Goal: Complete application form

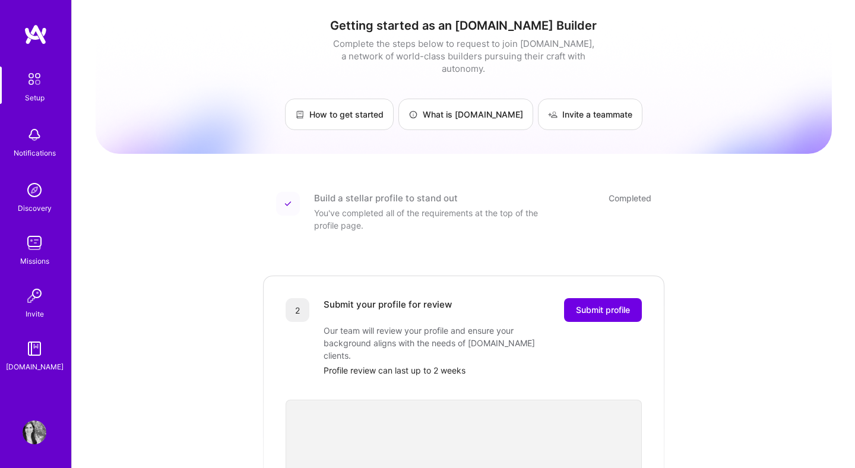
click at [33, 433] on img at bounding box center [35, 432] width 24 height 24
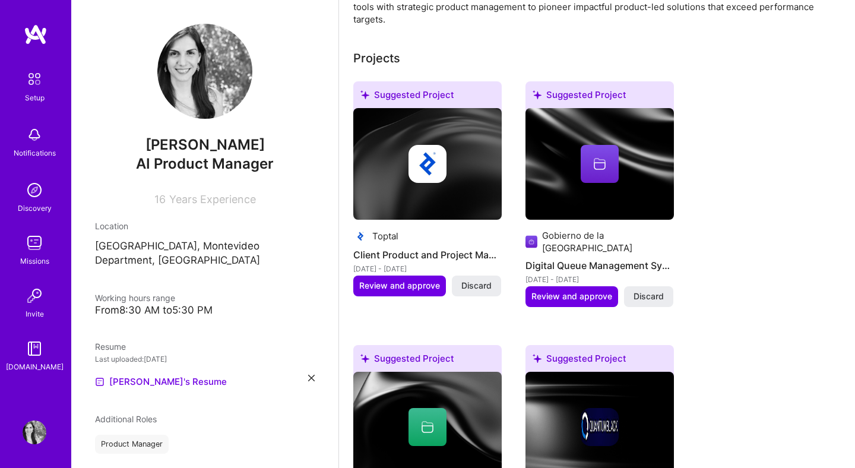
scroll to position [318, 0]
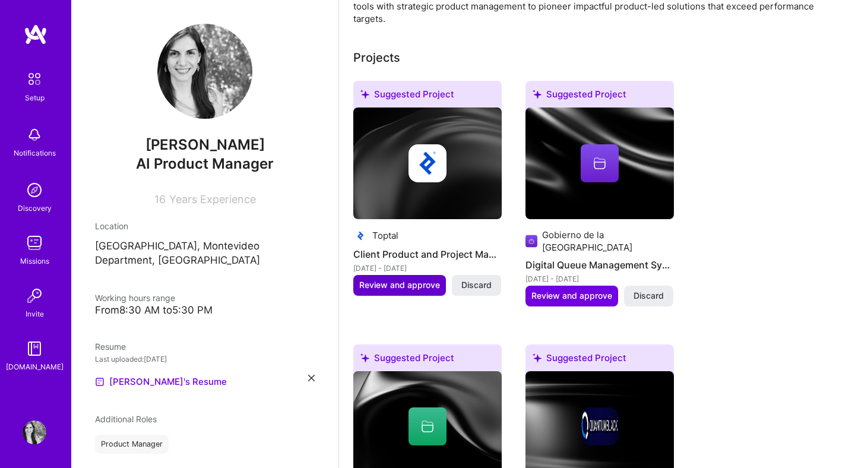
click at [414, 275] on button "Review and approve" at bounding box center [399, 285] width 93 height 20
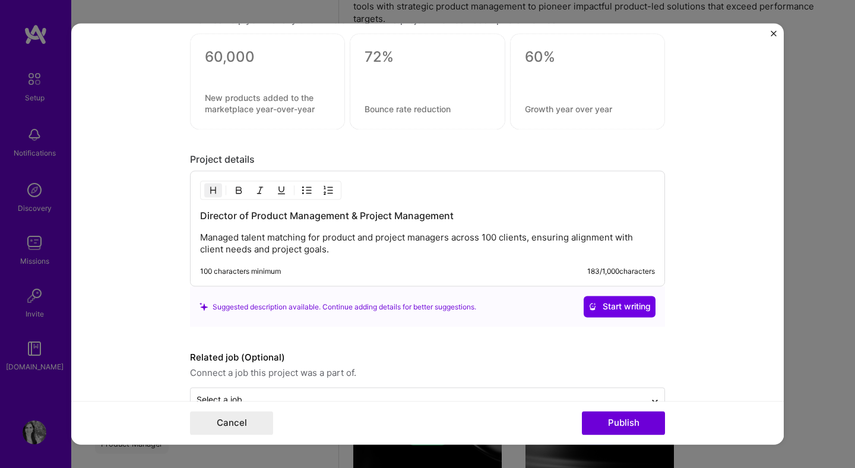
scroll to position [900, 0]
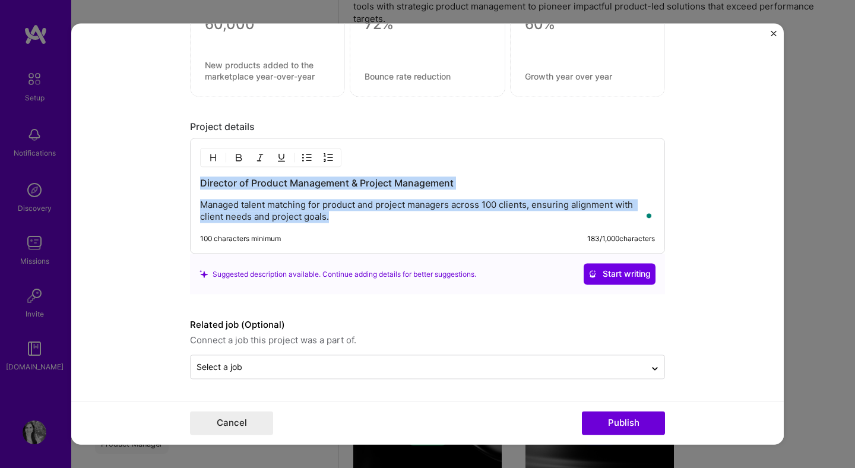
drag, startPoint x: 365, startPoint y: 219, endPoint x: 192, endPoint y: 186, distance: 176.4
click at [192, 186] on div "Director of Product Management & Project Management Managed talent matching for…" at bounding box center [427, 196] width 475 height 116
copy div "Director of Product Management & Project Management Managed talent matching for…"
click at [222, 417] on button "Cancel" at bounding box center [231, 423] width 83 height 24
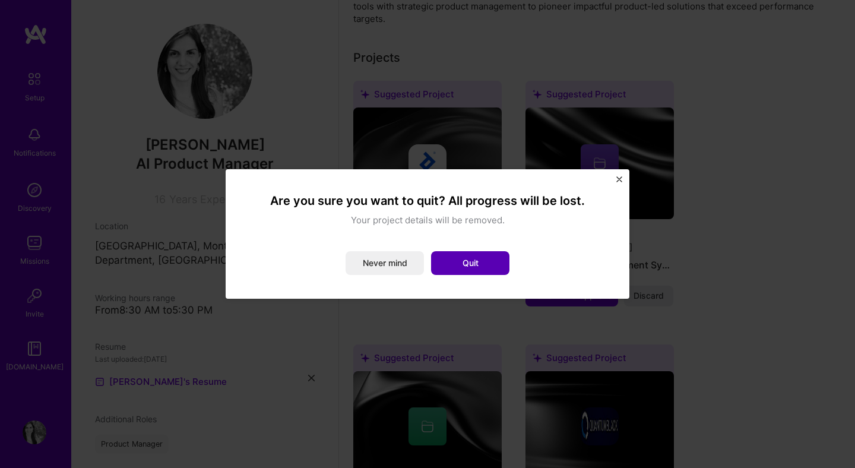
click at [473, 263] on button "Quit" at bounding box center [470, 263] width 78 height 24
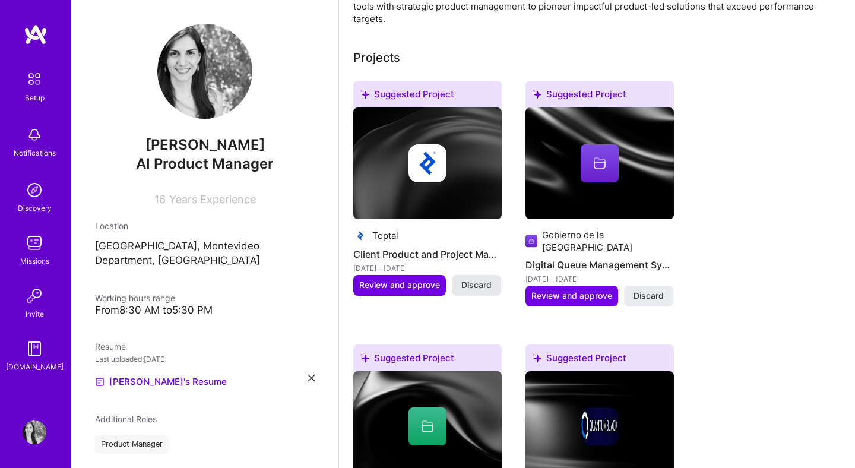
click at [474, 279] on span "Discard" at bounding box center [476, 285] width 30 height 12
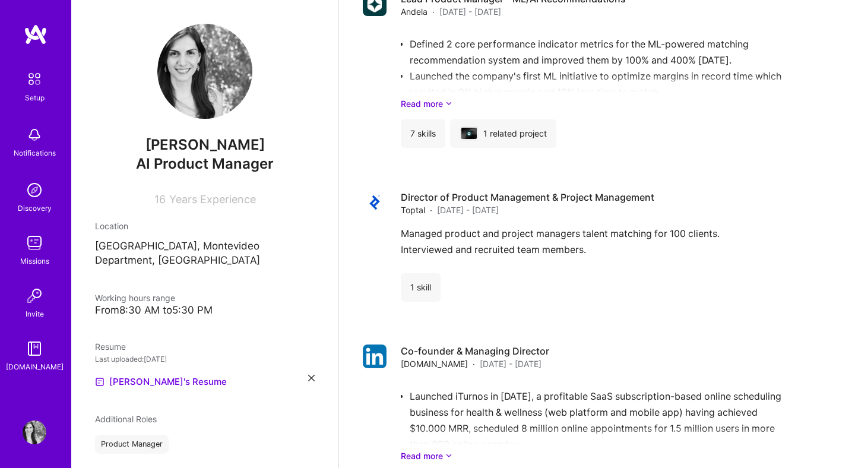
scroll to position [1208, 0]
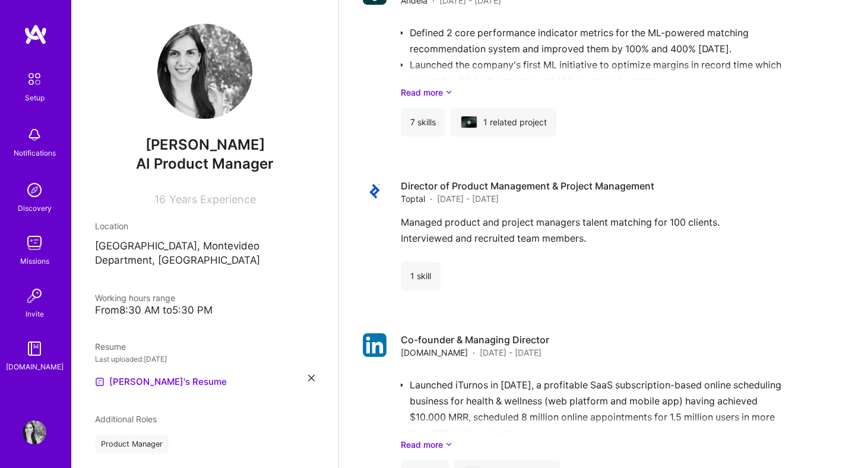
click at [474, 275] on div "1 skill" at bounding box center [604, 276] width 406 height 28
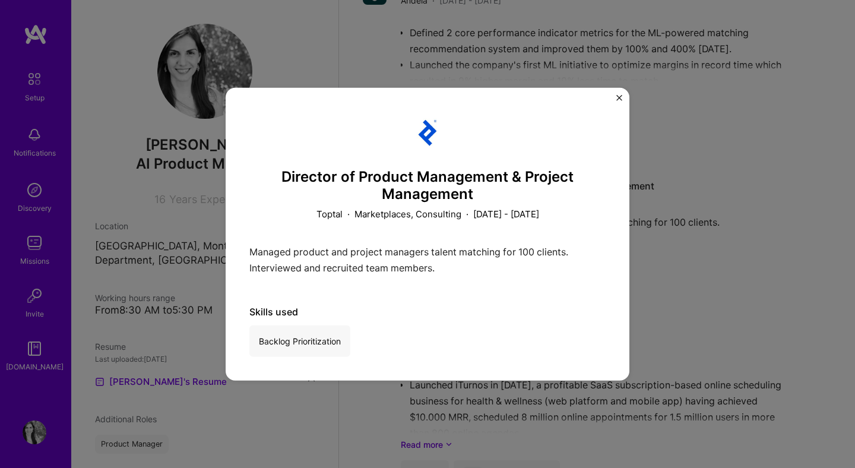
click at [340, 257] on div "Managed product and project managers talent matching for 100 clients. Interview…" at bounding box center [427, 262] width 356 height 38
click at [617, 99] on img "Close" at bounding box center [619, 98] width 6 height 6
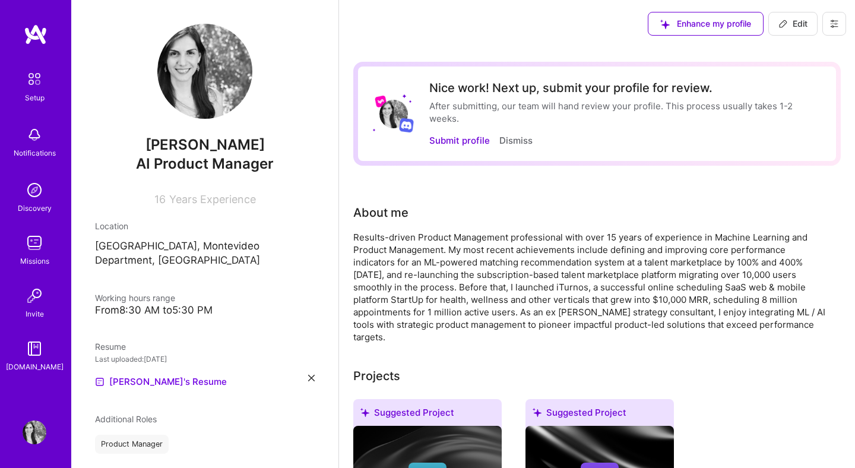
drag, startPoint x: 790, startPoint y: 28, endPoint x: 778, endPoint y: 44, distance: 19.9
click at [790, 28] on span "Edit" at bounding box center [792, 24] width 29 height 12
select select "US"
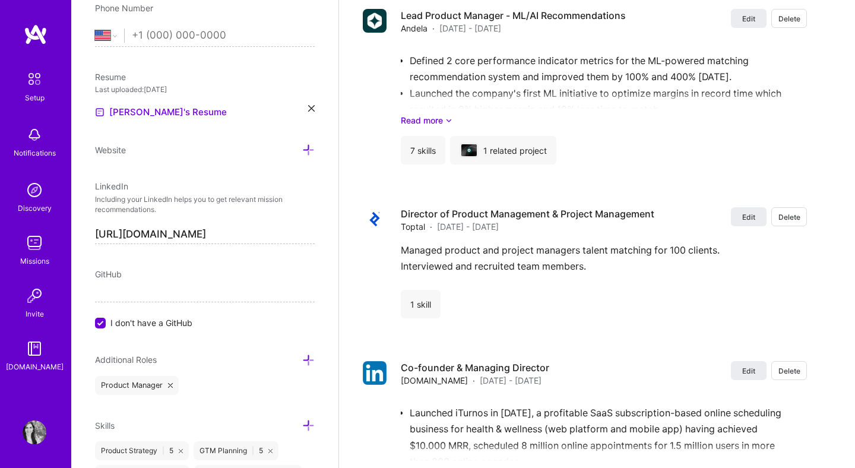
scroll to position [1791, 0]
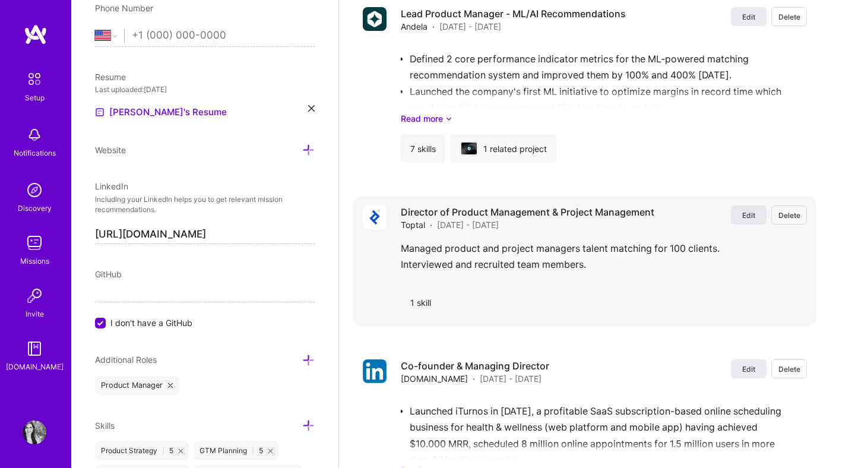
click at [752, 218] on span "Edit" at bounding box center [748, 215] width 13 height 10
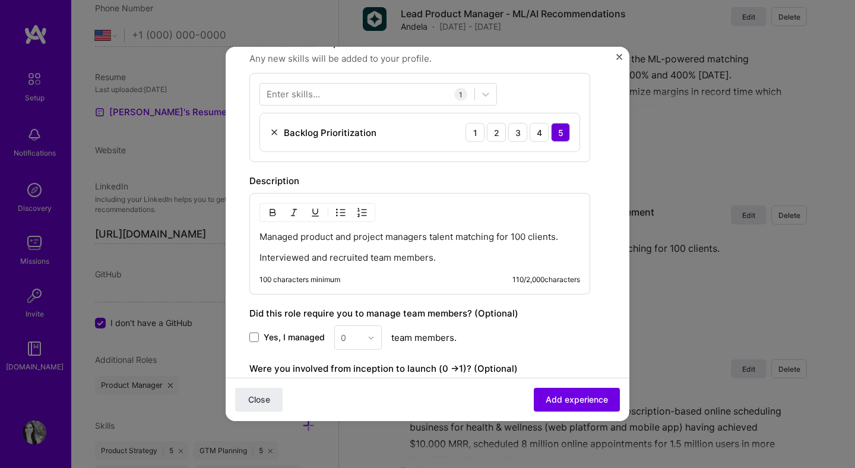
scroll to position [369, 0]
click at [561, 239] on p "Managed product and project managers talent matching for 100 clients." at bounding box center [419, 236] width 321 height 12
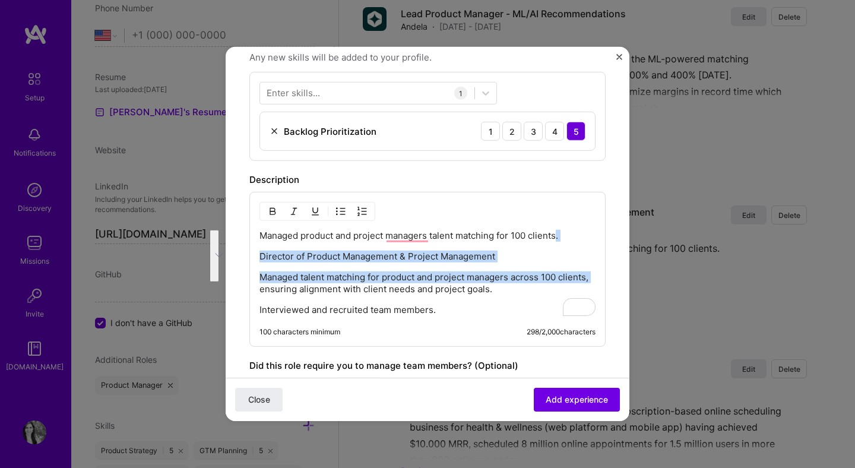
drag, startPoint x: 592, startPoint y: 278, endPoint x: 559, endPoint y: 238, distance: 52.2
click at [559, 238] on div "Managed product and project managers talent matching for 100 clients. Director …" at bounding box center [427, 273] width 336 height 86
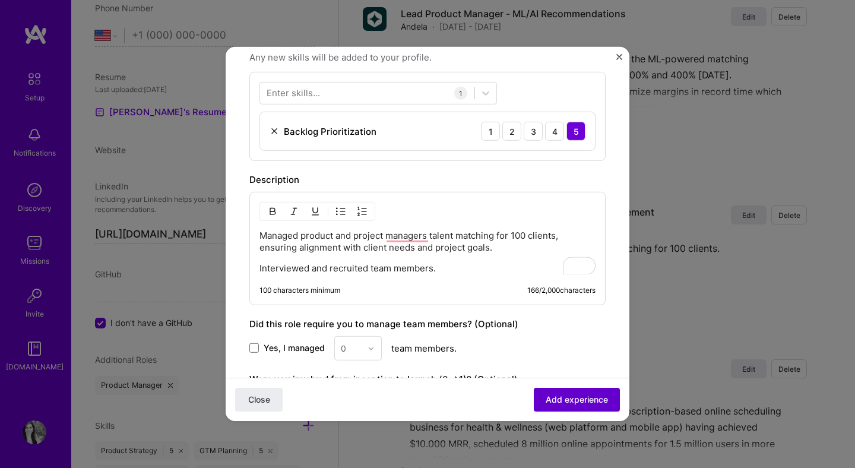
click at [584, 405] on span "Add experience" at bounding box center [577, 400] width 62 height 12
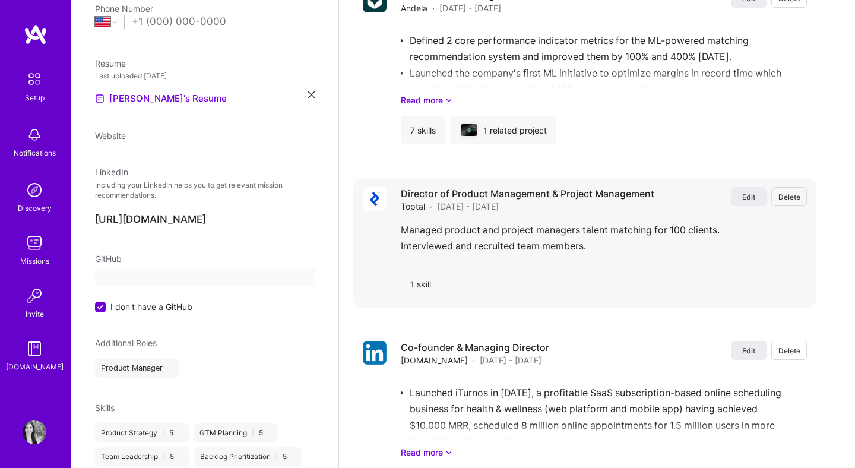
select select "US"
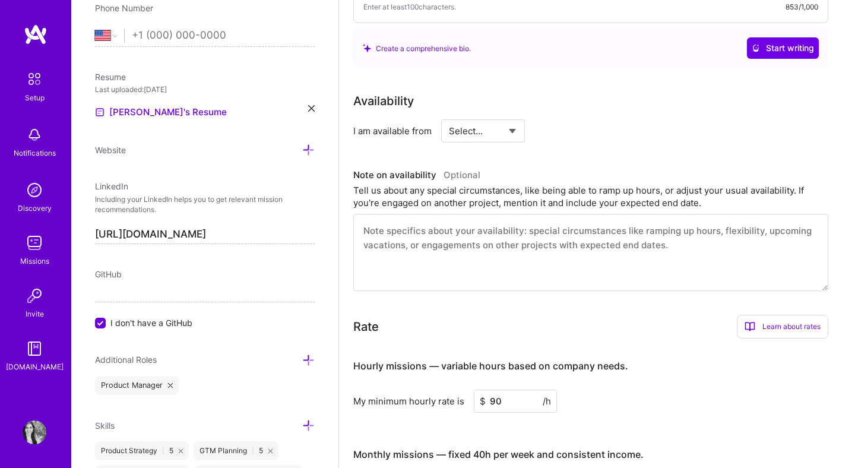
scroll to position [378, 0]
click at [481, 128] on select "Select... Right Now Future Date Not Available" at bounding box center [483, 130] width 68 height 30
click at [449, 115] on select "Select... Right Now Future Date Not Available" at bounding box center [483, 130] width 68 height 30
click at [568, 132] on input "Aug 22" at bounding box center [585, 130] width 59 height 23
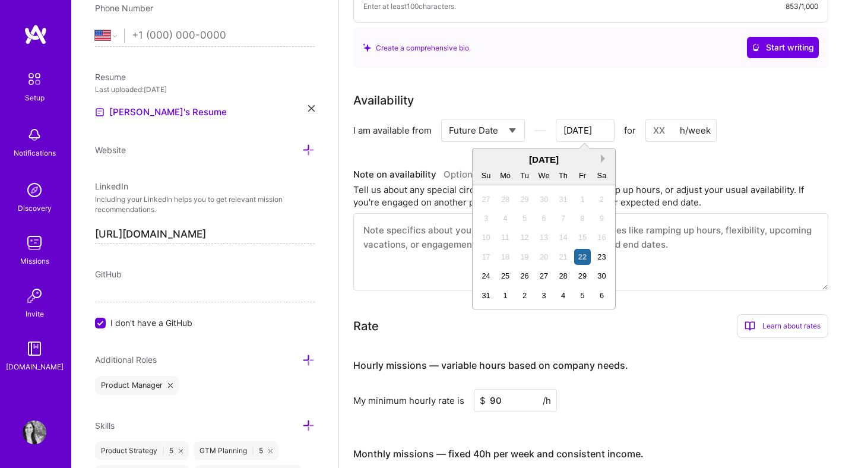
click at [604, 159] on button "Next Month" at bounding box center [605, 158] width 8 height 8
click at [484, 159] on button "Previous Month" at bounding box center [483, 158] width 8 height 8
click at [500, 143] on select "Select... Right Now Future Date Not Available" at bounding box center [483, 130] width 68 height 30
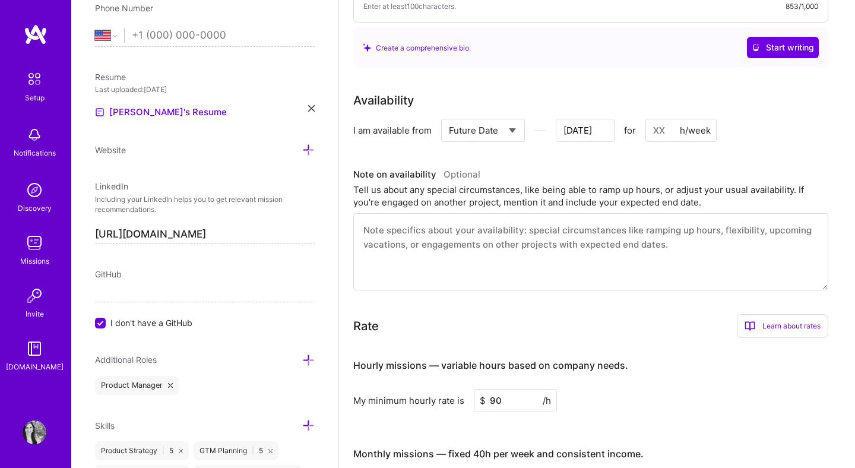
select select "Right Now"
click at [449, 115] on select "Select... Right Now Future Date Not Available" at bounding box center [483, 130] width 68 height 30
click at [521, 242] on textarea at bounding box center [590, 251] width 475 height 77
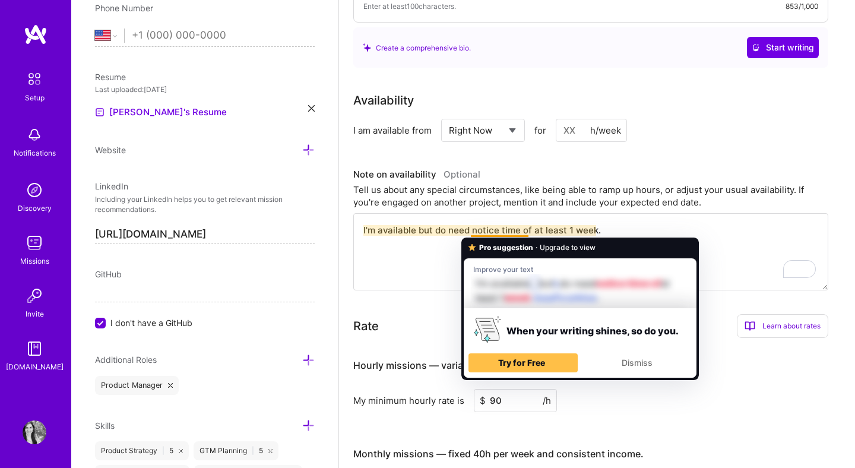
click at [654, 229] on textarea "I'm available but do need notice time of at least 1 week." at bounding box center [590, 251] width 475 height 77
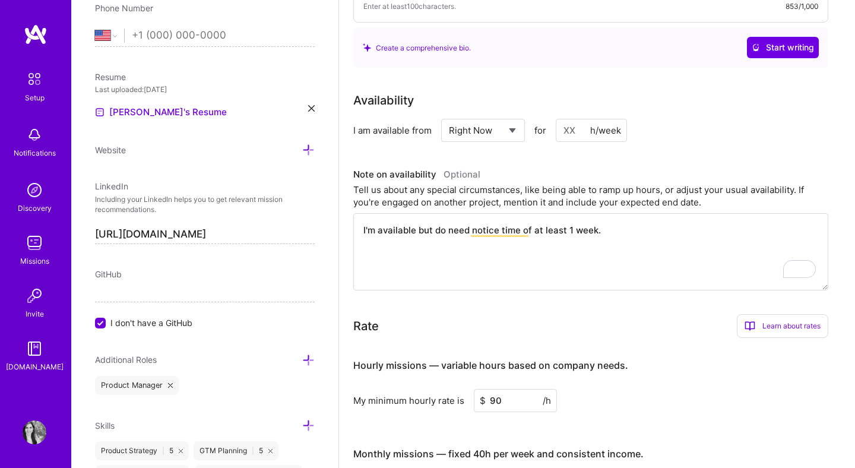
click at [417, 230] on textarea "I'm available but do need notice time of at least 1 week." at bounding box center [590, 251] width 475 height 77
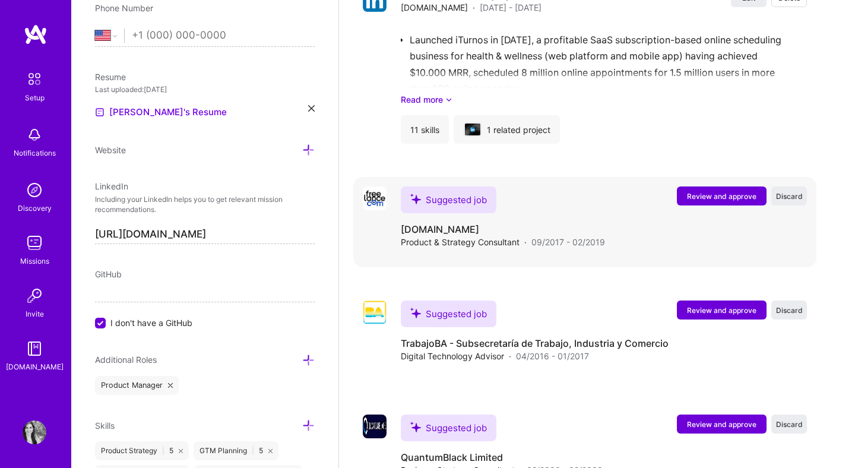
scroll to position [2234, 0]
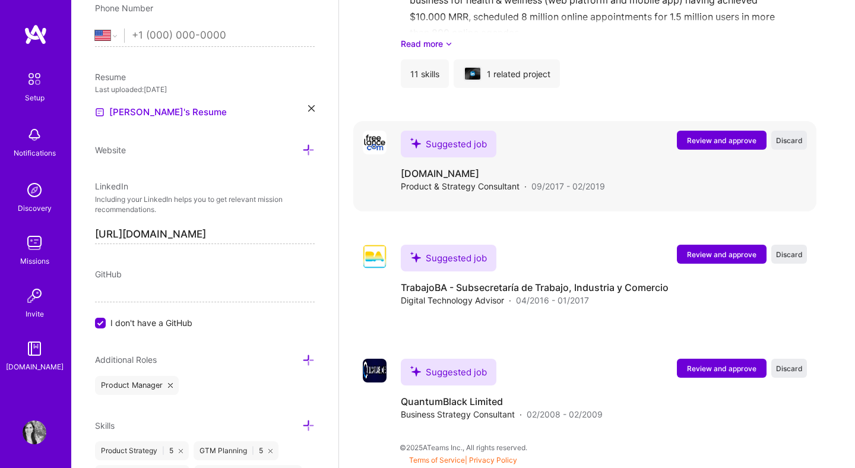
type textarea "I'm available for 20-30hrs/week but do need notice time of at least 1 week."
click at [708, 141] on span "Review and approve" at bounding box center [721, 140] width 69 height 10
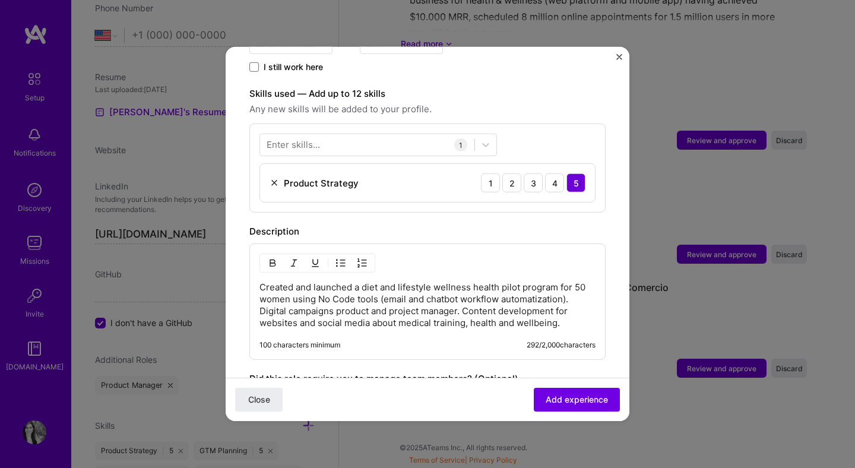
scroll to position [0, 0]
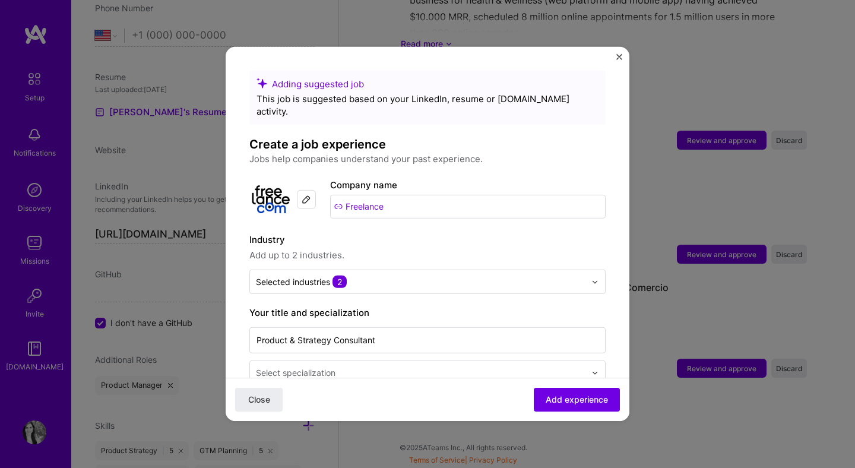
click at [359, 198] on input "Freelance" at bounding box center [467, 207] width 275 height 24
click at [389, 199] on input "Freelance" at bounding box center [467, 207] width 275 height 24
type input "Freelanc"
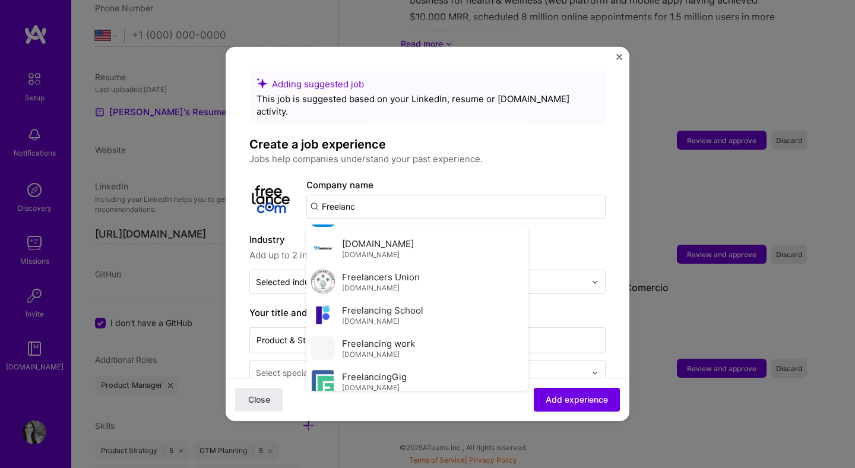
scroll to position [562, 0]
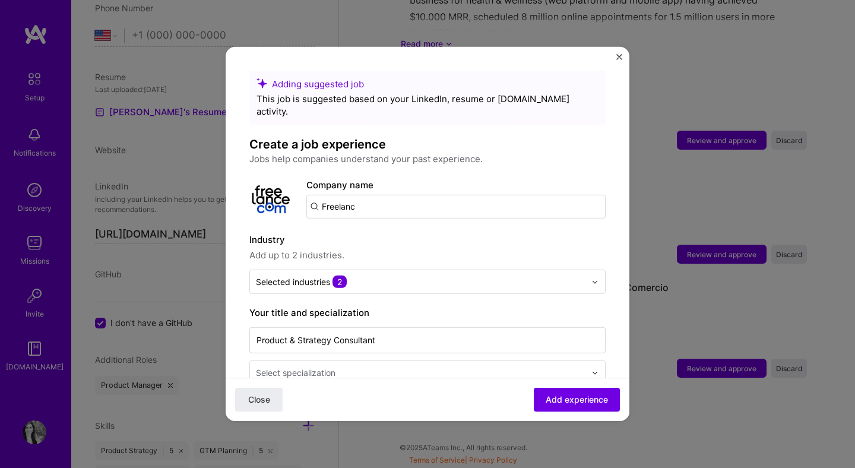
click at [386, 199] on input "Freelanc" at bounding box center [455, 207] width 299 height 24
click at [572, 406] on button "Add experience" at bounding box center [577, 400] width 86 height 24
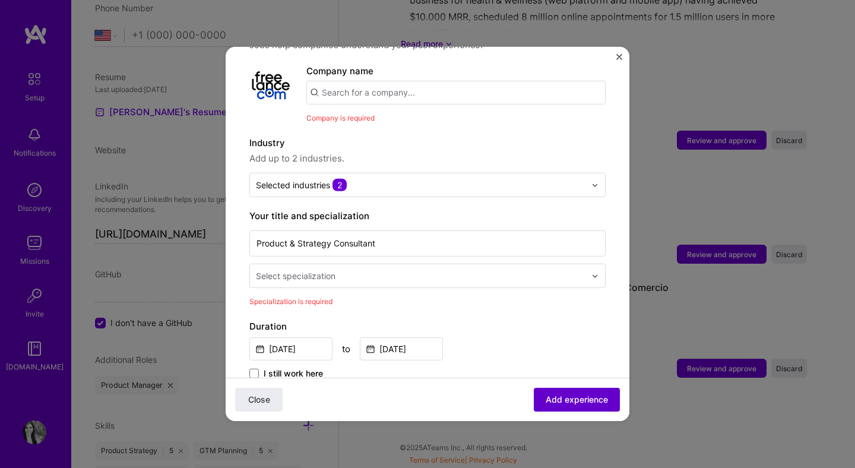
scroll to position [119, 0]
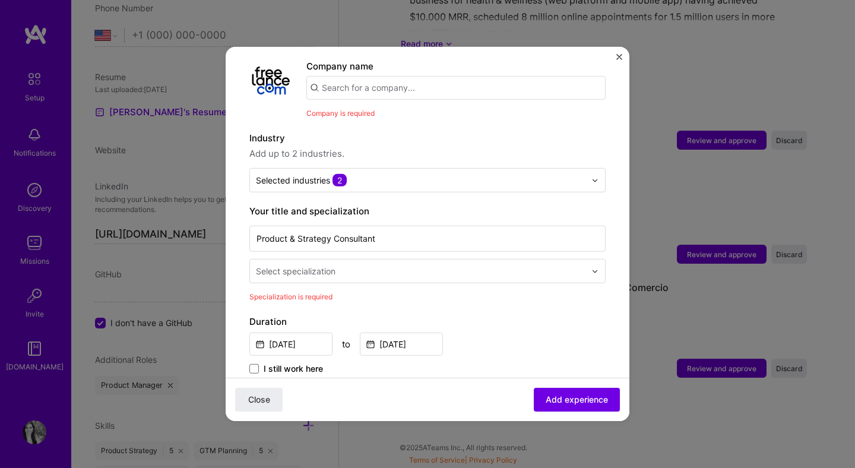
click at [361, 78] on input "text" at bounding box center [455, 88] width 299 height 24
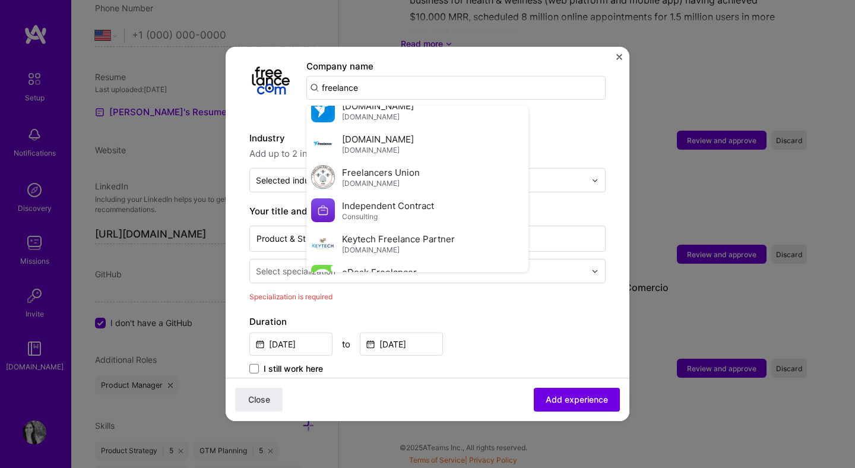
scroll to position [383, 0]
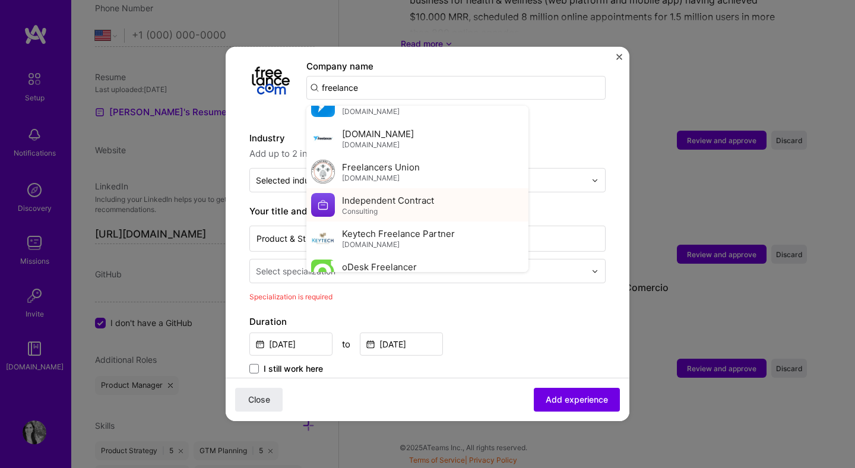
click at [407, 194] on span "Independent Contract" at bounding box center [388, 200] width 92 height 12
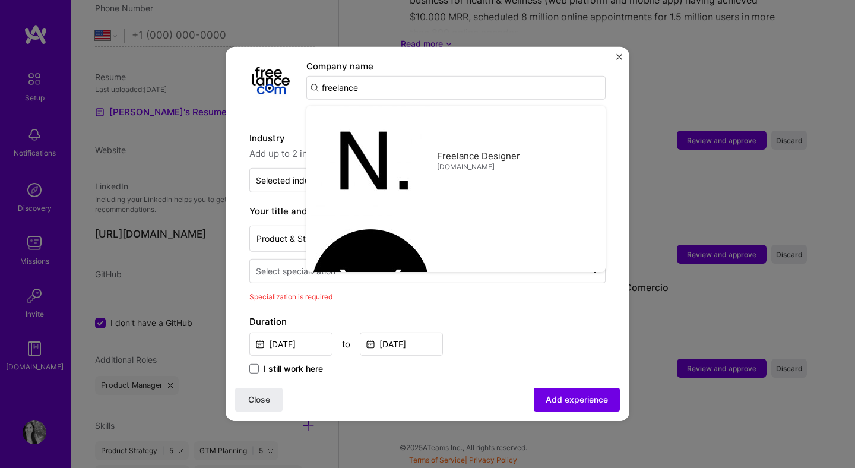
type input "Independent Contract"
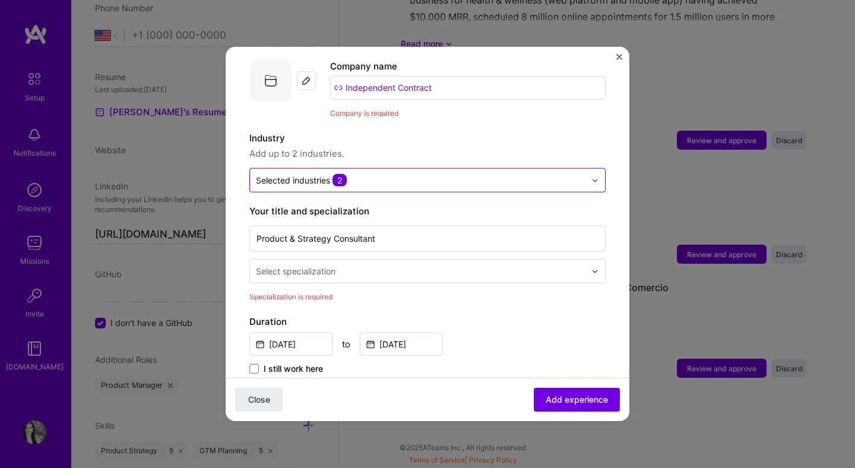
click at [405, 169] on div "Selected industries 2" at bounding box center [420, 180] width 341 height 23
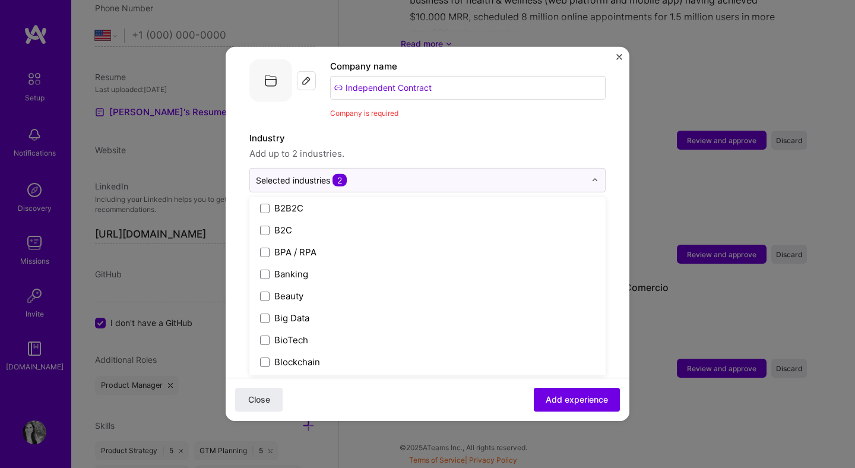
scroll to position [359, 0]
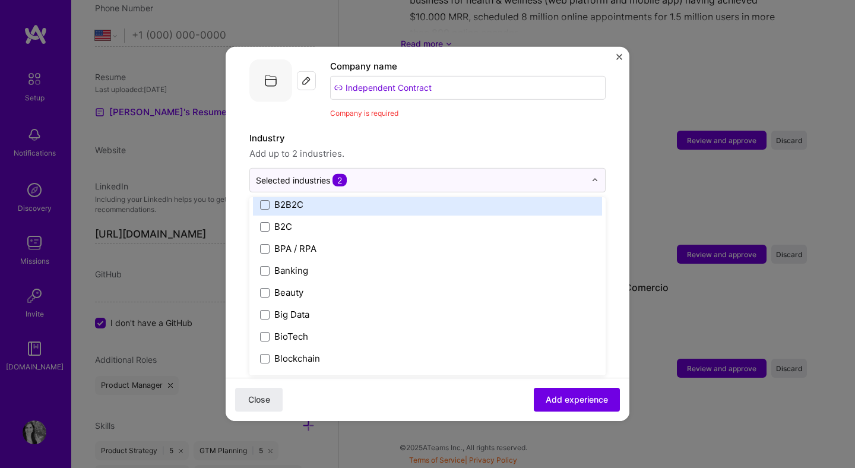
click at [508, 108] on div "Adding suggested job This job is suggested based on your LinkedIn, resume or A.…" at bounding box center [427, 401] width 356 height 899
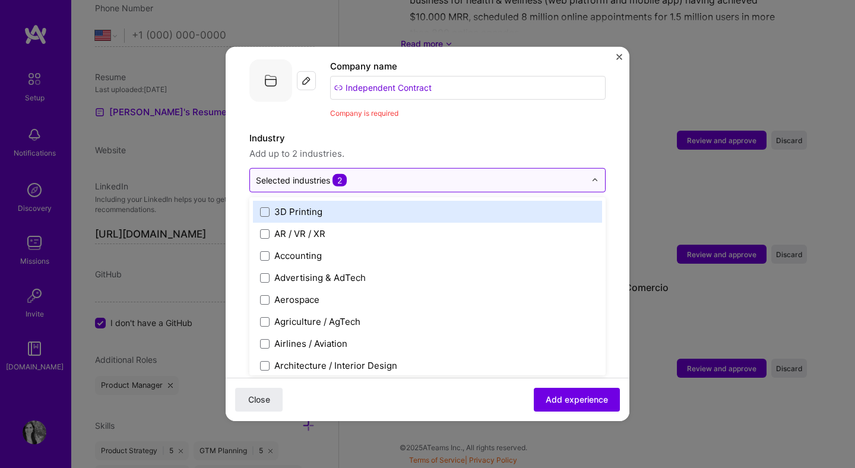
click at [442, 174] on input "text" at bounding box center [420, 180] width 329 height 12
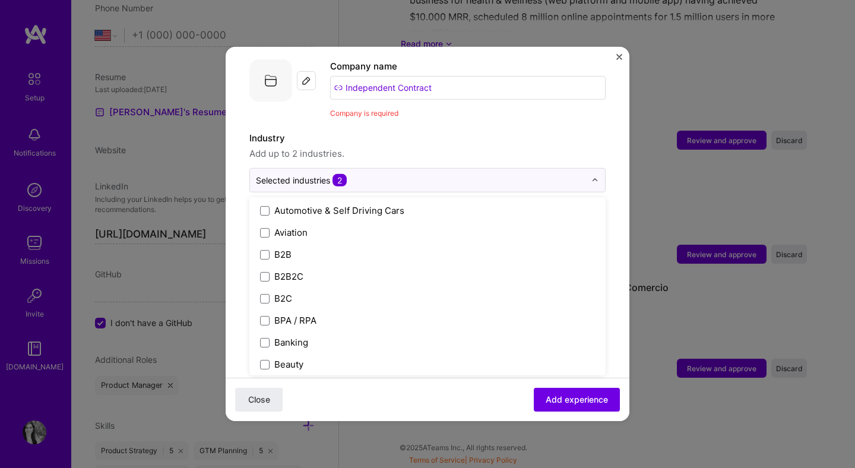
scroll to position [287, 0]
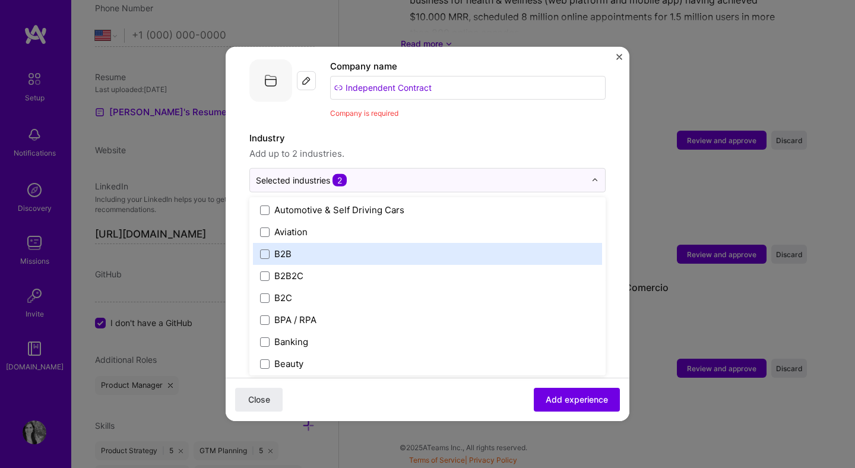
click at [438, 248] on label "B2B" at bounding box center [427, 254] width 335 height 12
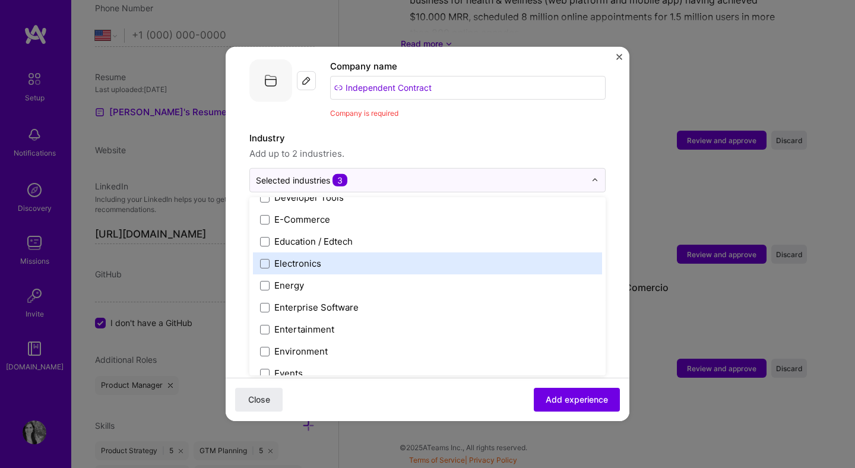
scroll to position [1048, 0]
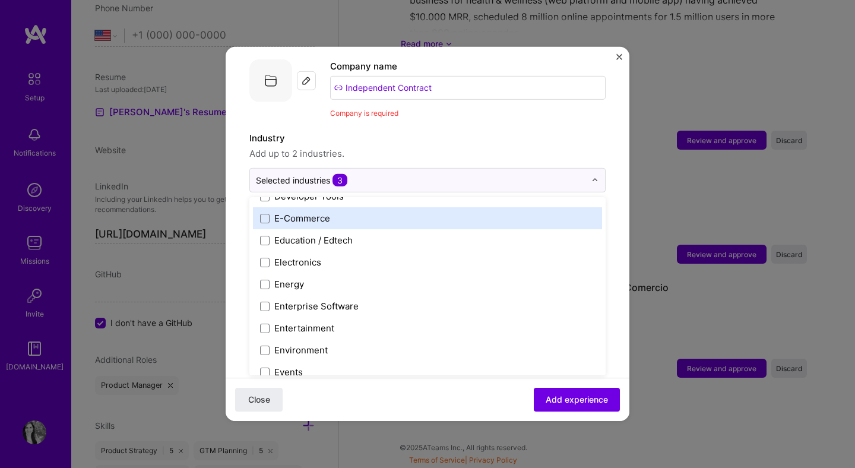
click at [427, 216] on div "E-Commerce" at bounding box center [427, 218] width 349 height 22
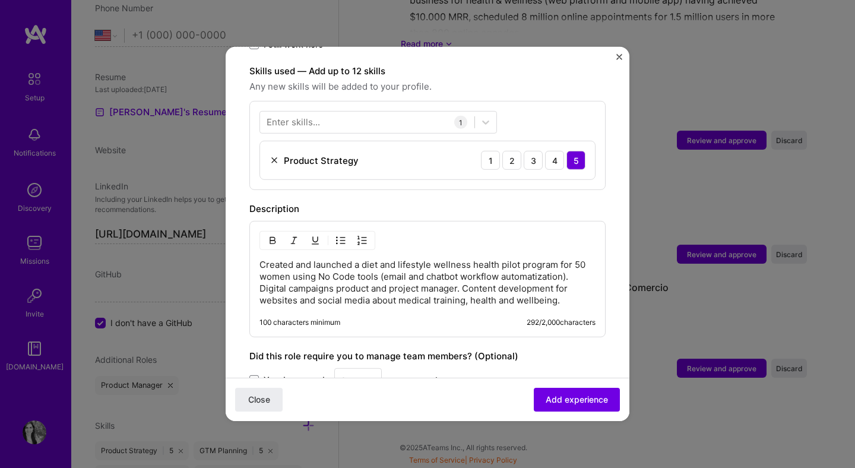
scroll to position [467, 0]
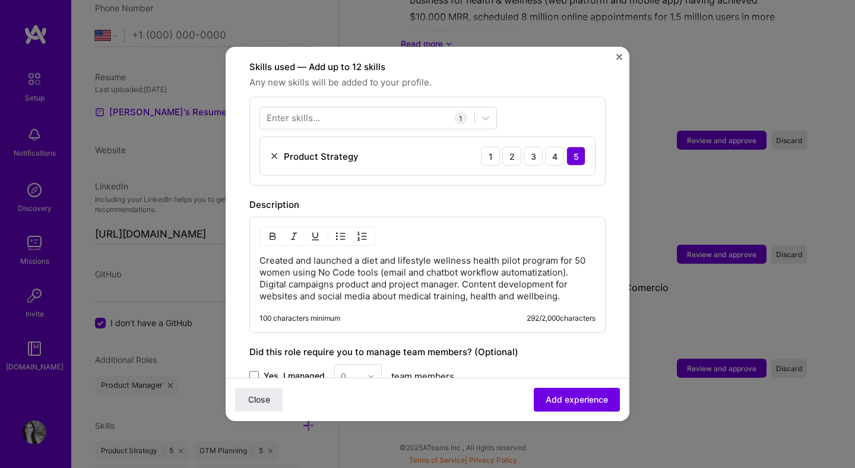
click at [260, 255] on p "Created and launched a diet and lifestyle wellness health pilot program for 50 …" at bounding box center [427, 278] width 336 height 47
click at [339, 232] on img "button" at bounding box center [340, 236] width 9 height 9
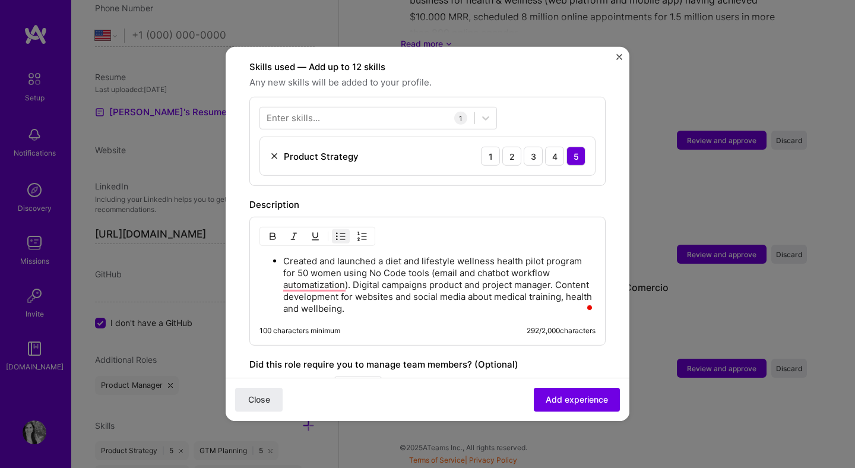
drag, startPoint x: 354, startPoint y: 270, endPoint x: 362, endPoint y: 258, distance: 14.5
click at [354, 270] on p "Created and launched a diet and lifestyle wellness health pilot program for 50 …" at bounding box center [439, 284] width 312 height 59
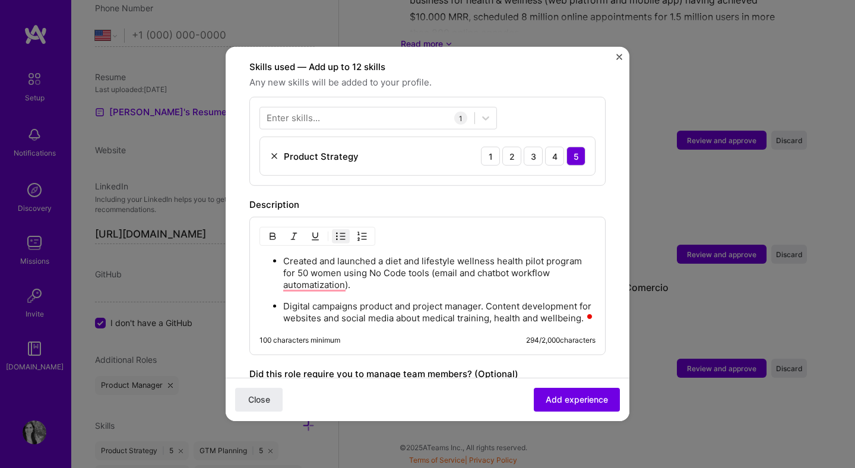
click at [490, 300] on p "Digital campaigns product and project manager. Content development for websites…" at bounding box center [439, 312] width 312 height 24
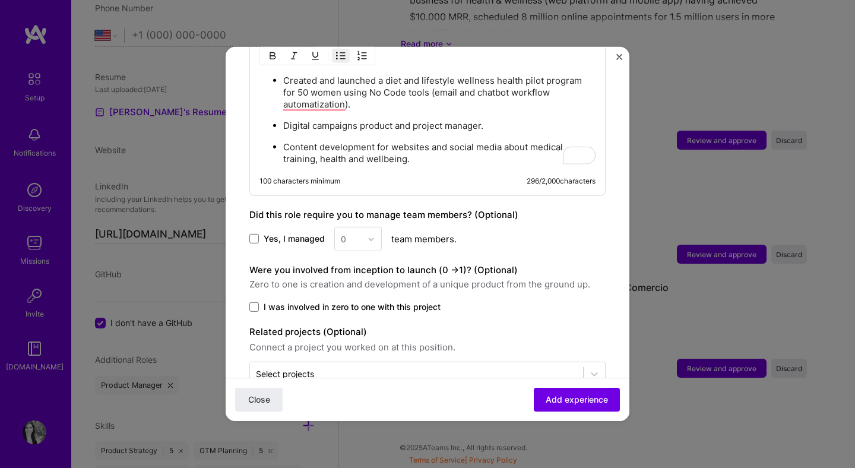
scroll to position [666, 0]
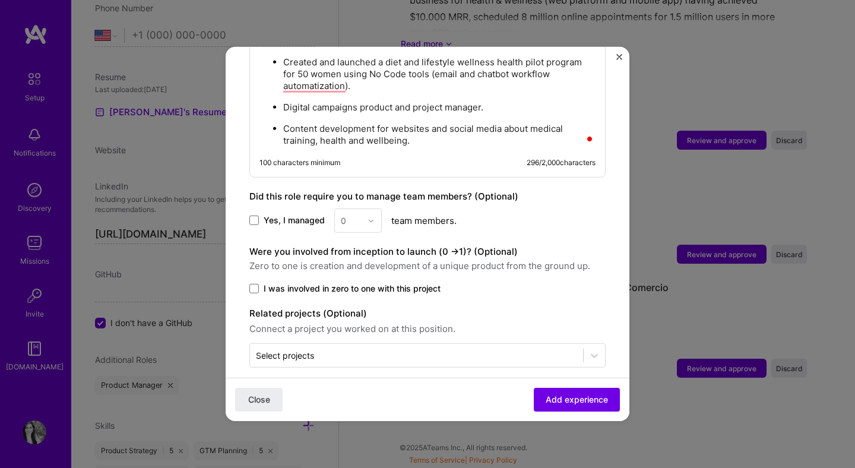
click at [281, 214] on span "Yes, I managed" at bounding box center [294, 220] width 61 height 12
click at [0, 0] on input "Yes, I managed" at bounding box center [0, 0] width 0 height 0
click at [367, 217] on img at bounding box center [370, 220] width 7 height 7
click at [363, 264] on div "2" at bounding box center [358, 274] width 40 height 22
click at [407, 283] on span "I was involved in zero to one with this project" at bounding box center [352, 289] width 177 height 12
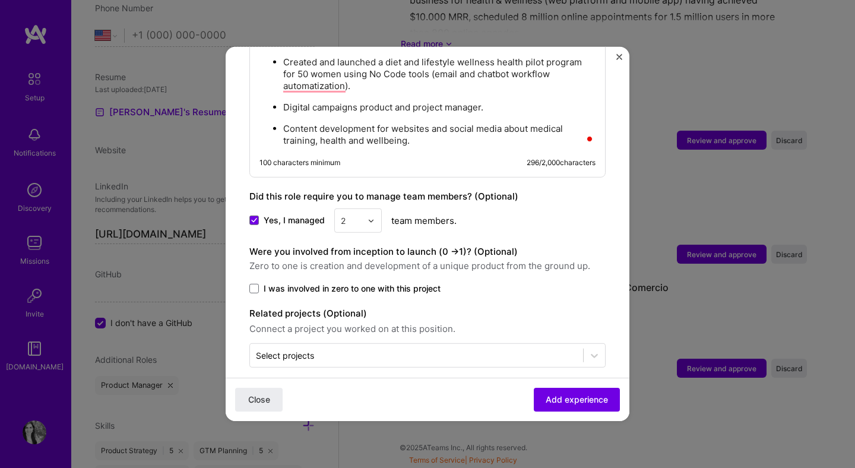
click at [0, 0] on input "I was involved in zero to one with this project" at bounding box center [0, 0] width 0 height 0
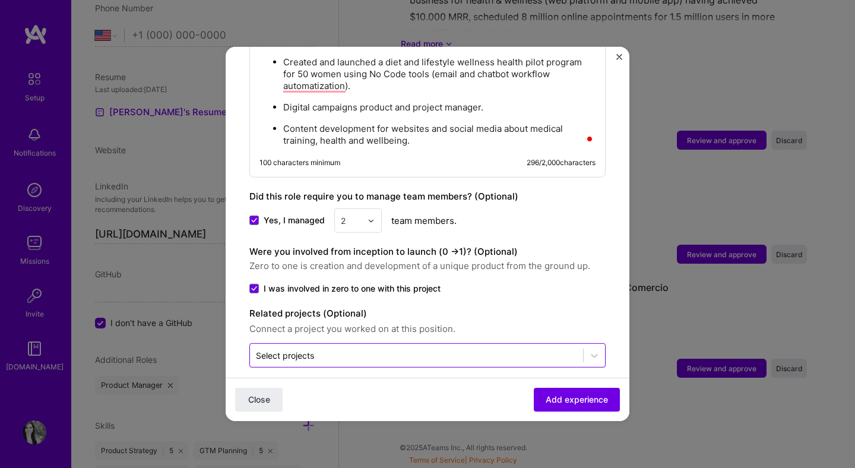
click at [402, 349] on input "text" at bounding box center [416, 355] width 321 height 12
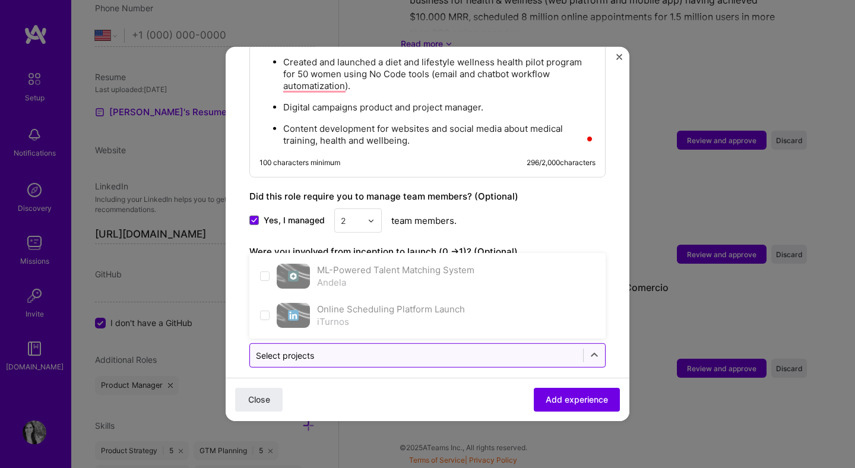
click at [402, 349] on input "text" at bounding box center [416, 355] width 321 height 12
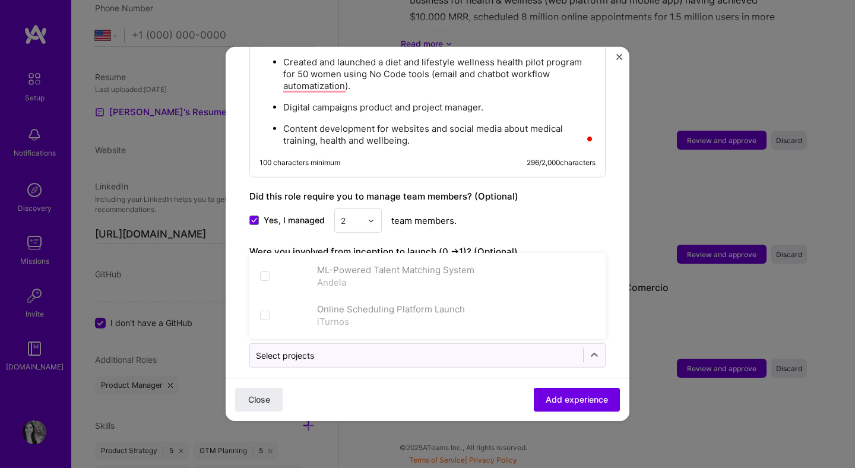
click at [556, 213] on div "Yes, I managed 2 team members." at bounding box center [427, 220] width 356 height 24
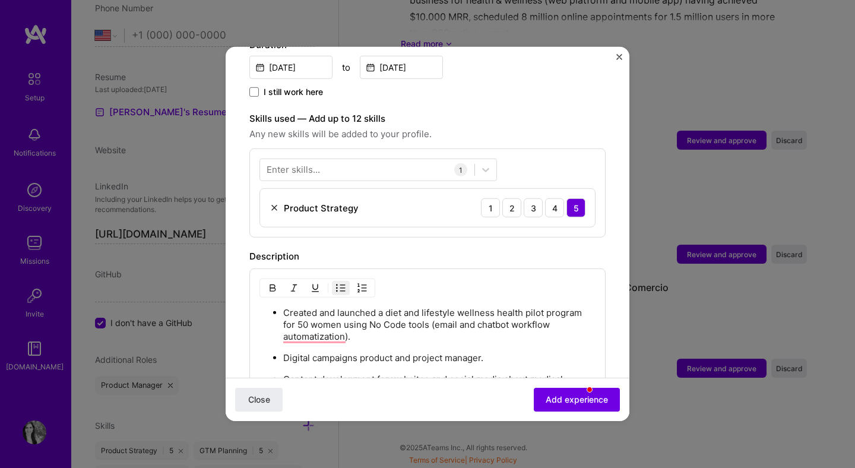
scroll to position [0, 0]
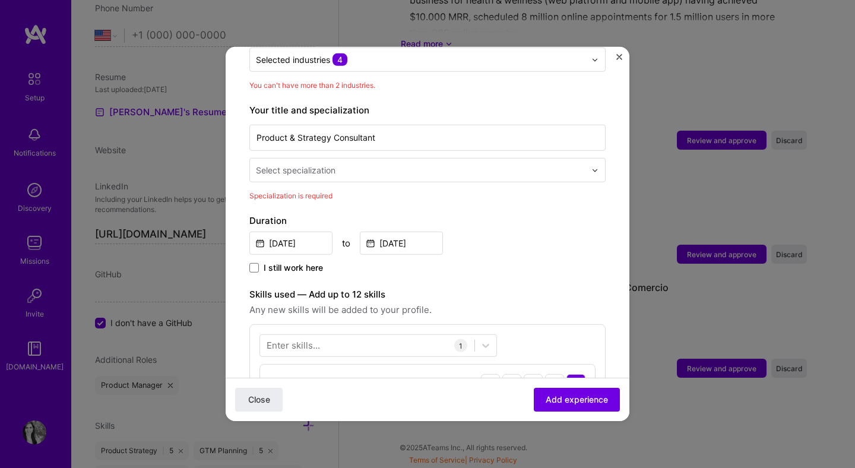
click at [499, 164] on input "text" at bounding box center [422, 170] width 332 height 12
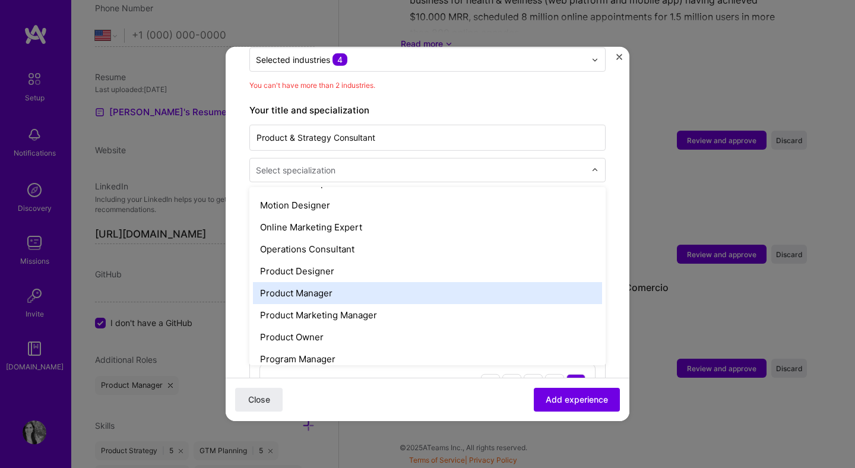
click at [479, 286] on div "Product Manager" at bounding box center [427, 293] width 349 height 22
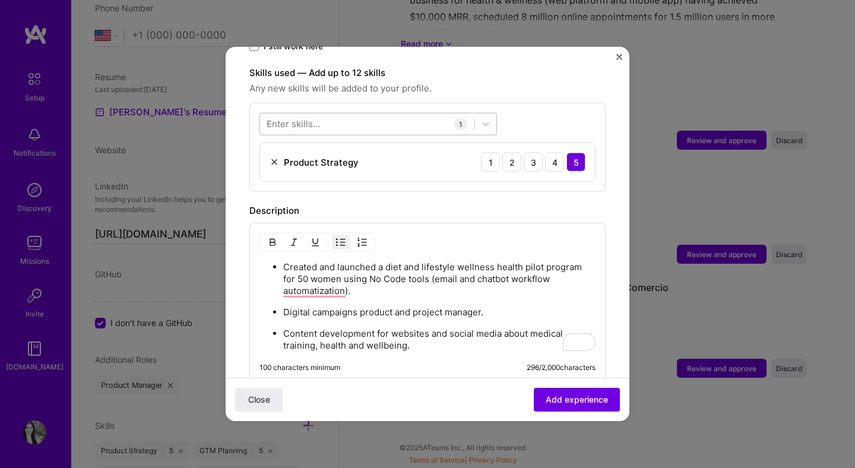
click at [411, 114] on div at bounding box center [367, 124] width 214 height 20
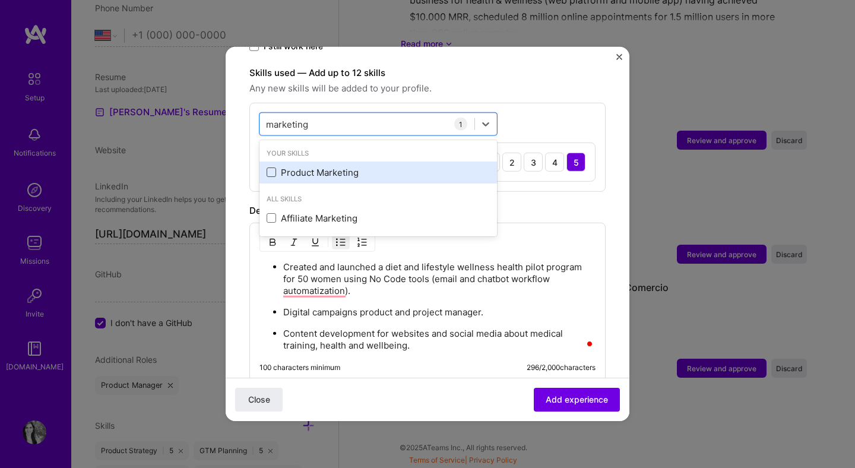
click at [271, 167] on span at bounding box center [271, 171] width 9 height 9
click at [0, 0] on input "checkbox" at bounding box center [0, 0] width 0 height 0
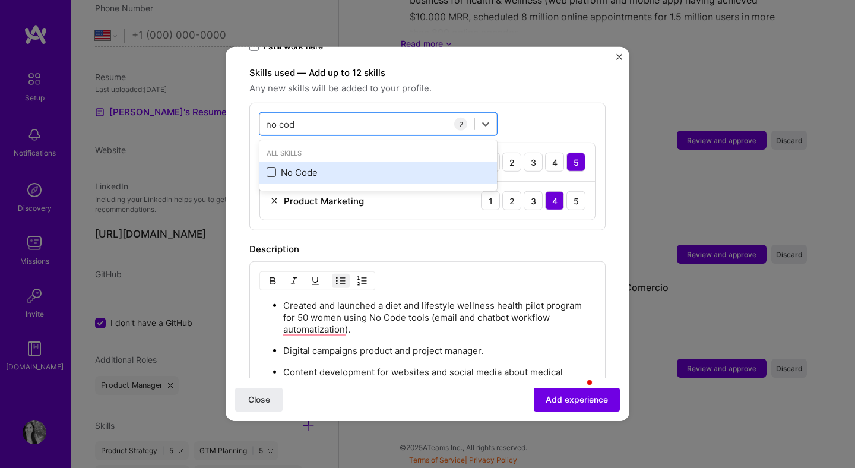
click at [273, 167] on span at bounding box center [271, 171] width 9 height 9
click at [0, 0] on input "checkbox" at bounding box center [0, 0] width 0 height 0
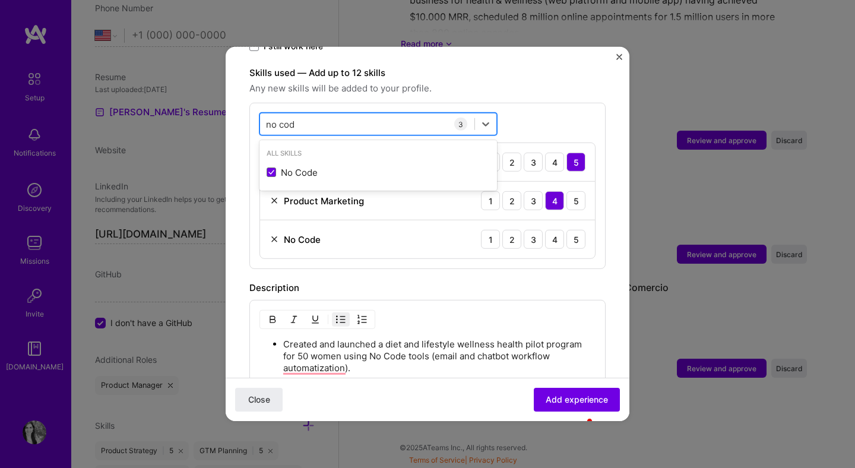
click at [313, 114] on div "no cod no cod" at bounding box center [367, 124] width 214 height 20
type input "active"
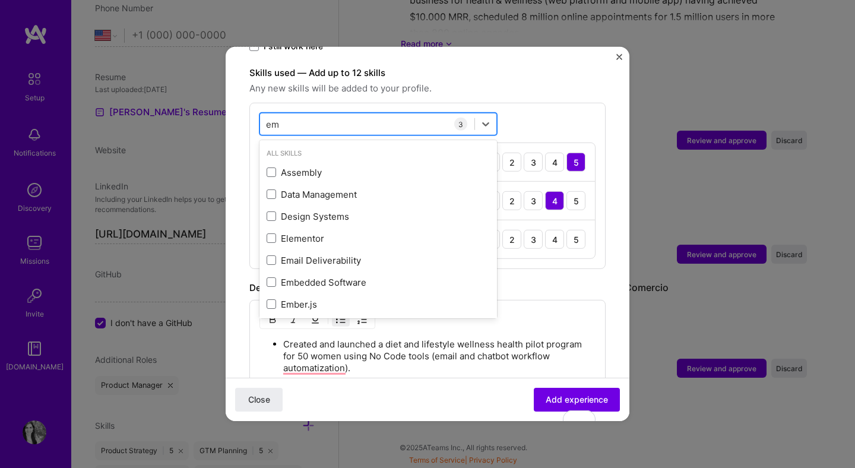
type input "e"
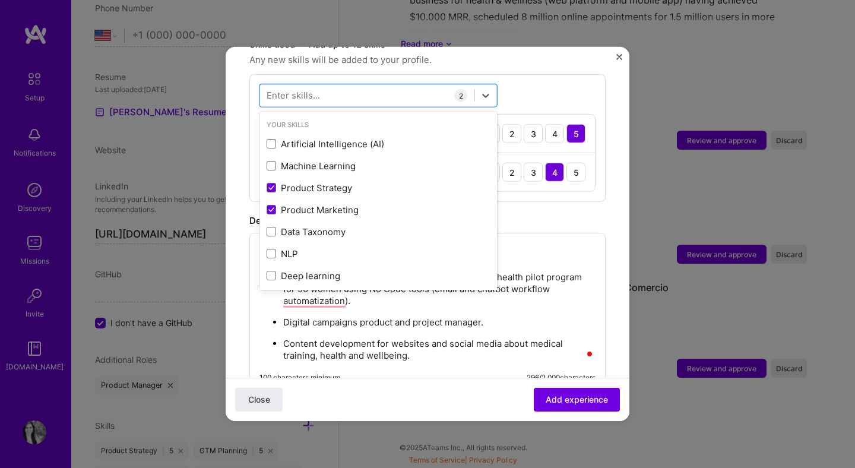
scroll to position [475, 0]
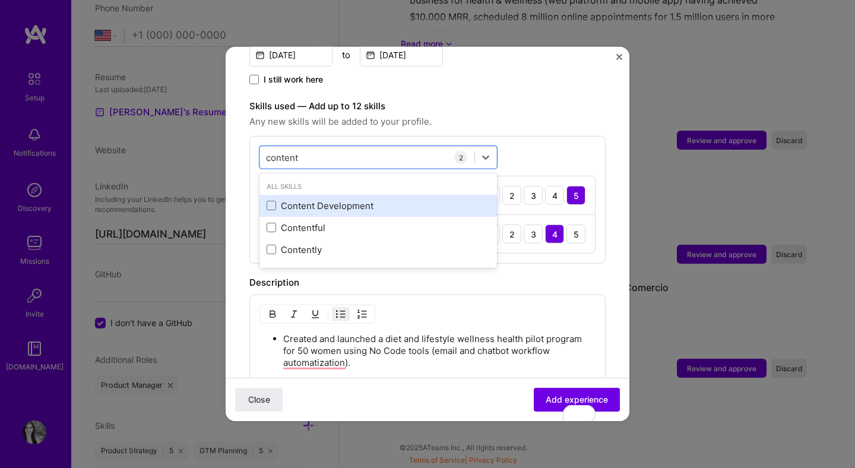
click at [372, 199] on div "Content Development" at bounding box center [378, 205] width 223 height 12
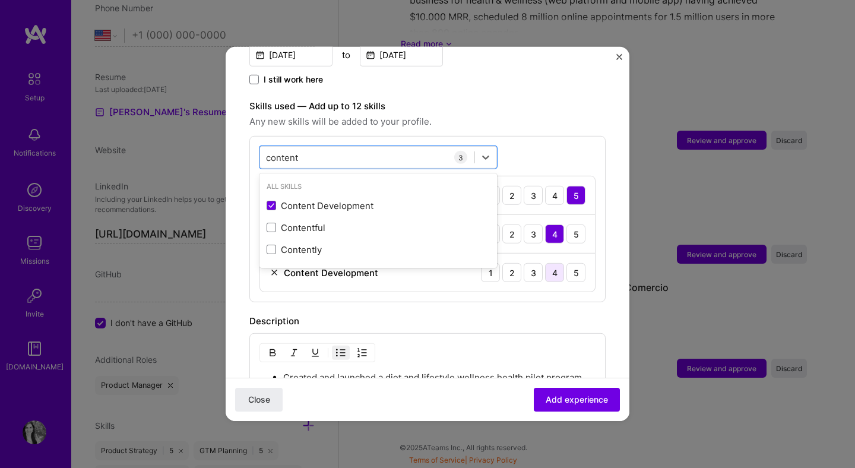
type input "content"
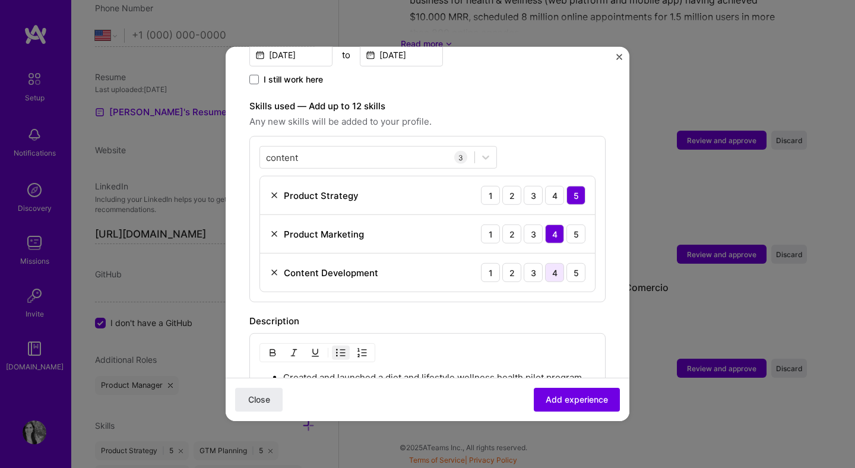
click at [558, 263] on div "4" at bounding box center [554, 272] width 19 height 19
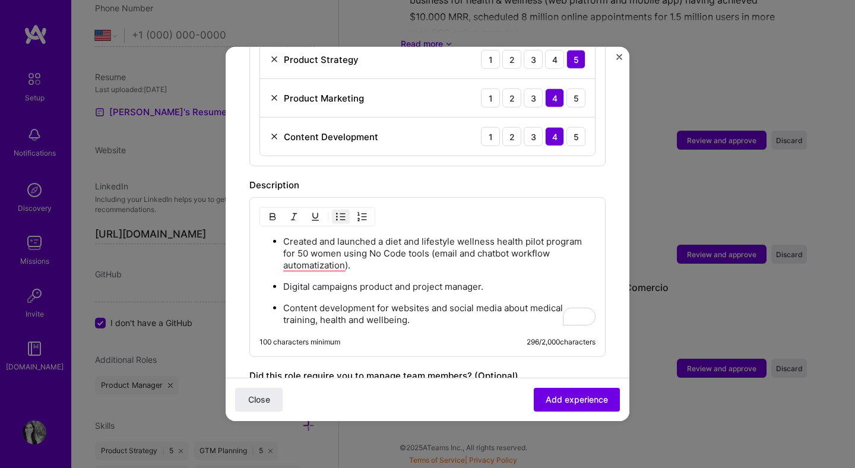
scroll to position [614, 0]
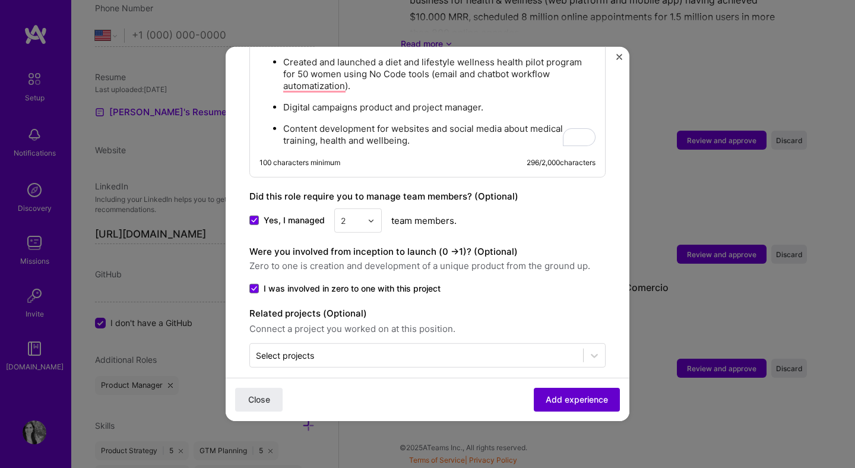
click at [583, 403] on span "Add experience" at bounding box center [577, 400] width 62 height 12
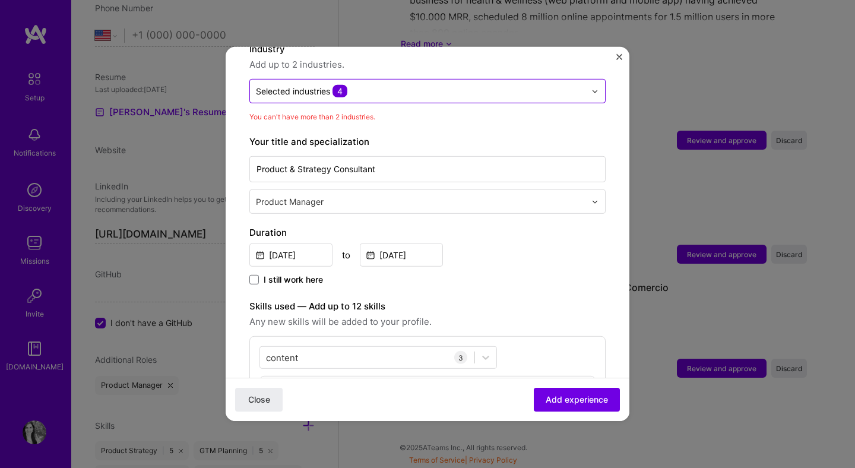
click at [489, 85] on div at bounding box center [420, 91] width 329 height 15
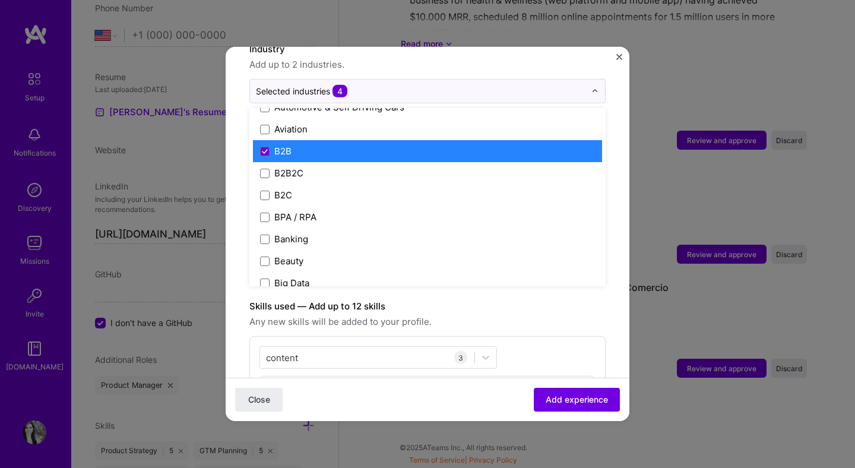
click at [466, 145] on label "B2B" at bounding box center [427, 151] width 335 height 12
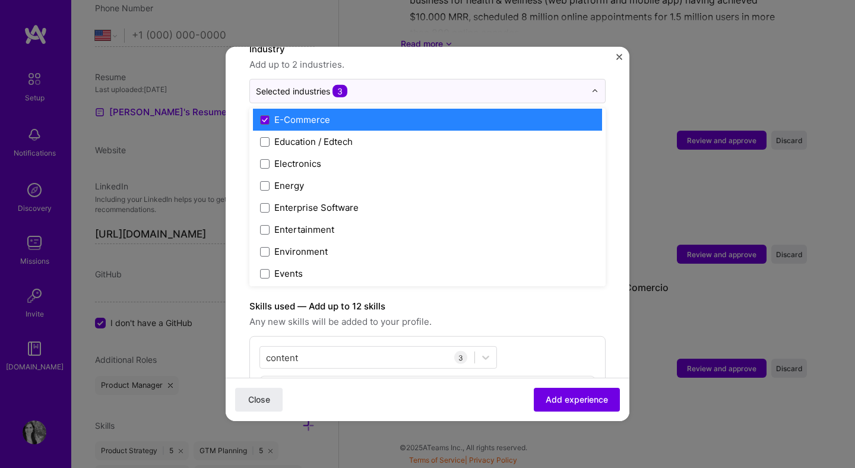
click at [471, 113] on label "E-Commerce" at bounding box center [427, 119] width 335 height 12
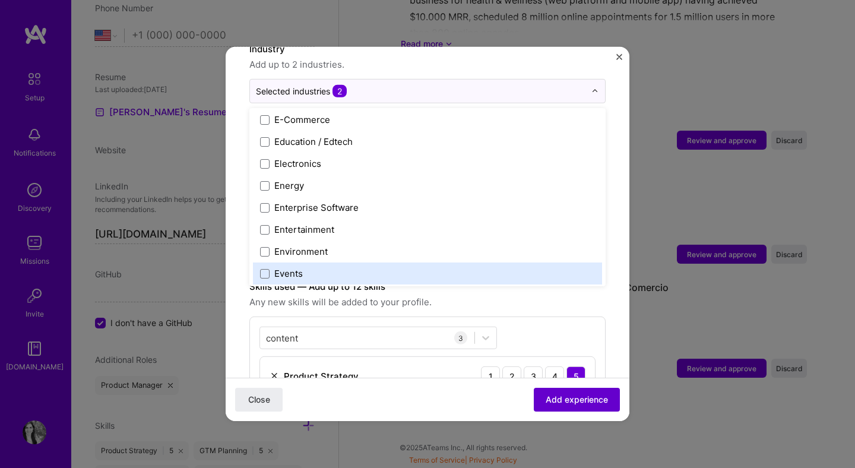
click at [600, 404] on span "Add experience" at bounding box center [577, 400] width 62 height 12
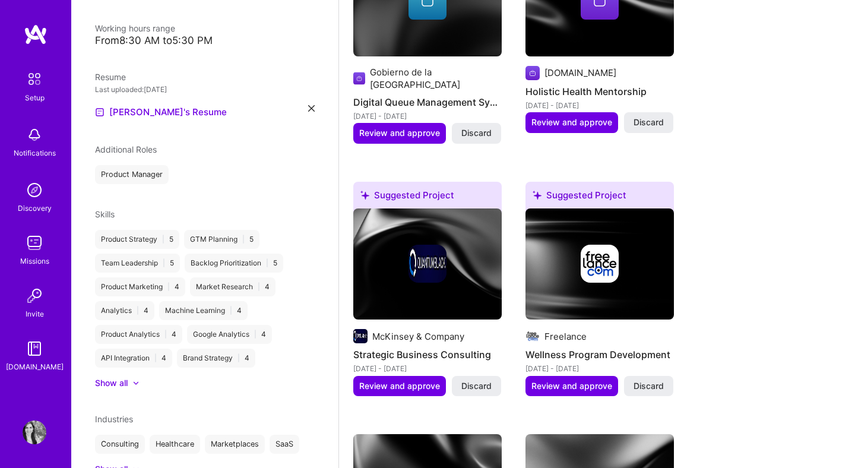
scroll to position [480, 0]
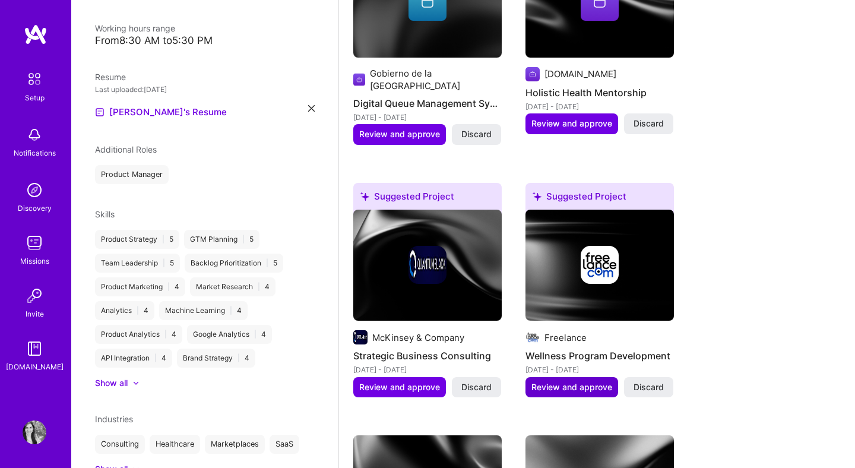
click at [582, 381] on span "Review and approve" at bounding box center [571, 387] width 81 height 12
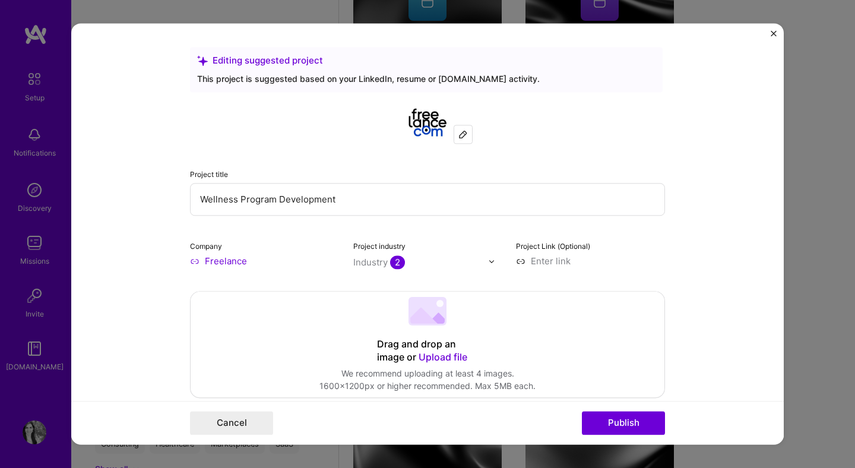
click at [238, 262] on input "Freelance" at bounding box center [264, 261] width 149 height 12
click at [469, 135] on div at bounding box center [463, 134] width 18 height 18
click at [217, 267] on input "Freelance" at bounding box center [264, 261] width 149 height 12
click at [541, 266] on input at bounding box center [590, 261] width 149 height 12
paste input "[URL][DOMAIN_NAME]"
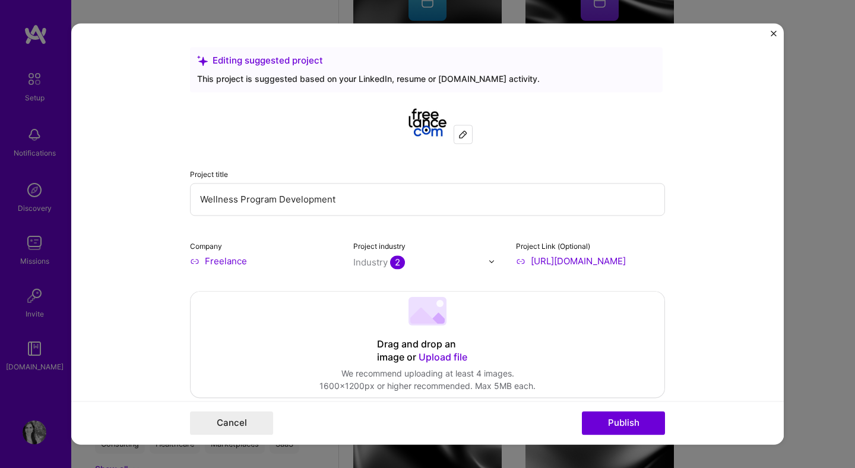
type input "[URL][DOMAIN_NAME]"
click at [663, 228] on div "Project title Wellness Program Development Company Freelance Project industry I…" at bounding box center [427, 184] width 475 height 166
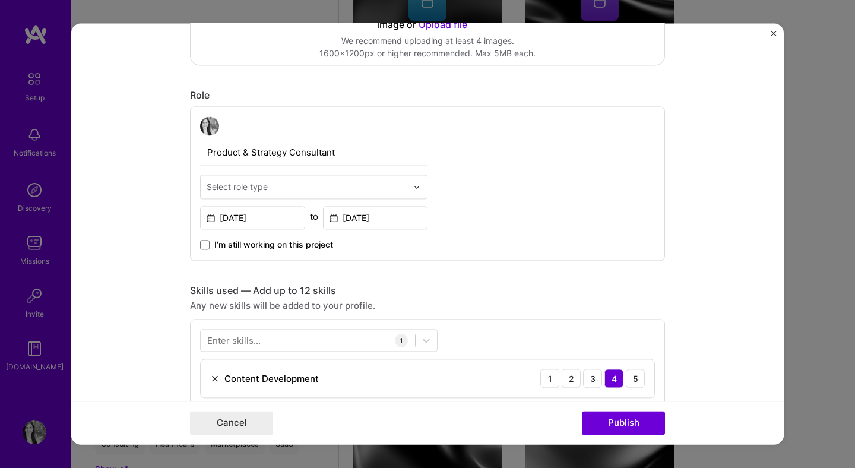
scroll to position [333, 0]
click at [385, 183] on input "text" at bounding box center [307, 186] width 201 height 12
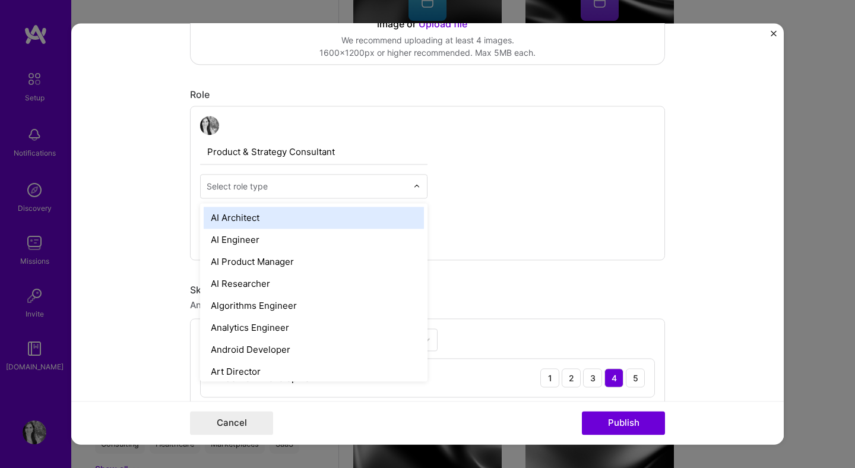
type input "r"
type input "prod"
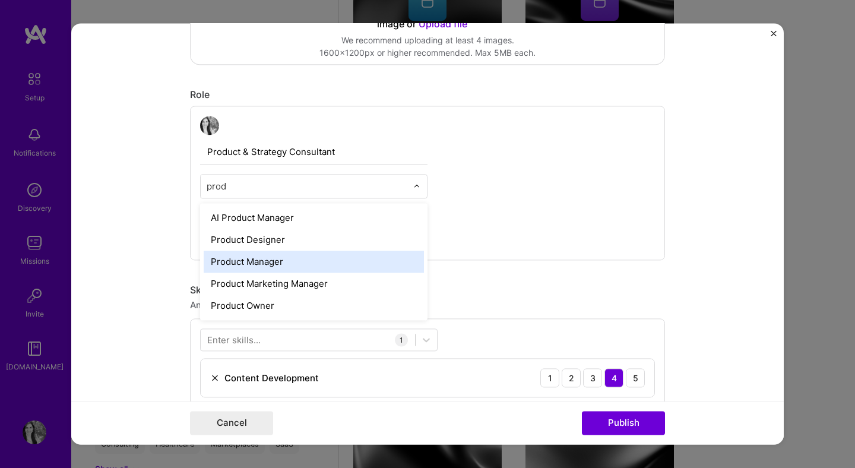
click at [315, 262] on div "Product Manager" at bounding box center [314, 262] width 220 height 22
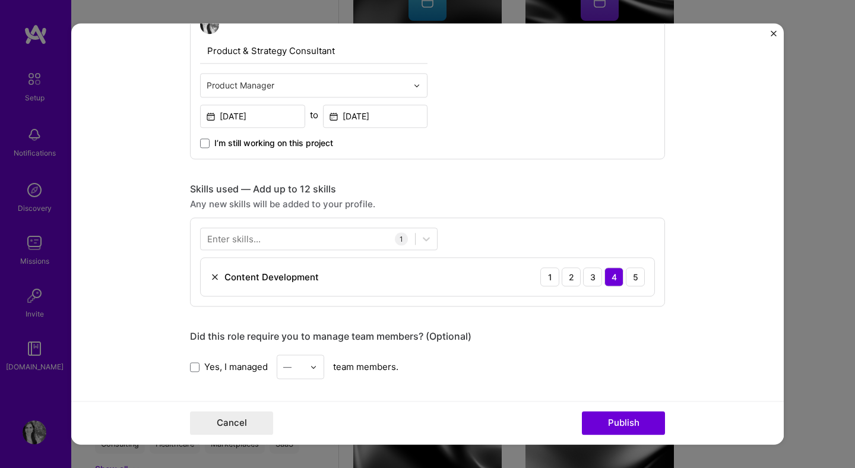
scroll to position [524, 0]
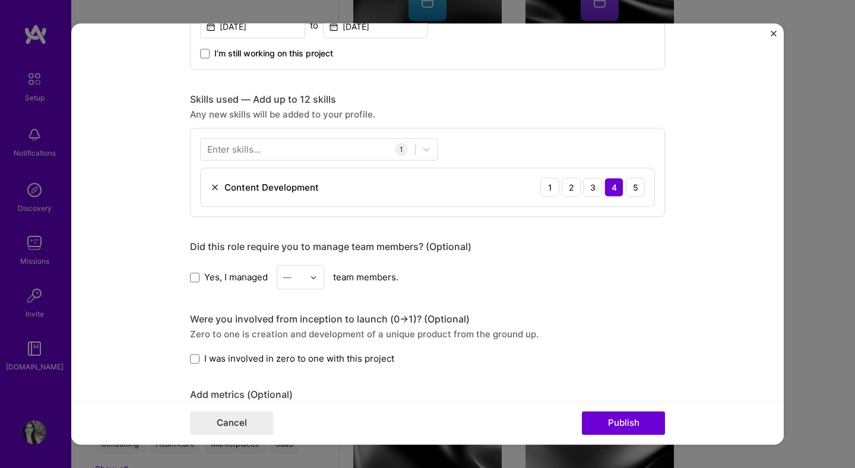
click at [206, 281] on span "Yes, I managed" at bounding box center [236, 277] width 64 height 12
click at [0, 0] on input "Yes, I managed" at bounding box center [0, 0] width 0 height 0
click at [300, 284] on div at bounding box center [293, 277] width 21 height 15
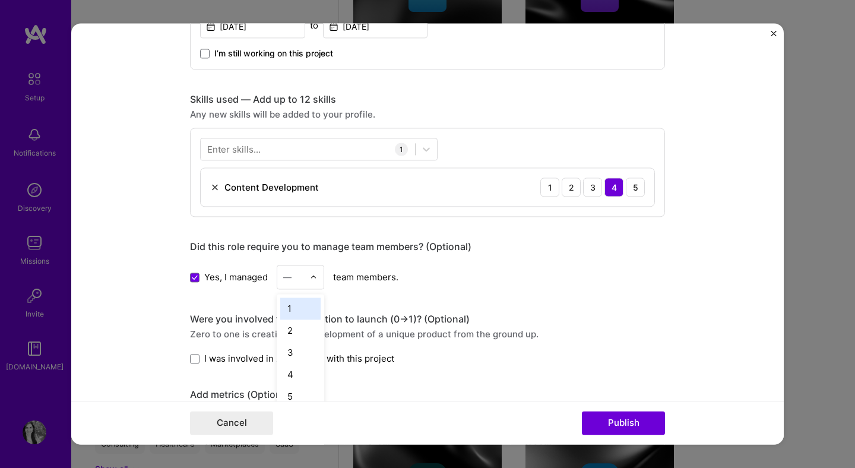
scroll to position [490, 0]
click at [285, 329] on div "2" at bounding box center [300, 330] width 40 height 22
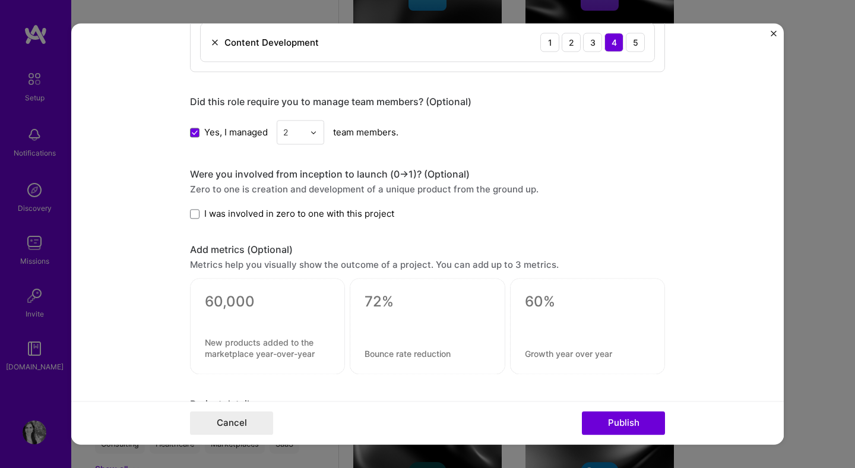
scroll to position [669, 0]
click at [356, 214] on span "I was involved in zero to one with this project" at bounding box center [299, 213] width 190 height 12
click at [0, 0] on input "I was involved in zero to one with this project" at bounding box center [0, 0] width 0 height 0
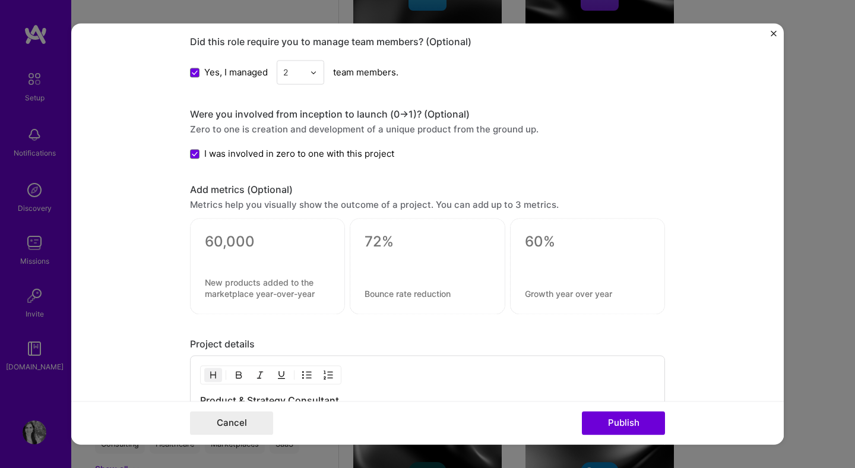
scroll to position [762, 0]
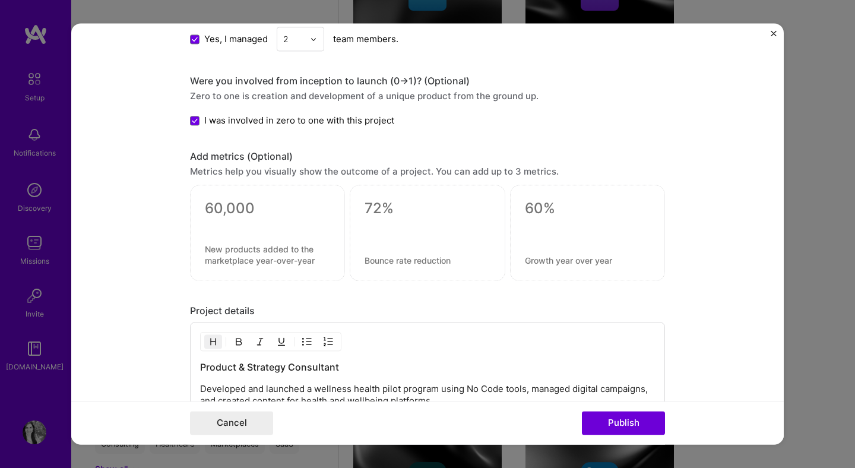
click at [255, 211] on textarea at bounding box center [267, 209] width 125 height 18
type textarea "0"
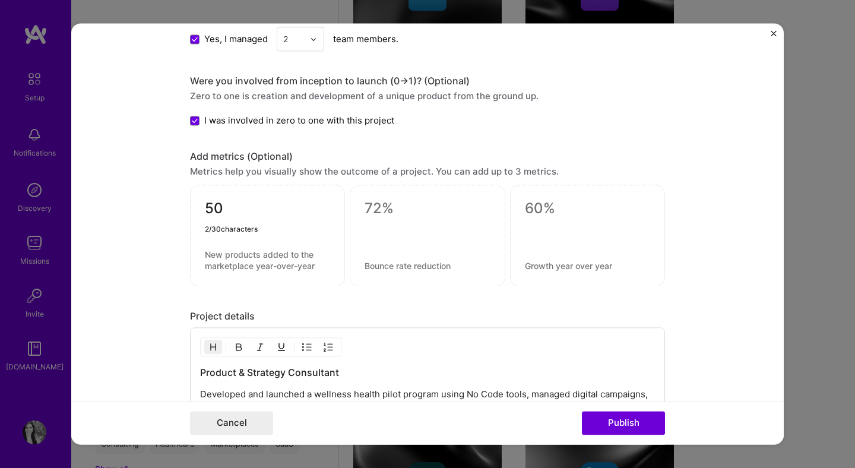
type textarea "50"
click at [224, 249] on div "50" at bounding box center [267, 236] width 155 height 102
click at [214, 255] on textarea at bounding box center [267, 260] width 125 height 23
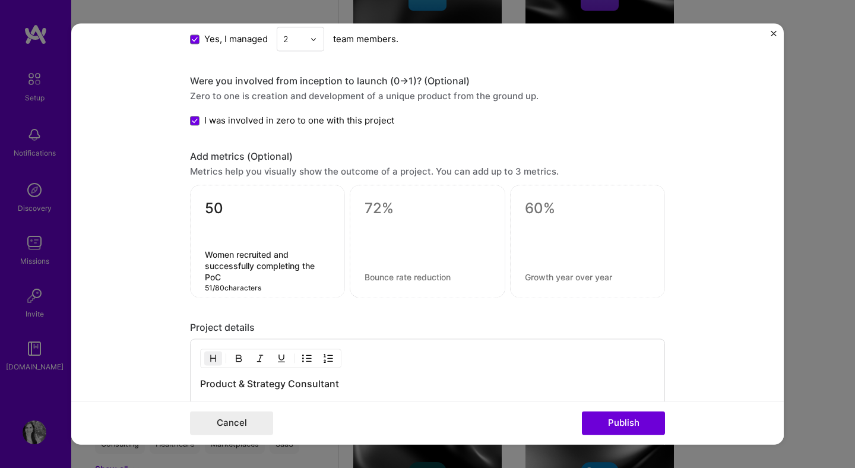
type textarea "Women recruited and successfully completing the PoC"
click at [397, 214] on textarea at bounding box center [427, 209] width 125 height 18
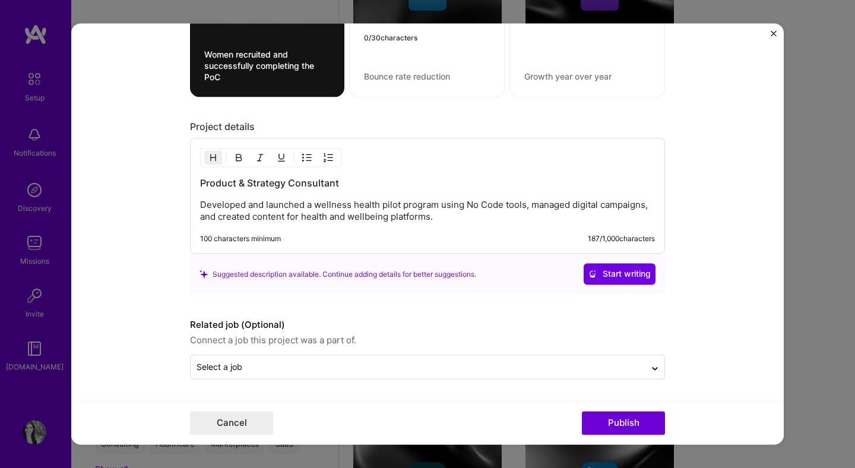
scroll to position [962, 0]
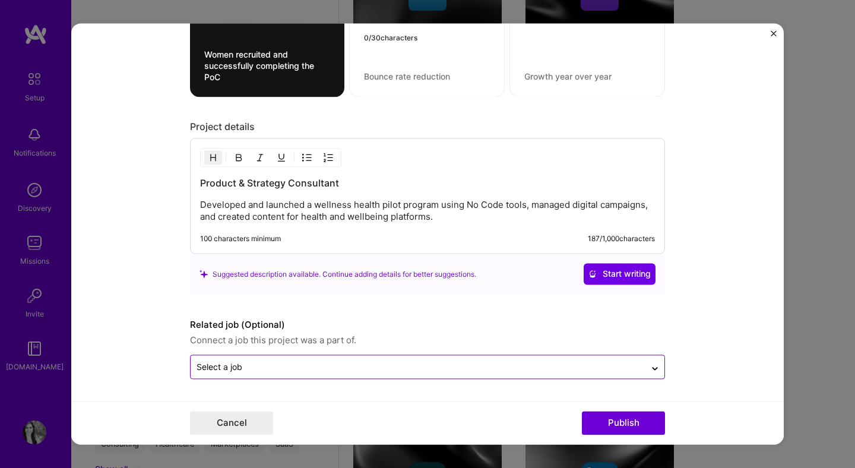
click at [416, 363] on input "text" at bounding box center [418, 367] width 443 height 12
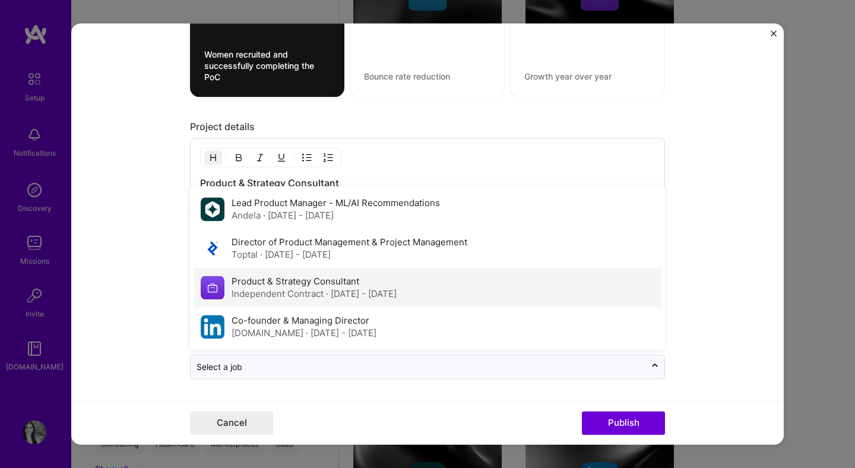
click at [397, 290] on span "· [DATE] - [DATE]" at bounding box center [361, 294] width 71 height 11
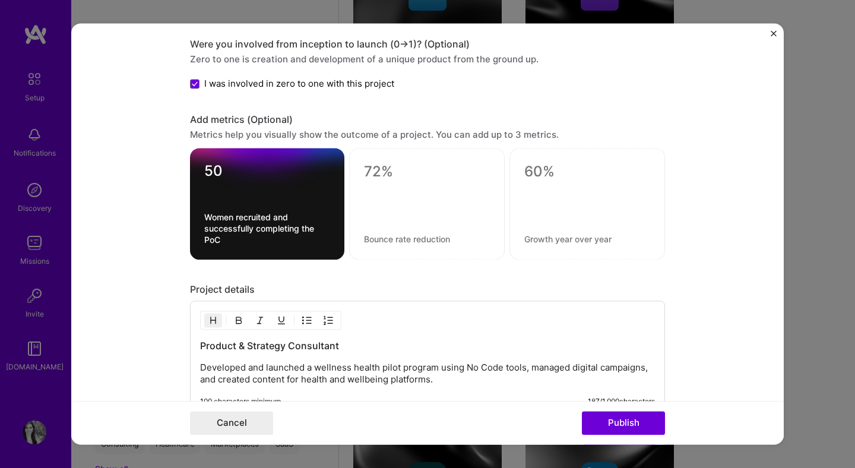
scroll to position [798, 0]
click at [459, 193] on div at bounding box center [427, 205] width 156 height 112
click at [388, 164] on textarea at bounding box center [427, 173] width 126 height 18
type textarea "+30%"
click at [426, 237] on textarea at bounding box center [427, 240] width 126 height 11
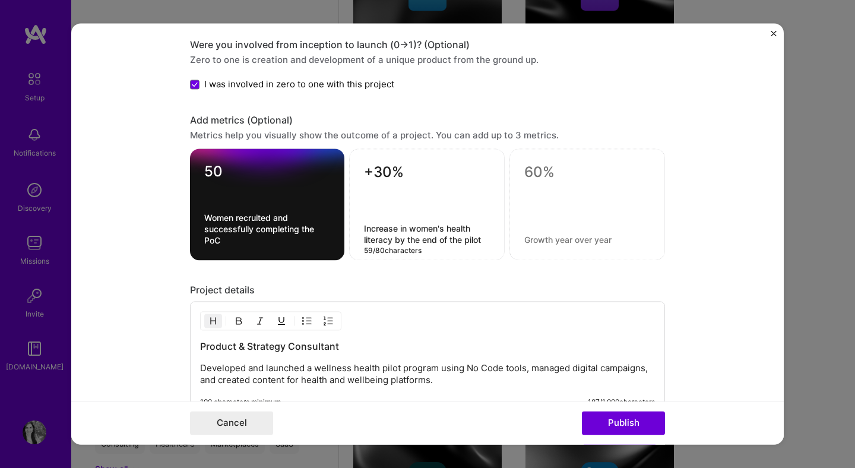
type textarea "Increase in women's health literacy by the end of the pilot"
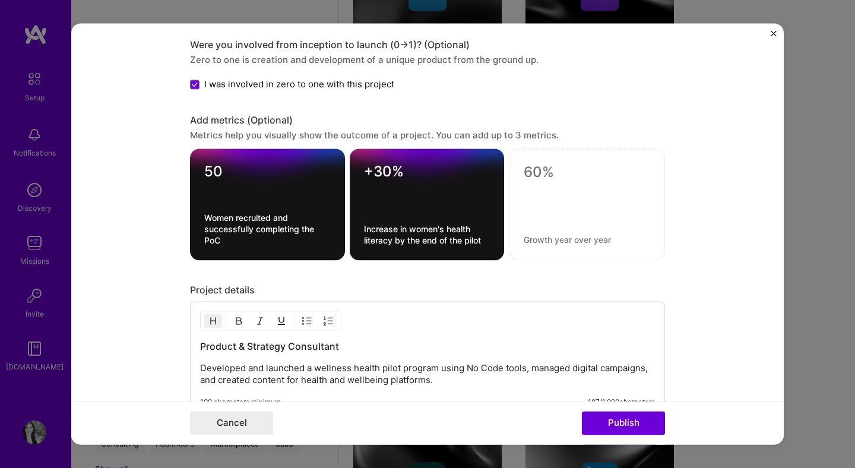
click at [259, 247] on div "50 Women recruited and successfully completing the PoC" at bounding box center [267, 205] width 155 height 112
click at [286, 237] on textarea "Women recruited and successfully completing the PoC" at bounding box center [267, 230] width 126 height 34
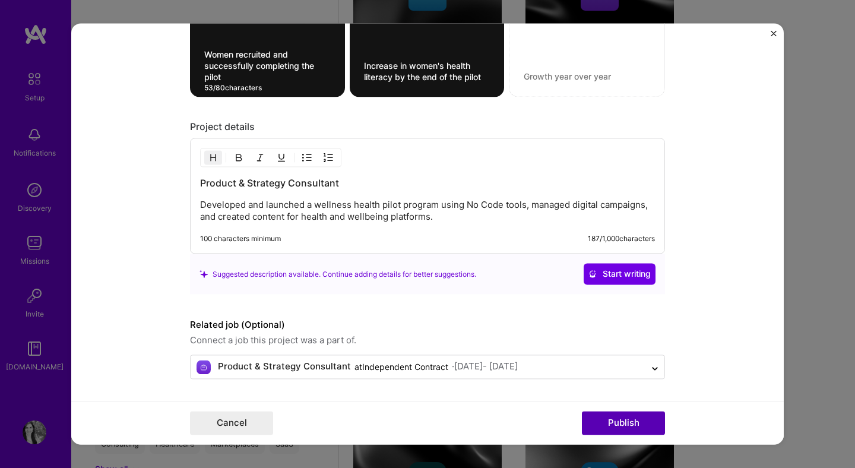
type textarea "Women recruited and successfully completing the pilot"
click at [622, 416] on button "Publish" at bounding box center [623, 423] width 83 height 24
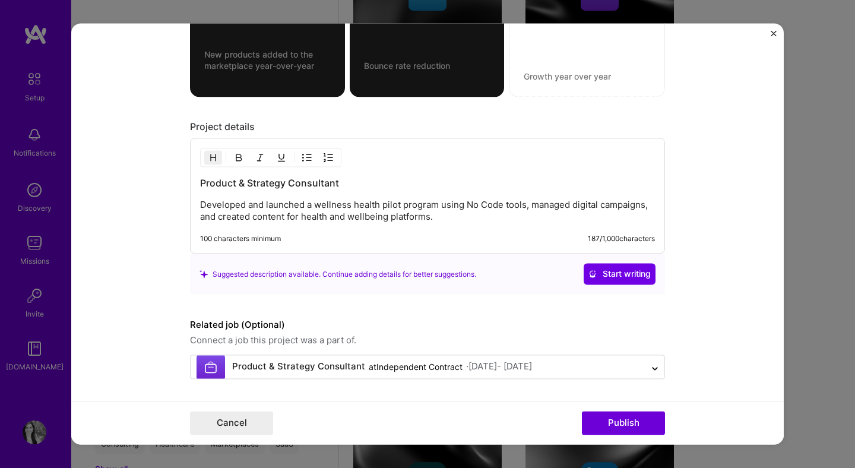
scroll to position [908, 0]
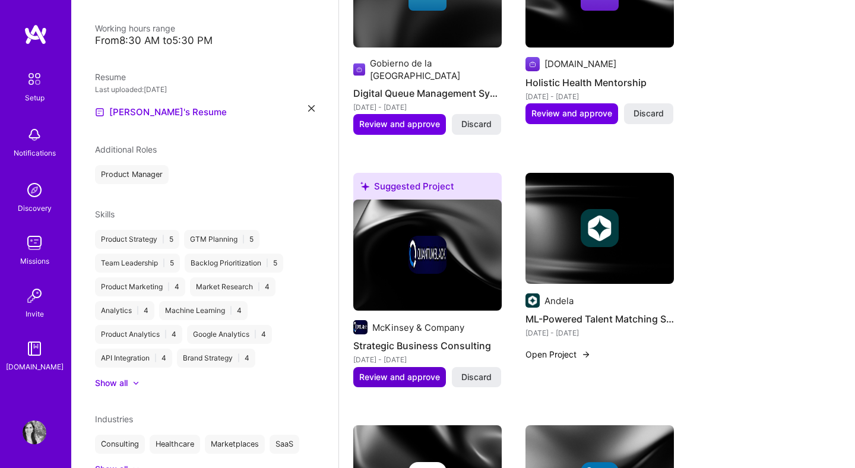
click at [405, 371] on span "Review and approve" at bounding box center [399, 377] width 81 height 12
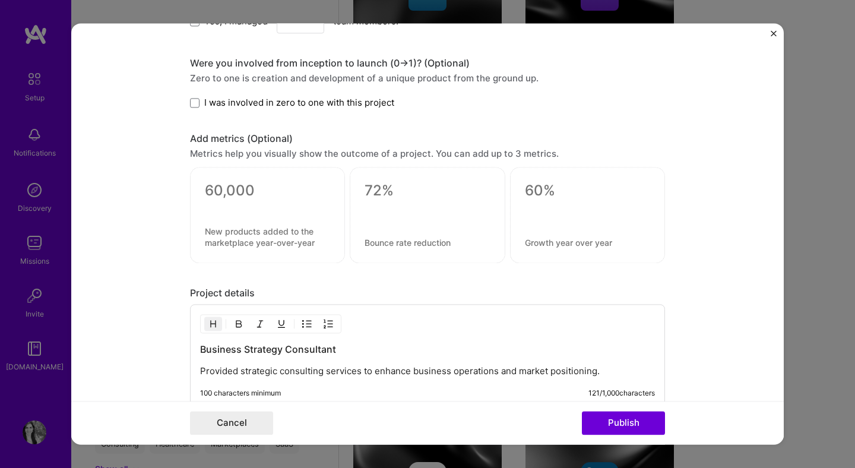
scroll to position [888, 0]
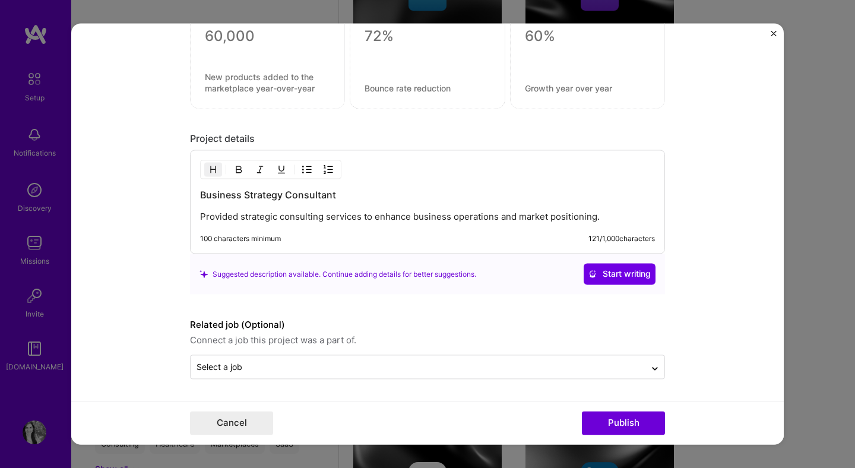
click at [614, 216] on p "Provided strategic consulting services to enhance business operations and marke…" at bounding box center [427, 217] width 455 height 12
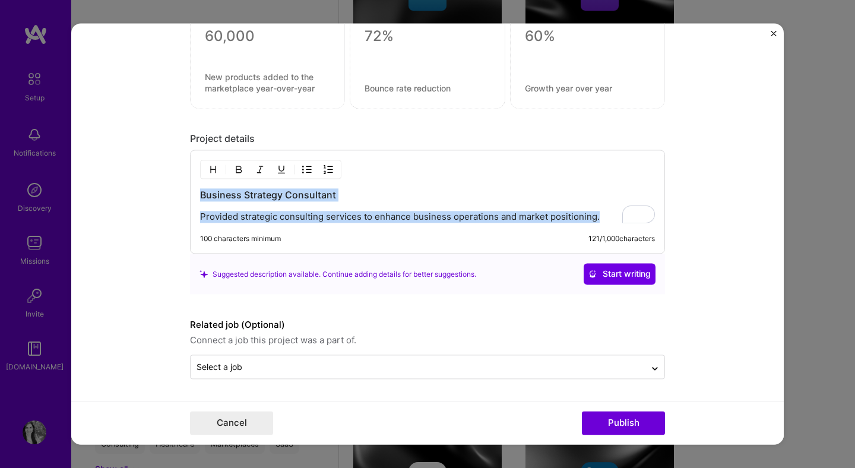
copy div "Business Strategy Consultant Provided strategic consulting services to enhance …"
click at [243, 424] on button "Cancel" at bounding box center [231, 423] width 83 height 24
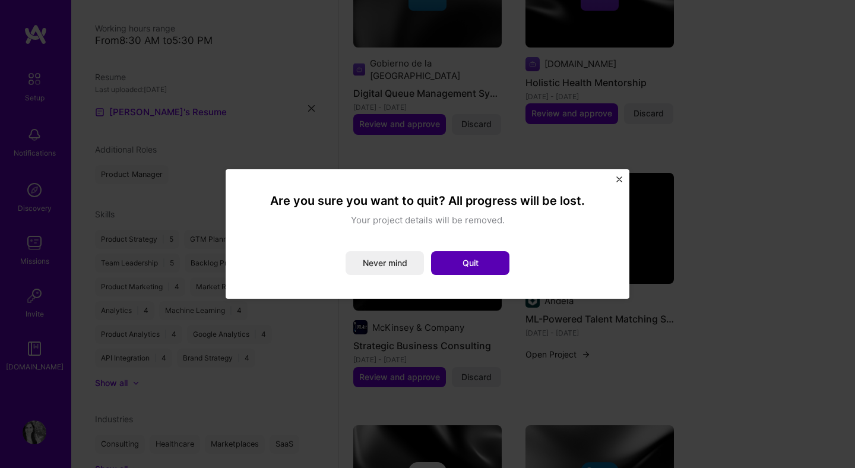
click at [461, 269] on button "Quit" at bounding box center [470, 263] width 78 height 24
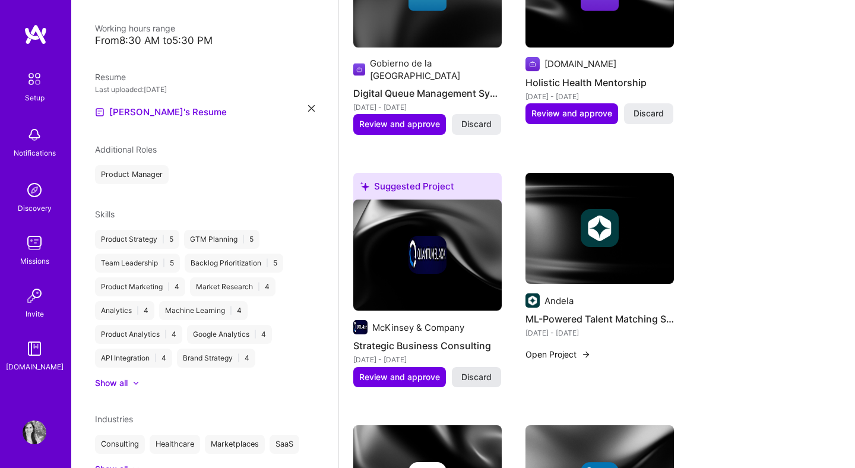
click at [473, 371] on span "Discard" at bounding box center [476, 377] width 30 height 12
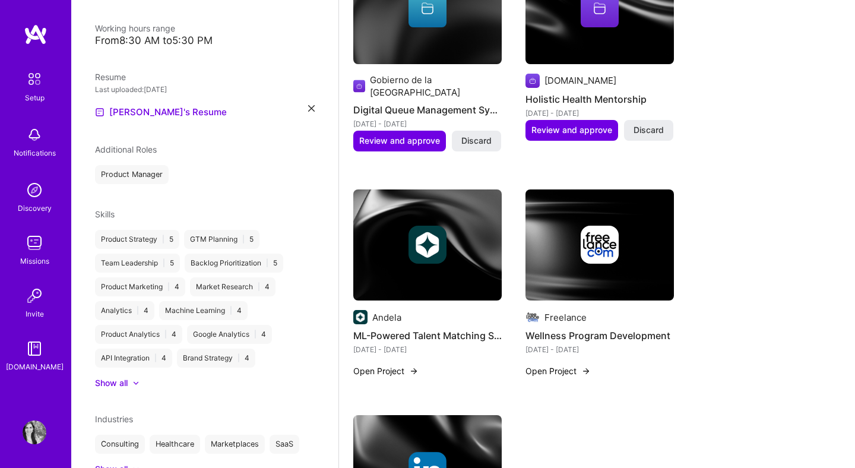
scroll to position [0, 0]
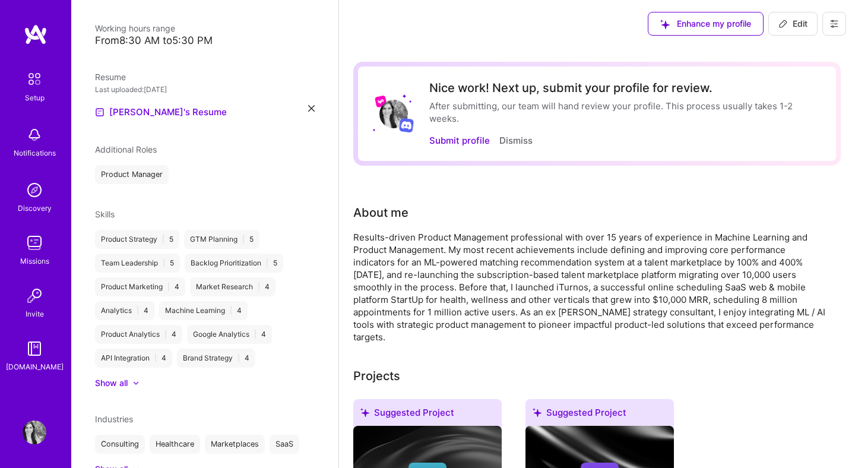
click at [797, 25] on span "Edit" at bounding box center [792, 24] width 29 height 12
select select "US"
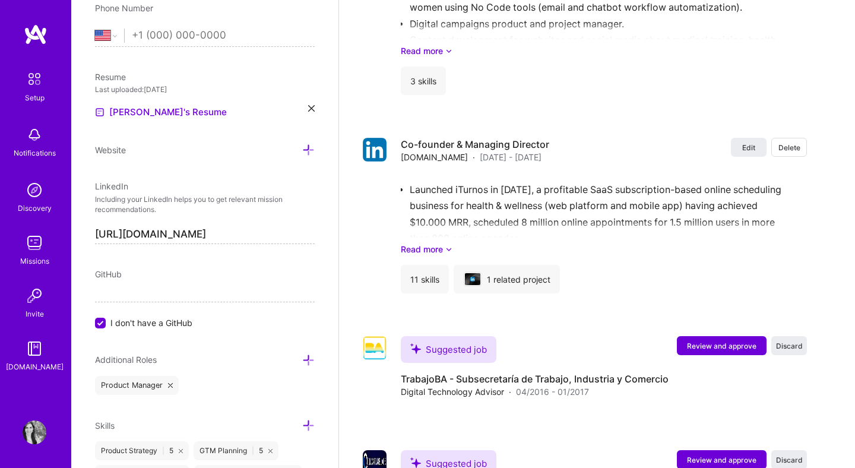
scroll to position [2292, 0]
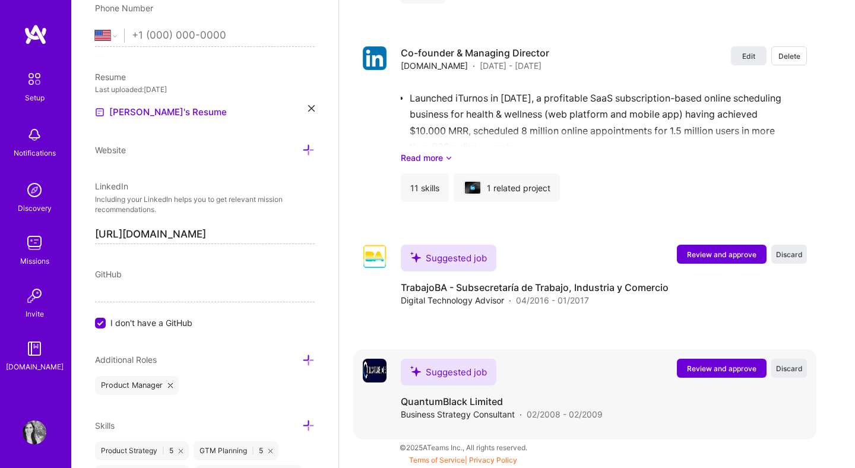
click at [713, 372] on span "Review and approve" at bounding box center [721, 368] width 69 height 10
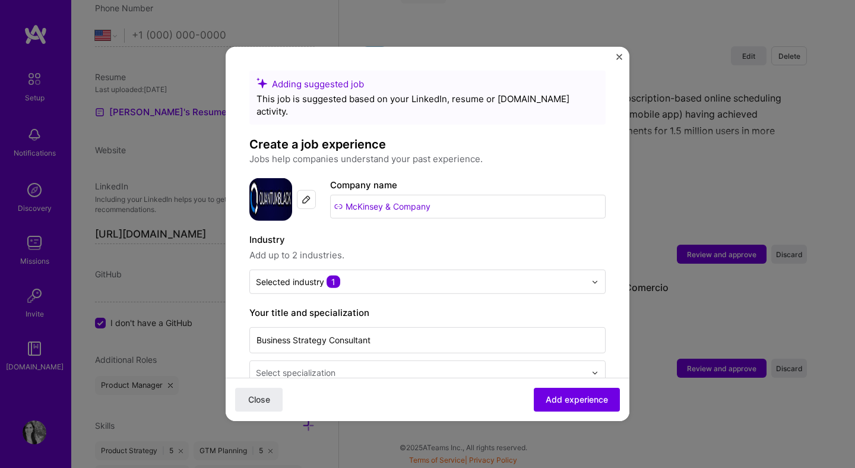
click at [393, 195] on input "McKinsey & Company" at bounding box center [467, 207] width 275 height 24
click at [373, 196] on input "McKinsey & Company" at bounding box center [467, 207] width 275 height 24
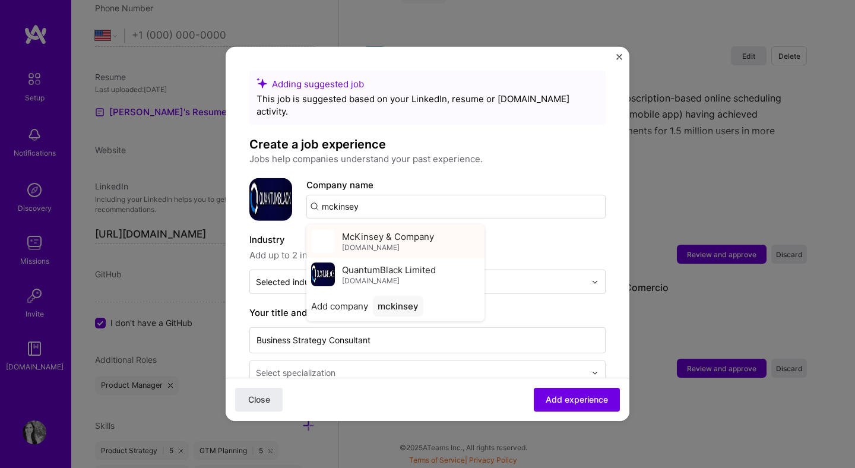
click at [380, 230] on span "McKinsey & Company" at bounding box center [388, 236] width 92 height 12
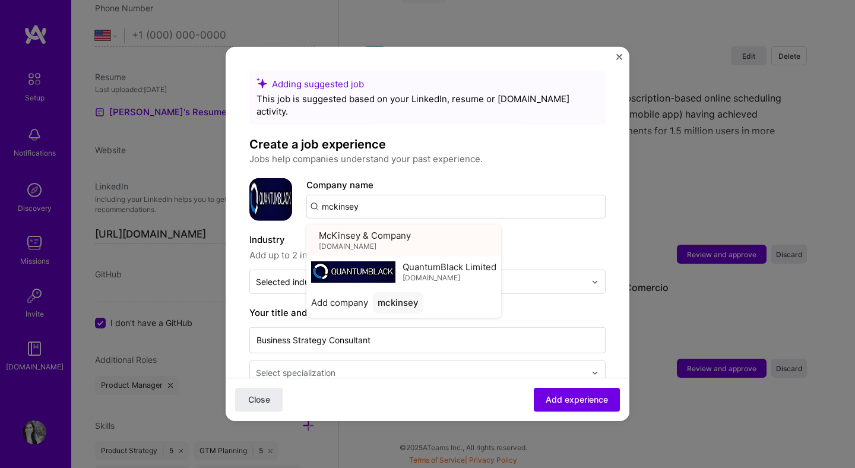
type input "McKinsey & Company"
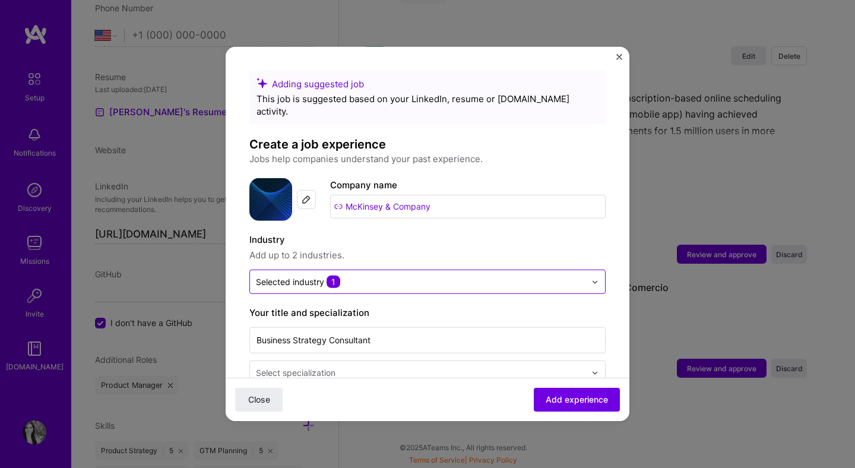
click at [384, 275] on input "text" at bounding box center [420, 281] width 329 height 12
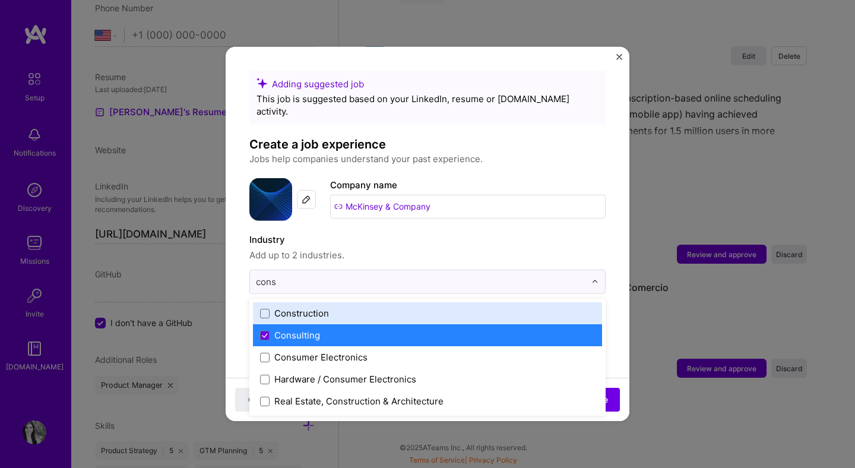
type input "cons"
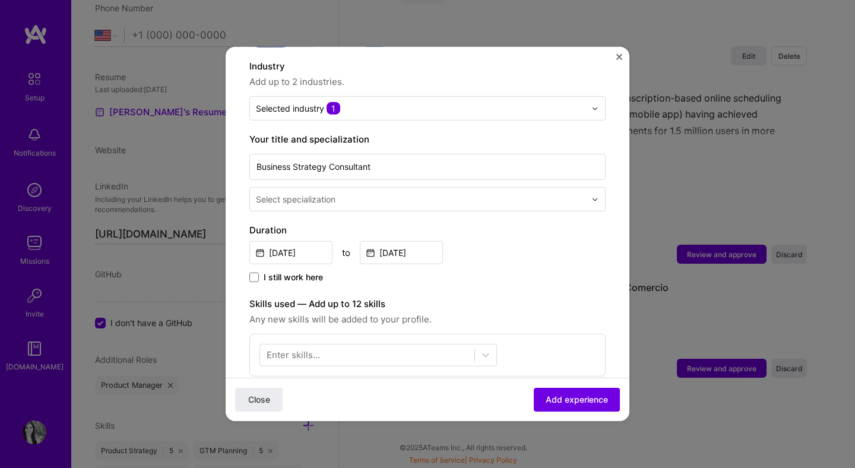
scroll to position [174, 0]
click at [408, 192] on input "text" at bounding box center [422, 198] width 332 height 12
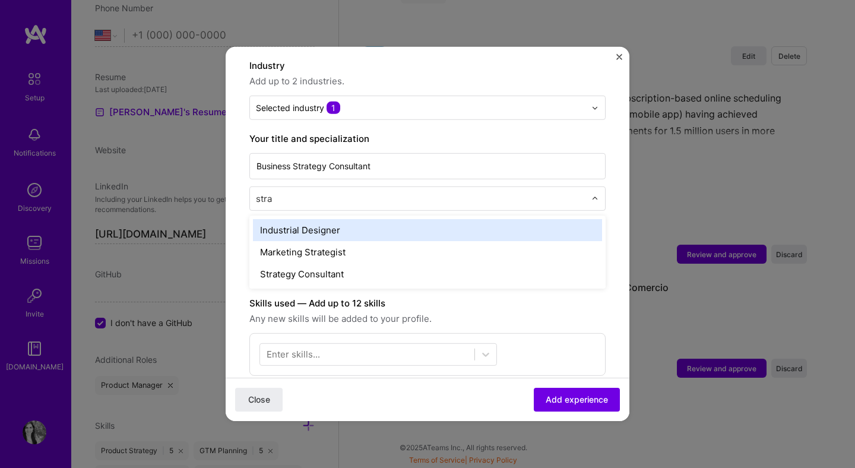
type input "strat"
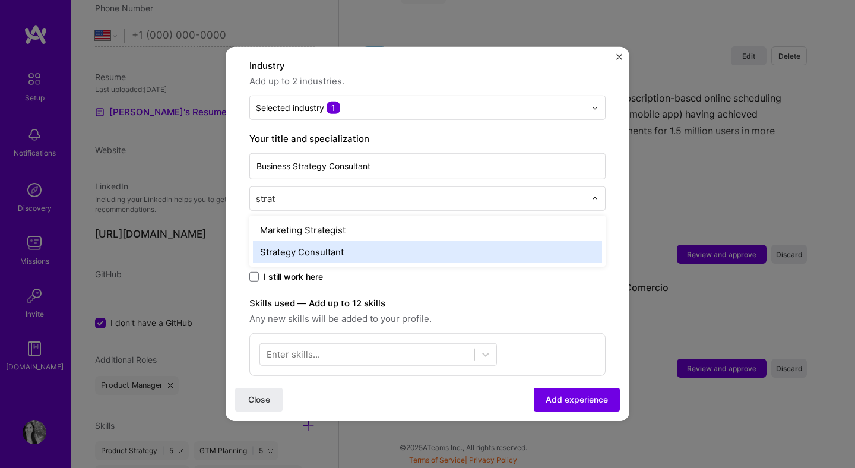
click at [388, 242] on div "Strategy Consultant" at bounding box center [427, 252] width 349 height 22
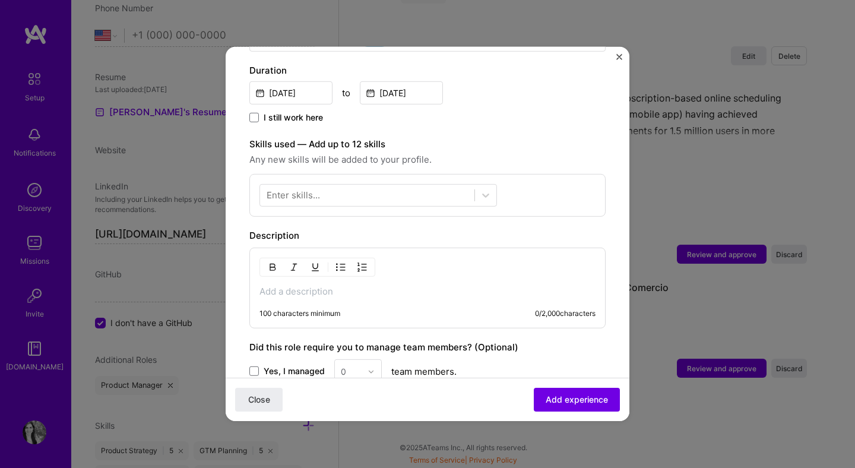
scroll to position [401, 0]
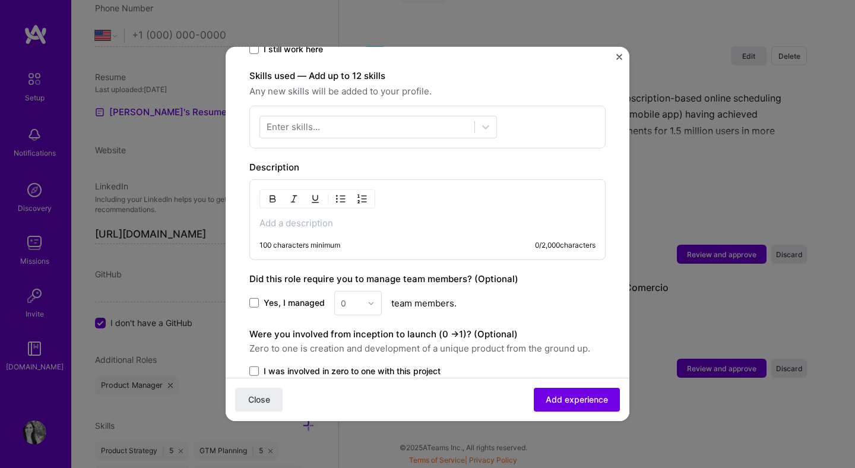
click at [305, 217] on div "100 characters minimum 0 / 2,000 characters" at bounding box center [427, 219] width 356 height 81
click at [300, 217] on p at bounding box center [427, 223] width 336 height 12
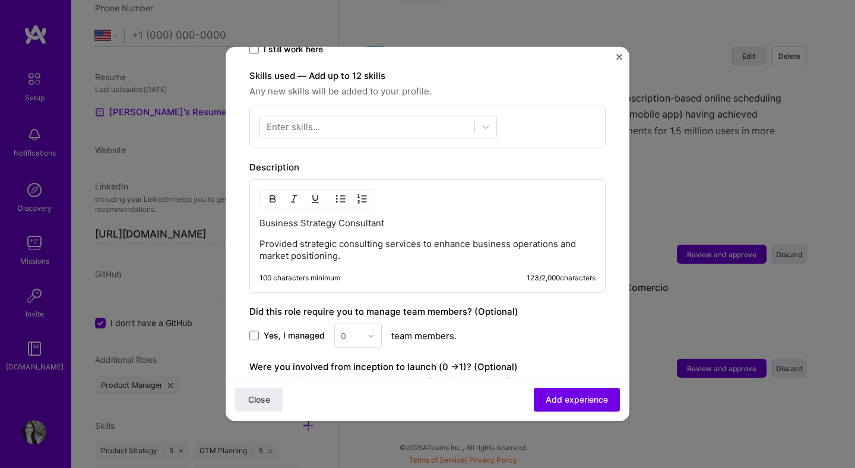
click at [421, 243] on p "Provided strategic consulting services to enhance business operations and marke…" at bounding box center [427, 250] width 336 height 24
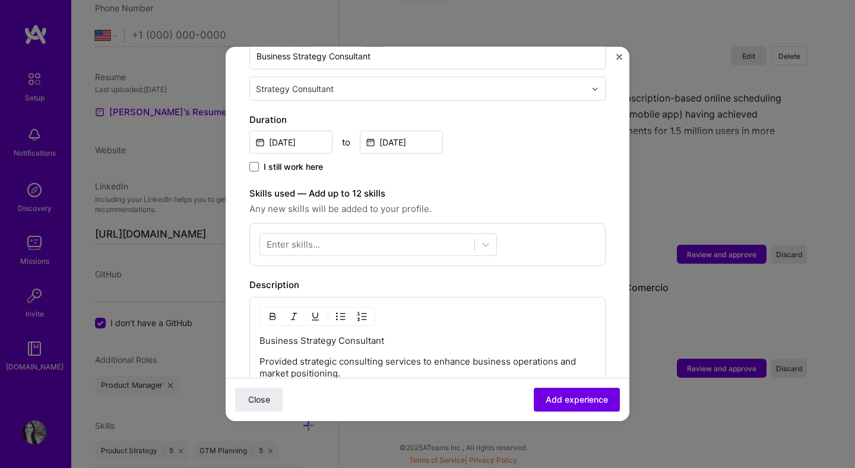
scroll to position [285, 0]
click at [400, 233] on div at bounding box center [367, 243] width 214 height 20
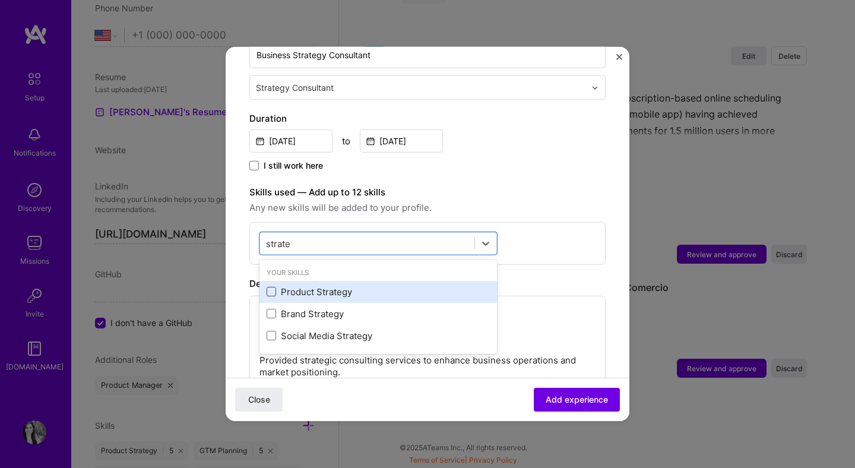
click at [268, 287] on span at bounding box center [271, 291] width 9 height 9
click at [0, 0] on input "checkbox" at bounding box center [0, 0] width 0 height 0
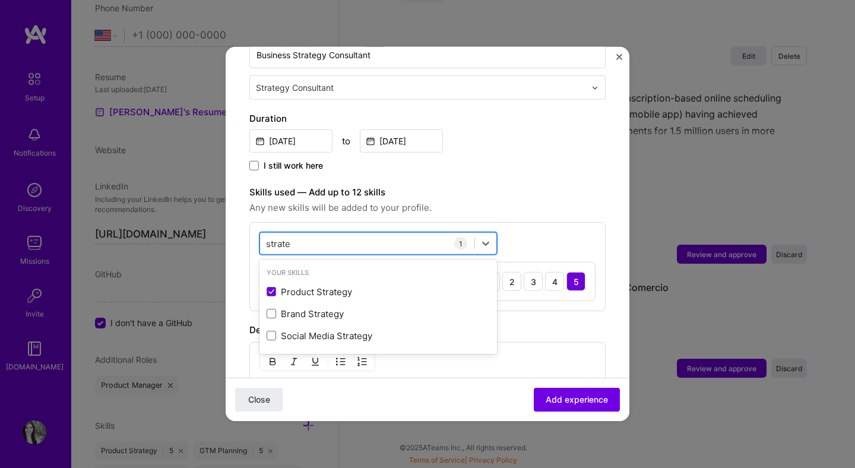
click at [325, 233] on div "strate strate" at bounding box center [367, 243] width 214 height 20
type input "anal"
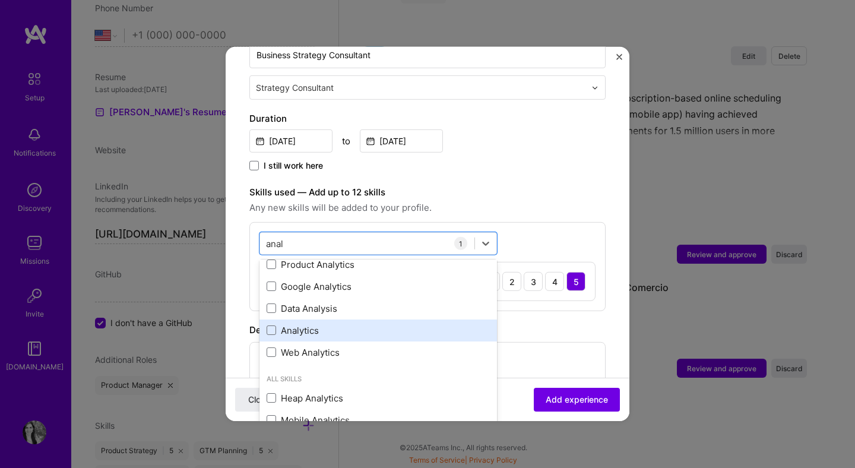
scroll to position [0, 0]
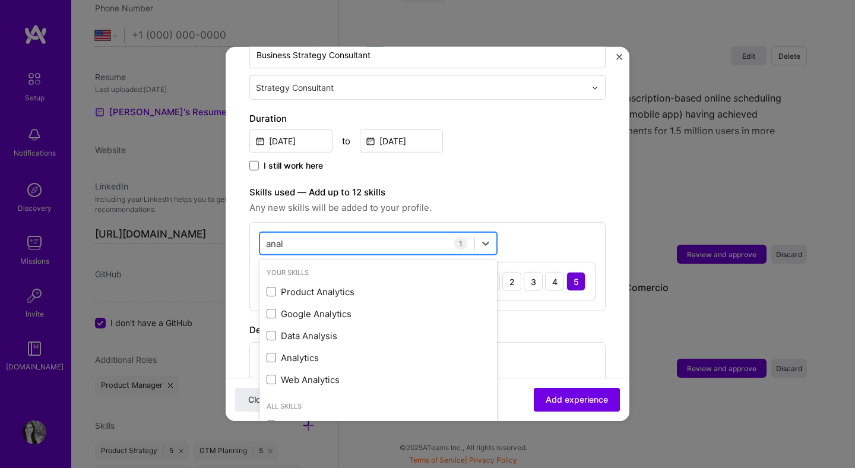
click at [417, 233] on div "anal anal" at bounding box center [367, 243] width 214 height 20
click at [439, 233] on div "anal anal" at bounding box center [367, 243] width 214 height 20
click at [552, 185] on label "Skills used — Add up to 12 skills" at bounding box center [427, 192] width 356 height 14
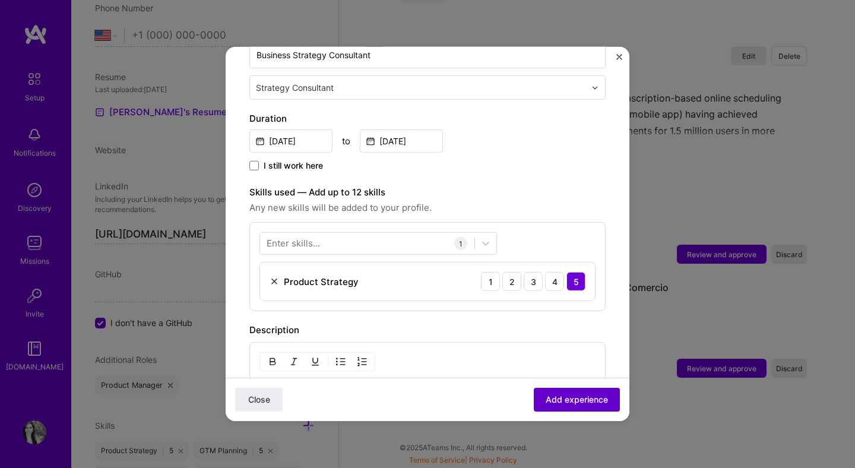
click at [565, 397] on span "Add experience" at bounding box center [577, 400] width 62 height 12
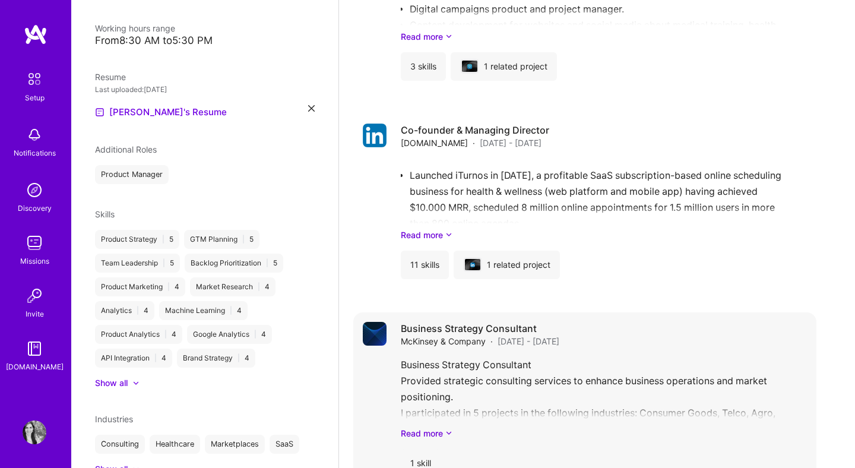
scroll to position [1754, 0]
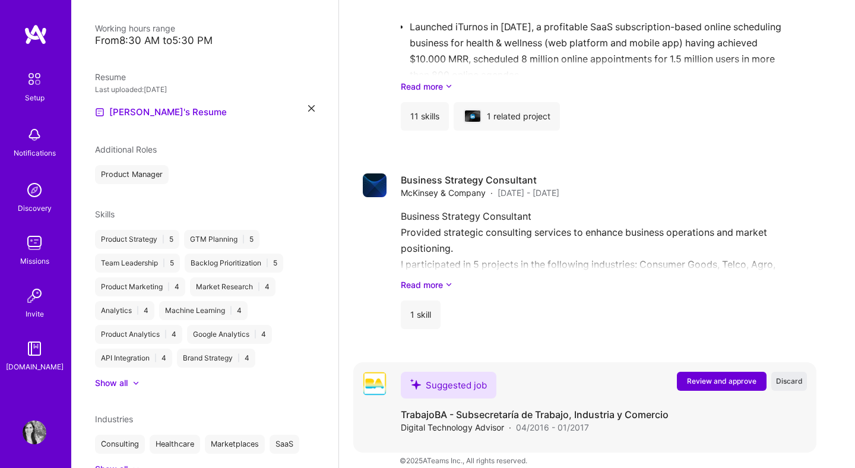
click at [743, 376] on span "Review and approve" at bounding box center [721, 381] width 69 height 10
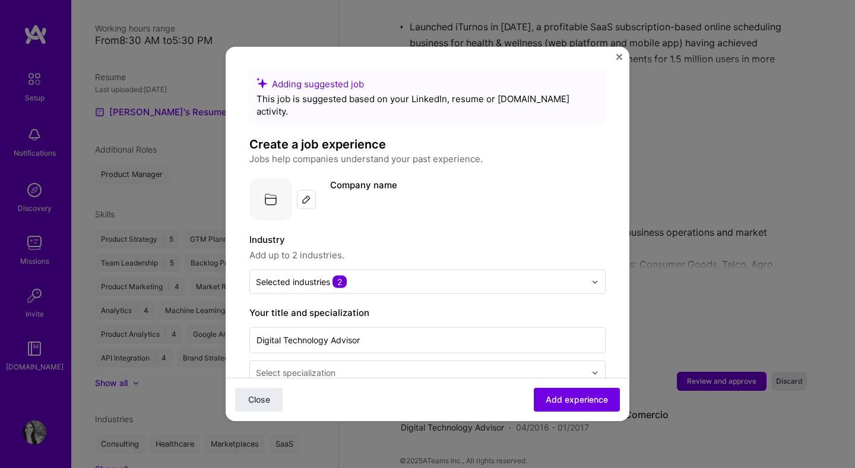
click at [368, 179] on label "Company name" at bounding box center [363, 184] width 67 height 11
click at [308, 195] on img at bounding box center [306, 199] width 9 height 9
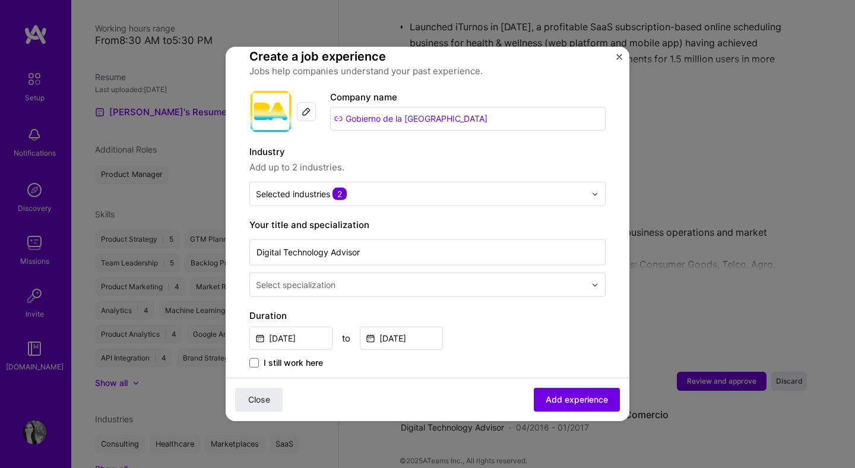
scroll to position [88, 0]
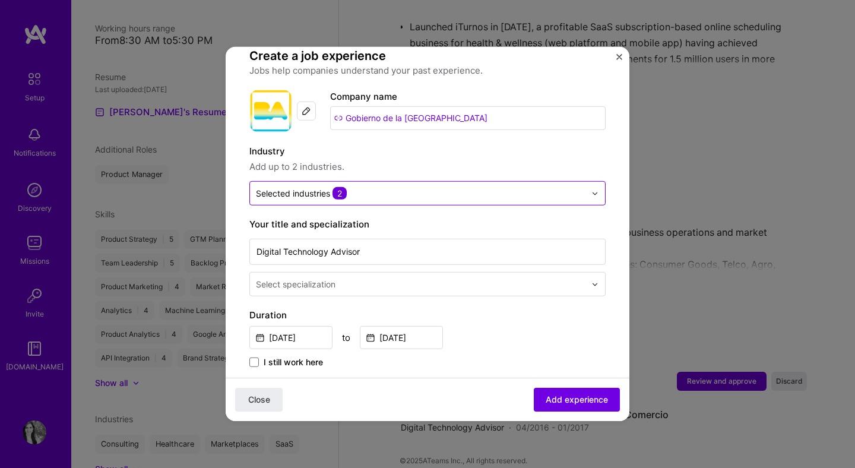
click at [413, 187] on input "text" at bounding box center [420, 193] width 329 height 12
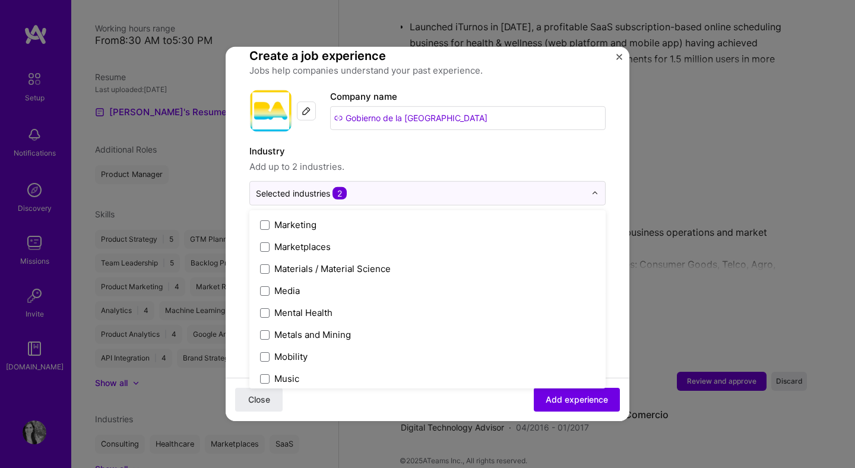
scroll to position [1785, 0]
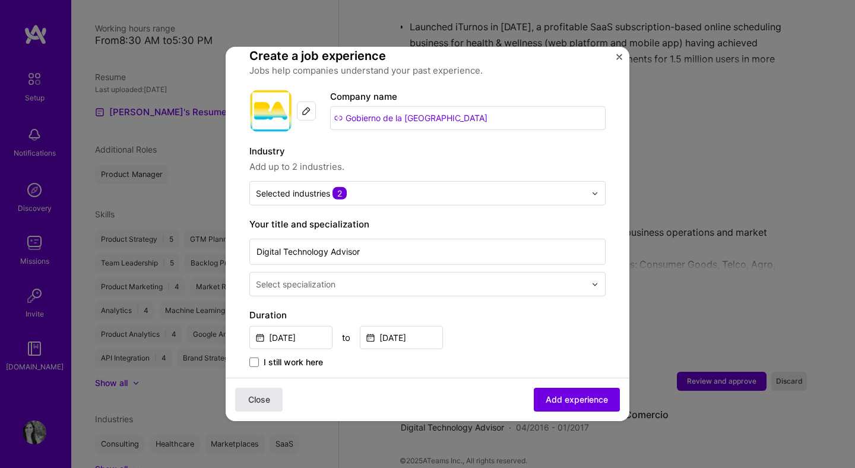
click at [249, 405] on span "Close" at bounding box center [259, 400] width 22 height 12
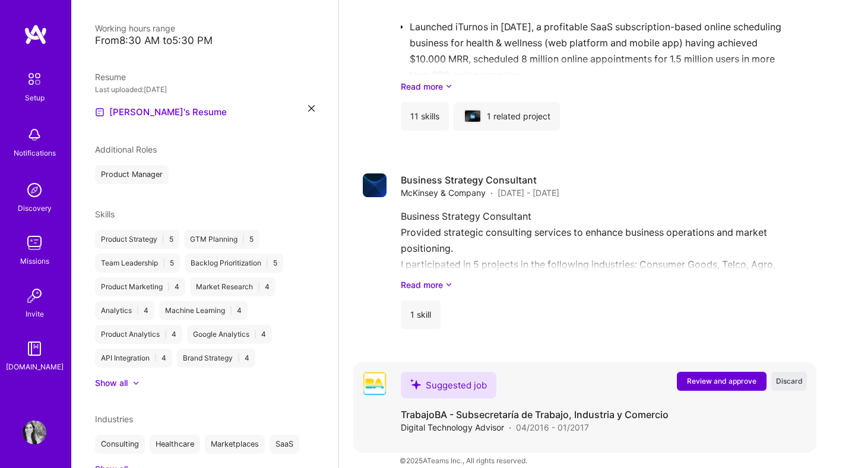
click at [716, 376] on span "Review and approve" at bounding box center [721, 381] width 69 height 10
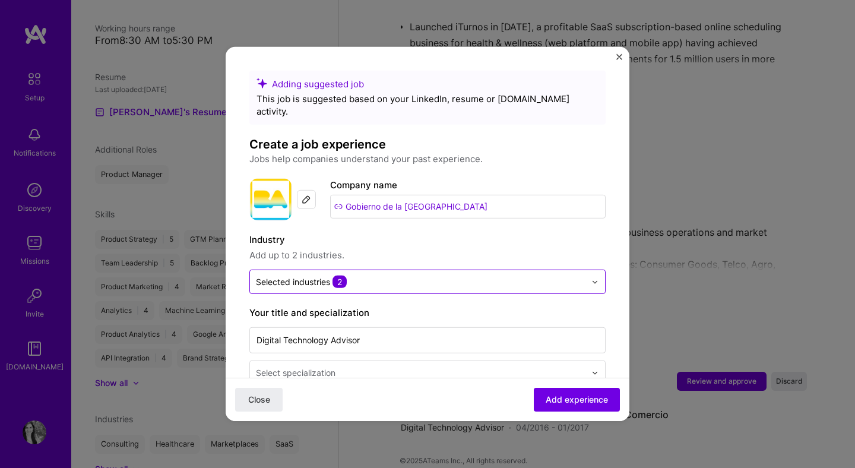
scroll to position [125, 0]
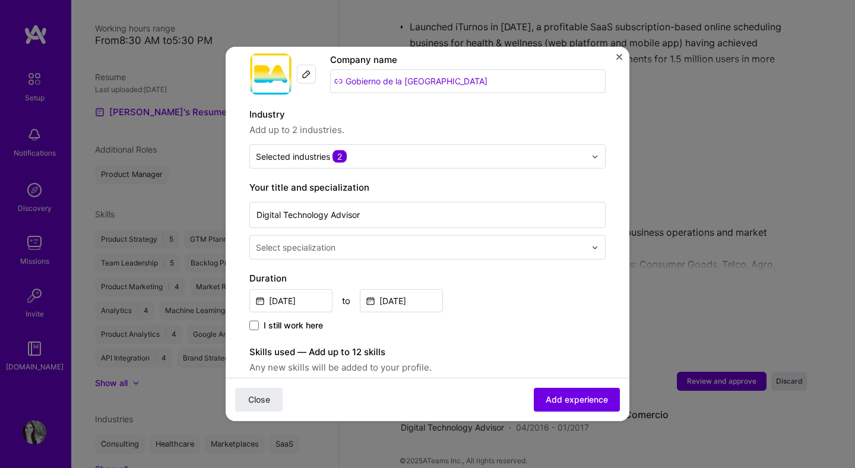
click at [422, 241] on input "text" at bounding box center [422, 247] width 332 height 12
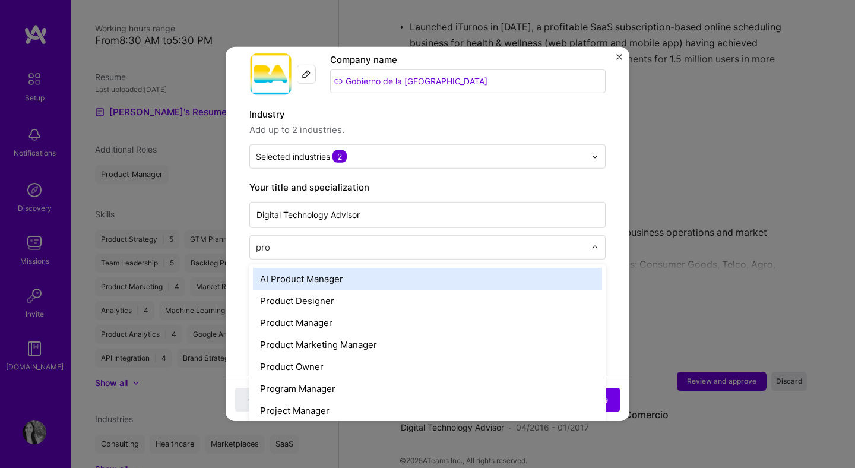
type input "prod"
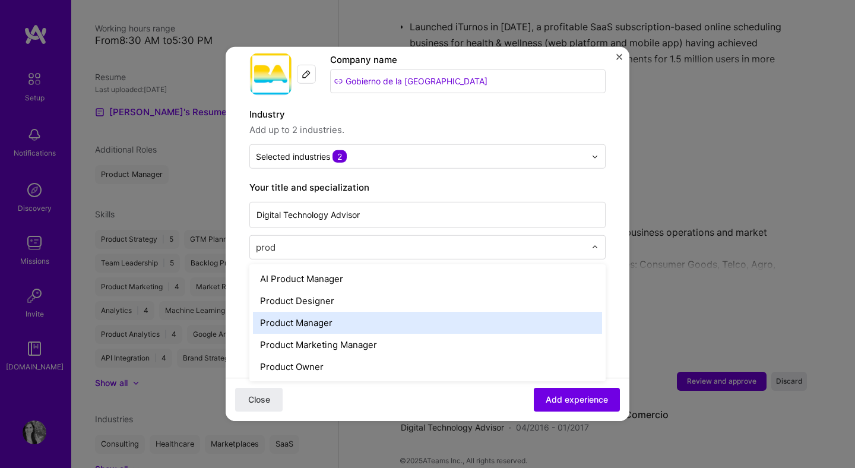
click at [432, 312] on div "Product Manager" at bounding box center [427, 323] width 349 height 22
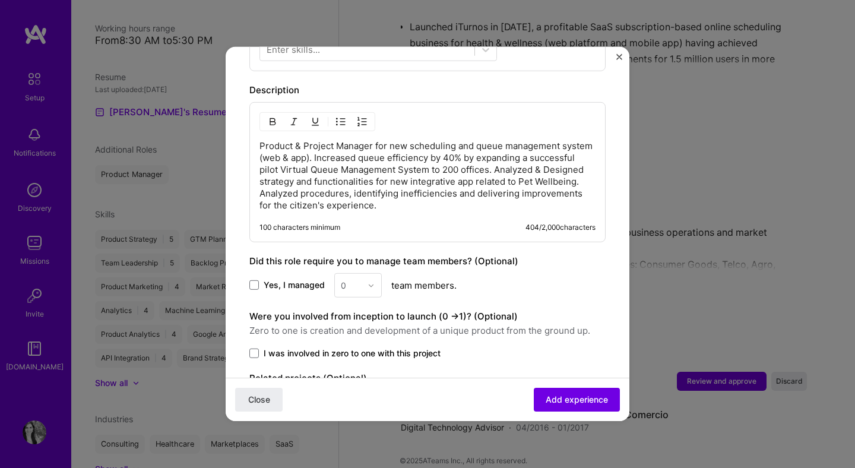
scroll to position [479, 0]
click at [405, 347] on span "I was involved in zero to one with this project" at bounding box center [352, 353] width 177 height 12
click at [0, 0] on input "I was involved in zero to one with this project" at bounding box center [0, 0] width 0 height 0
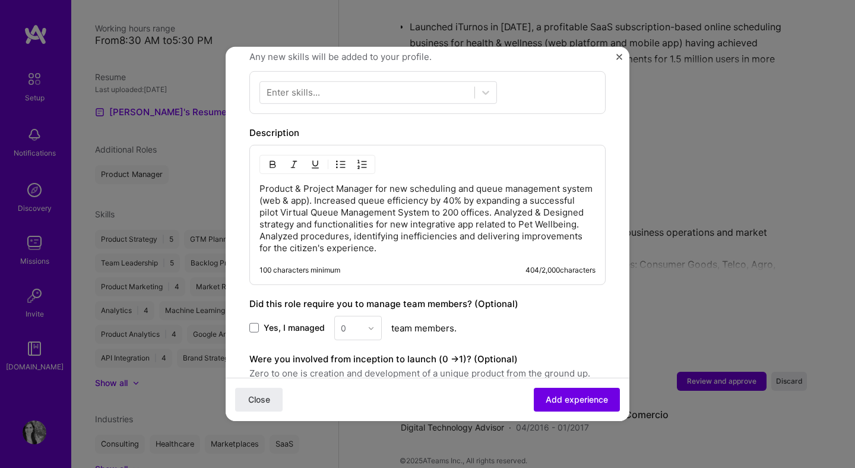
scroll to position [435, 0]
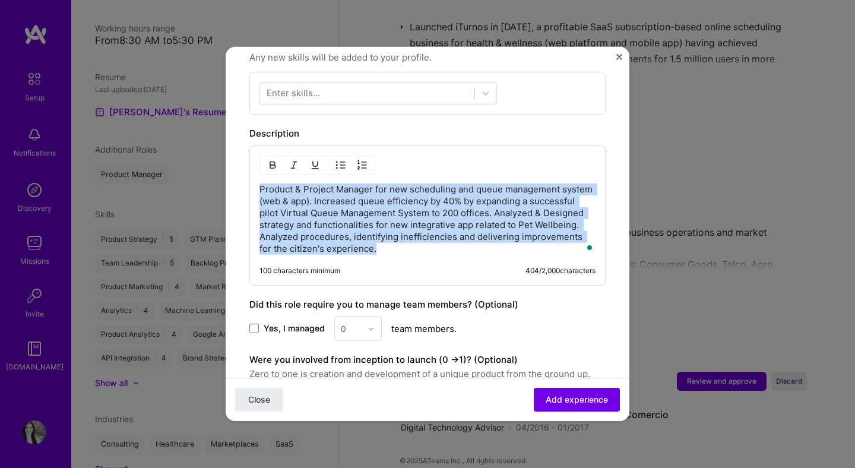
drag, startPoint x: 410, startPoint y: 236, endPoint x: 259, endPoint y: 176, distance: 162.3
click at [259, 183] on p "Product & Project Manager for new scheduling and queue management system (web &…" at bounding box center [427, 218] width 336 height 71
click at [340, 160] on img "button" at bounding box center [340, 164] width 9 height 9
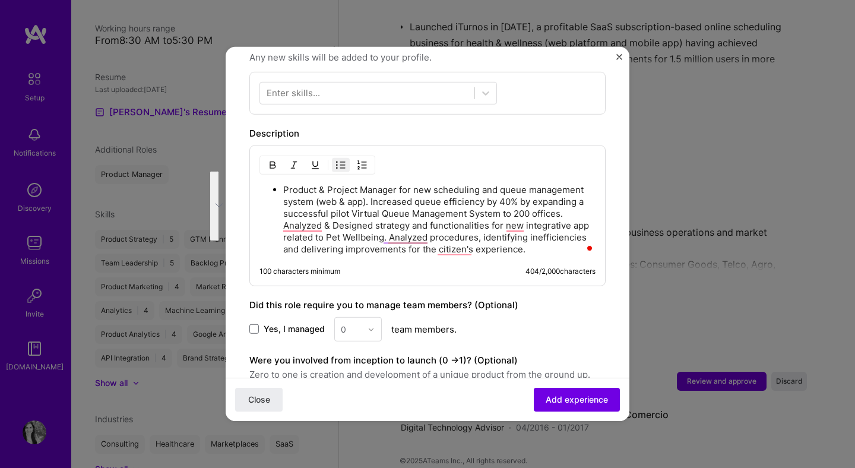
click at [412, 186] on p "Product & Project Manager for new scheduling and queue management system (web &…" at bounding box center [439, 219] width 312 height 71
click at [370, 186] on p "Product & Project Manager for new scheduling and queue management system (web &…" at bounding box center [439, 219] width 312 height 71
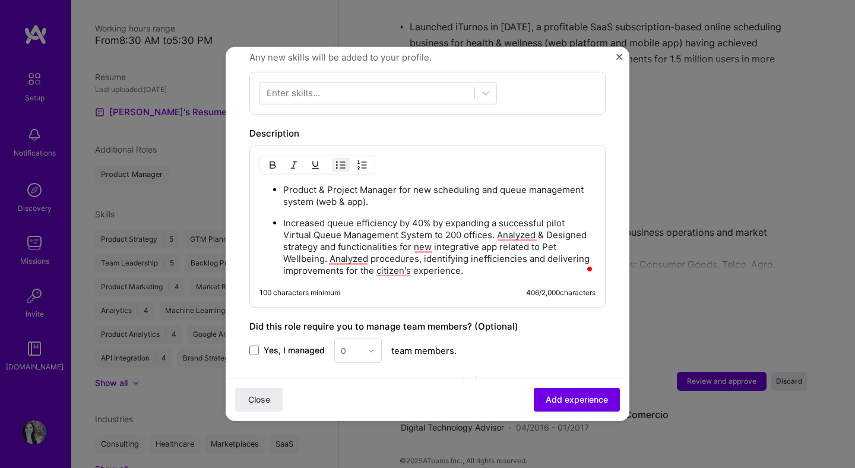
click at [496, 223] on p "Increased queue efficiency by 40% by expanding a successful pilot Virtual Queue…" at bounding box center [439, 246] width 312 height 59
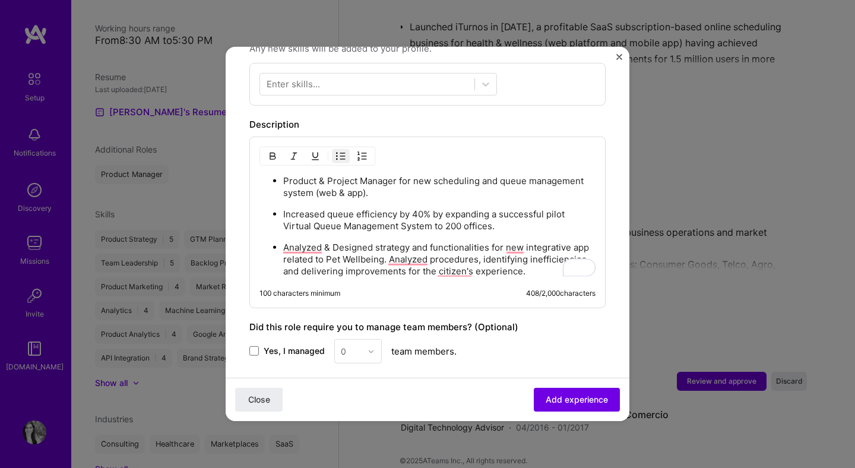
scroll to position [444, 0]
click at [518, 208] on p "Increased queue efficiency by 40% by expanding a successful pilot Virtual Queue…" at bounding box center [439, 220] width 312 height 24
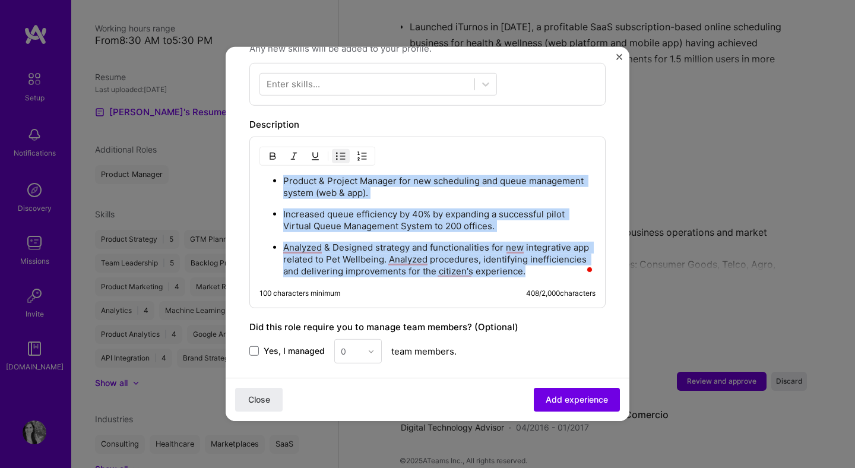
copy ul "Product & Project Manager for new scheduling and queue management system (web &…"
click at [551, 404] on span "Add experience" at bounding box center [577, 400] width 62 height 12
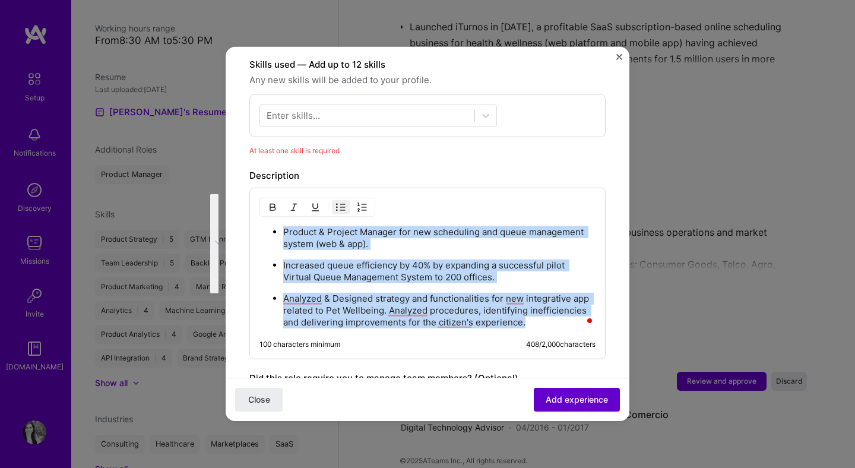
scroll to position [411, 0]
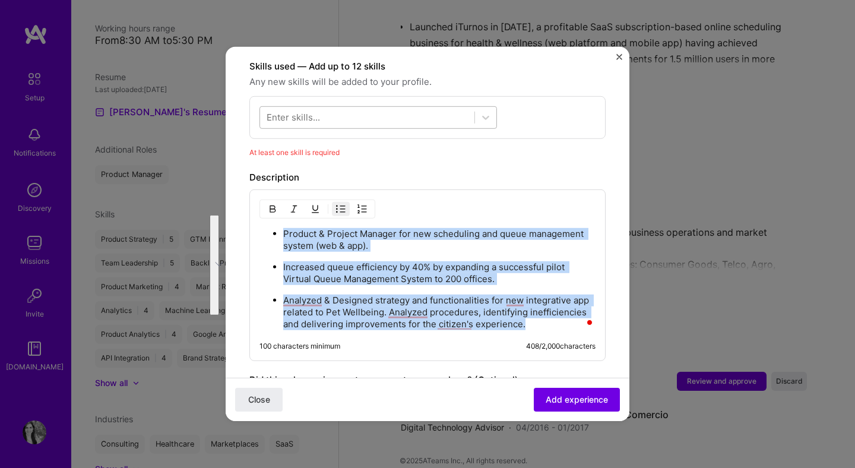
click at [395, 107] on div at bounding box center [367, 117] width 214 height 20
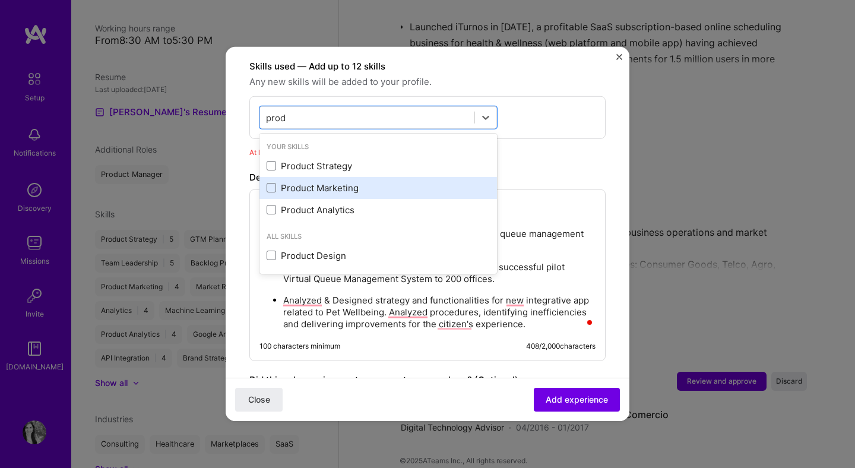
click at [389, 182] on div "Product Marketing" at bounding box center [378, 188] width 223 height 12
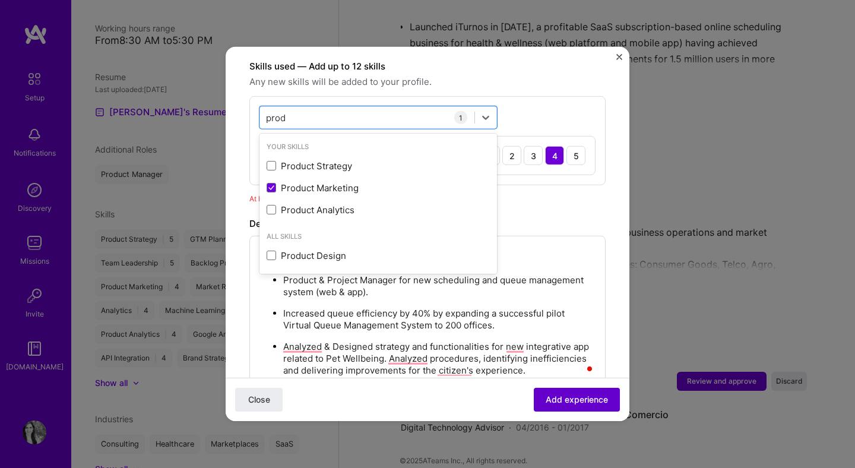
type input "prod"
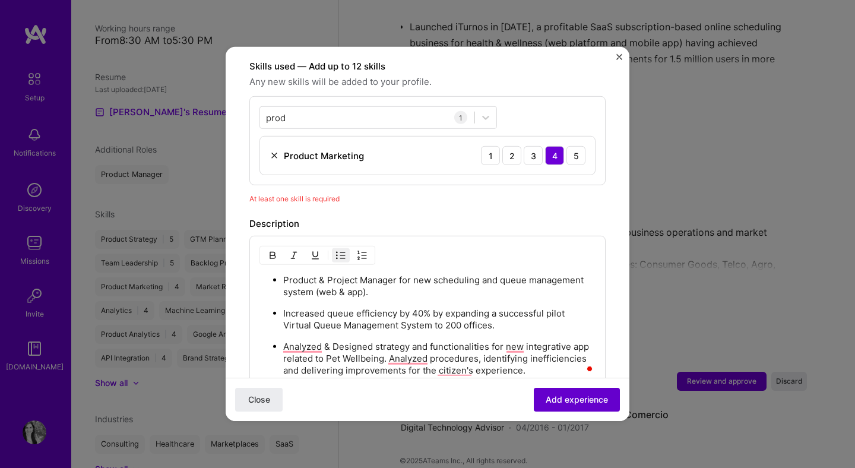
click at [581, 400] on span "Add experience" at bounding box center [577, 400] width 62 height 12
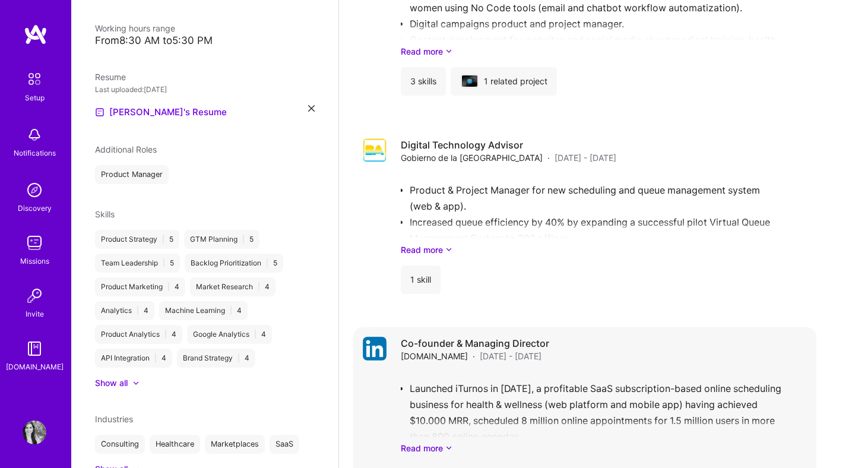
scroll to position [1508, 0]
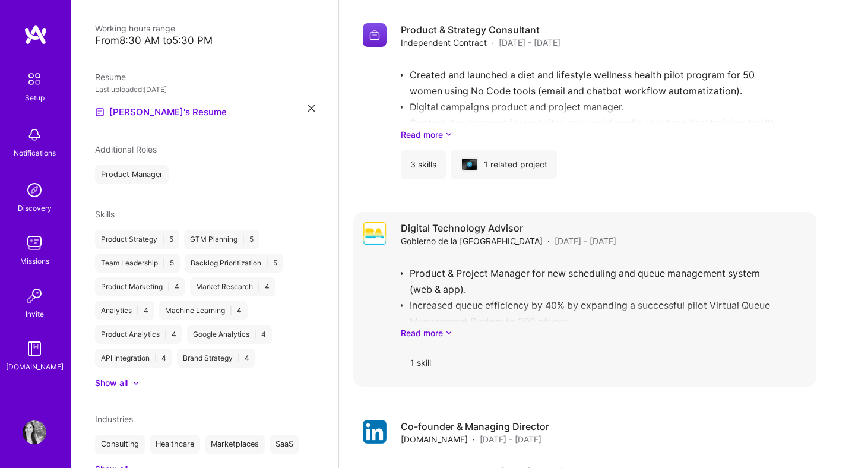
click at [609, 256] on div "Product & Project Manager for new scheduling and queue management system (web &…" at bounding box center [604, 297] width 406 height 83
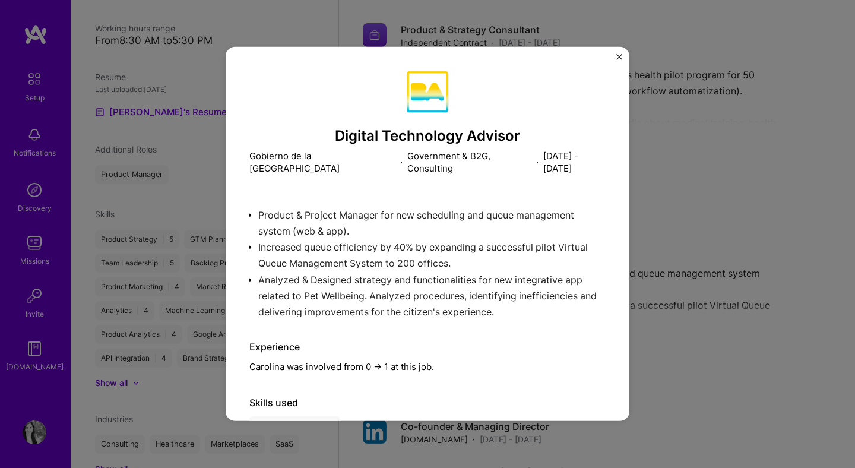
click at [617, 58] on img "Close" at bounding box center [619, 57] width 6 height 6
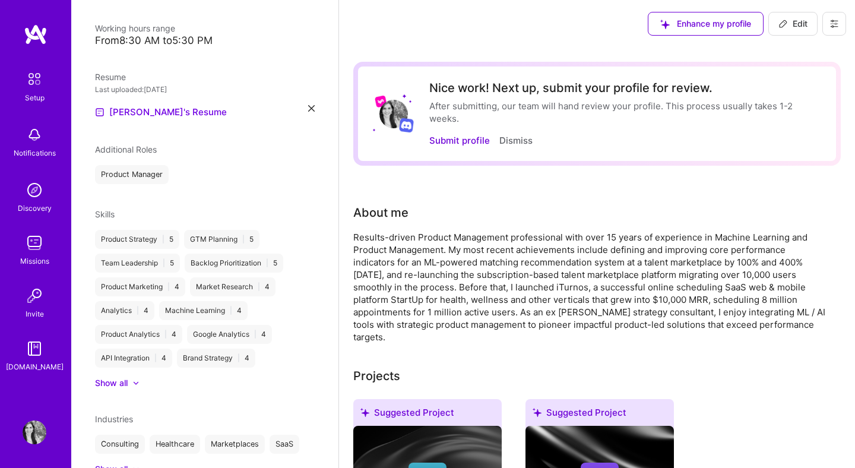
click at [782, 30] on button "Edit" at bounding box center [792, 24] width 49 height 24
select select "US"
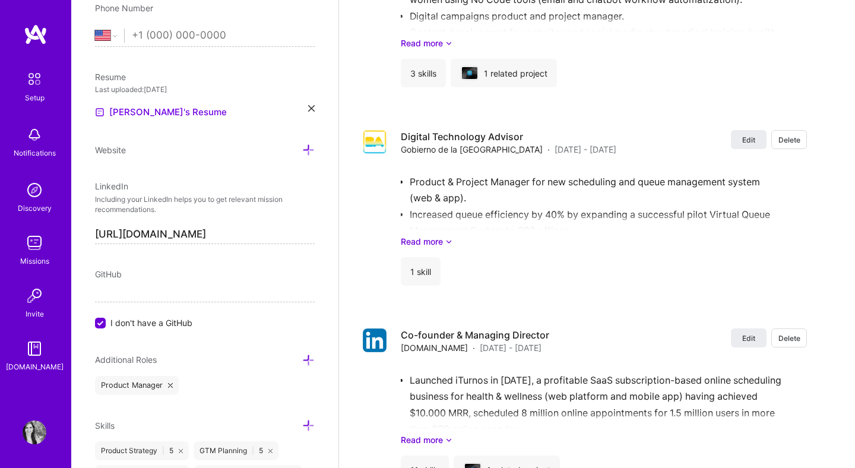
scroll to position [2208, 0]
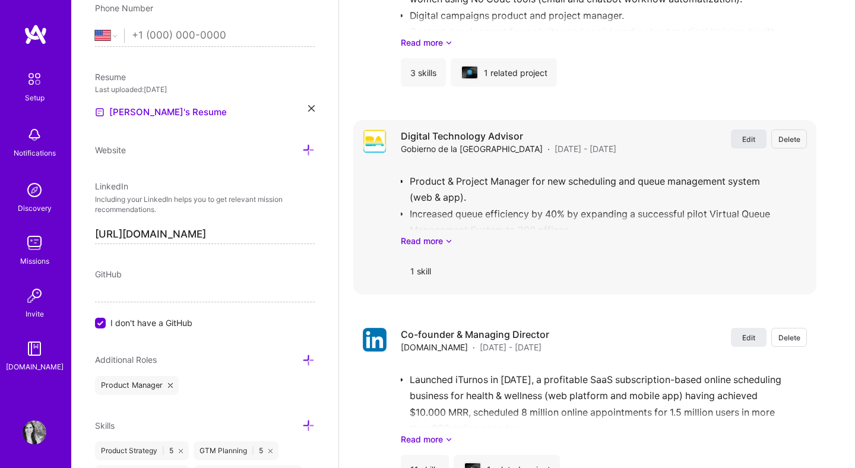
click at [758, 142] on button "Edit" at bounding box center [749, 138] width 36 height 19
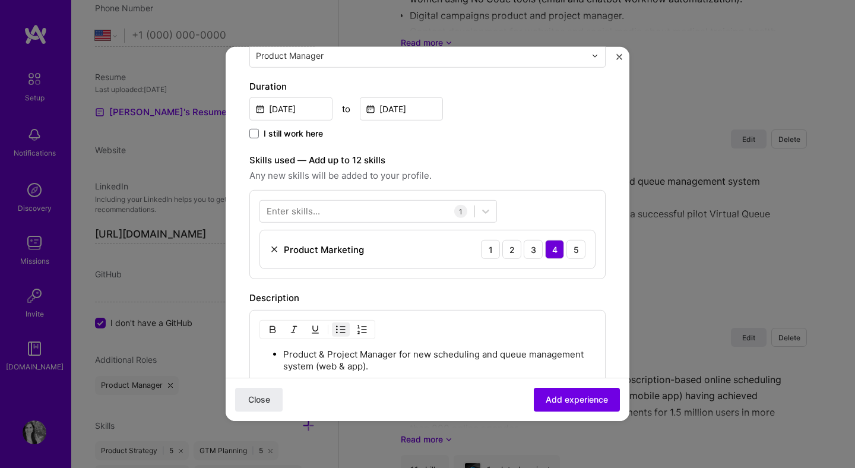
scroll to position [252, 0]
click at [403, 210] on div at bounding box center [367, 210] width 214 height 20
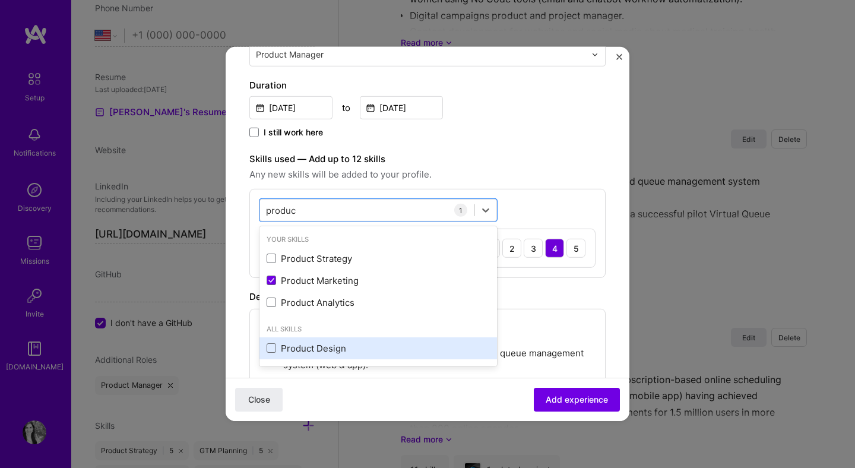
click at [333, 341] on div "Product Design" at bounding box center [377, 348] width 237 height 22
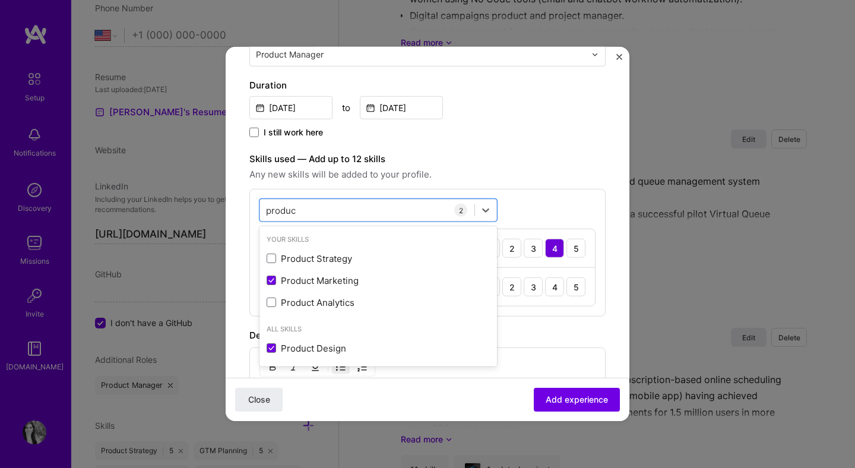
type input "produc"
click at [549, 167] on div "Skills used — Add up to 12 skills Any new skills will be added to your profile." at bounding box center [427, 167] width 356 height 30
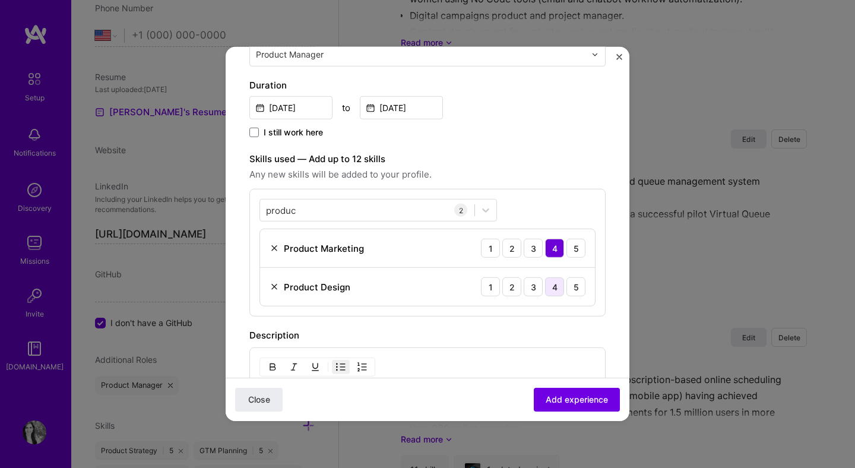
click at [551, 290] on div "4" at bounding box center [554, 286] width 19 height 19
click at [596, 397] on span "Add experience" at bounding box center [577, 400] width 62 height 12
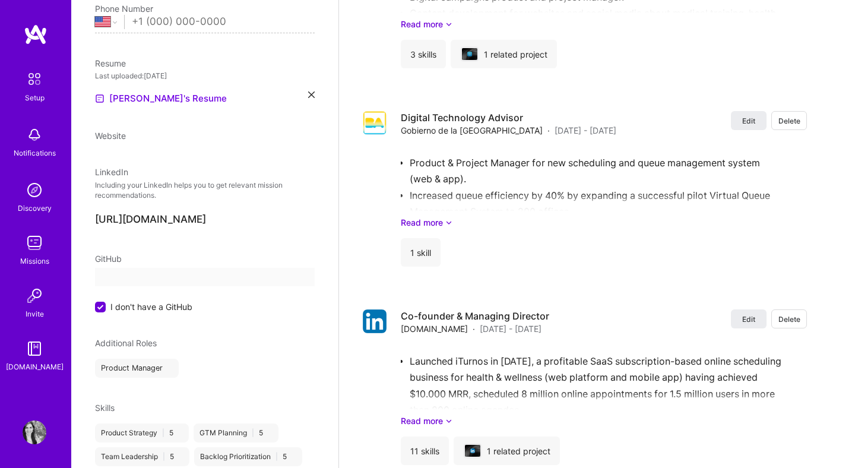
select select "US"
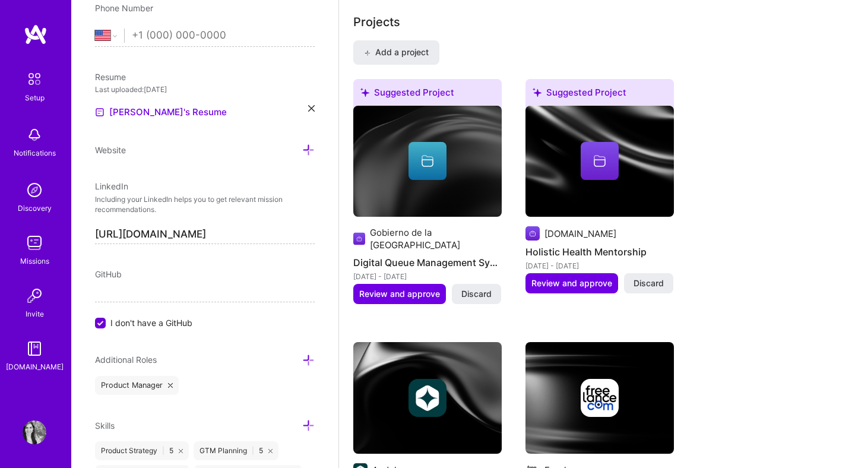
scroll to position [893, 0]
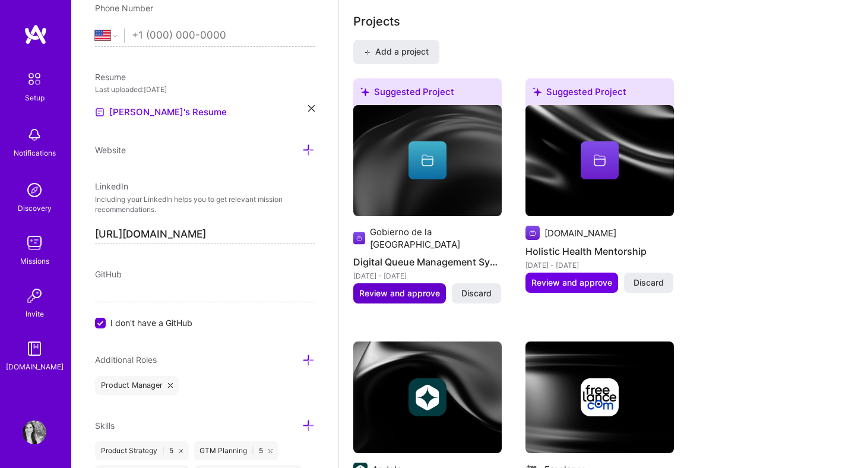
click at [435, 295] on span "Review and approve" at bounding box center [399, 293] width 81 height 12
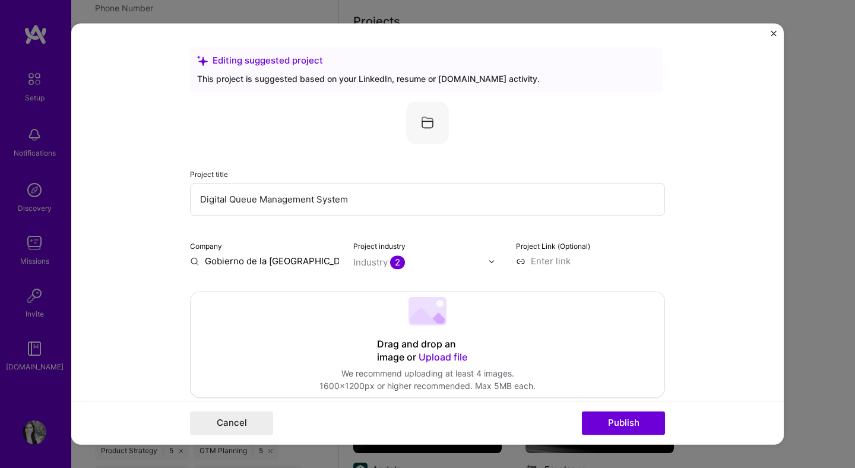
click at [467, 267] on input "text" at bounding box center [420, 262] width 135 height 12
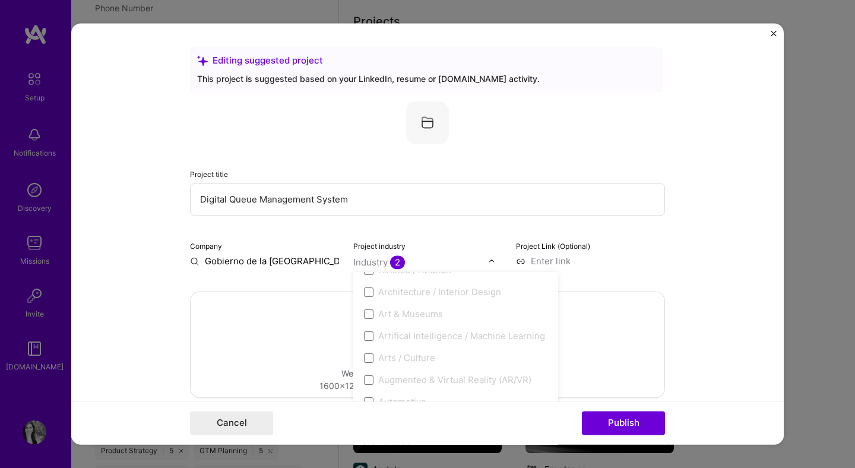
scroll to position [151, 0]
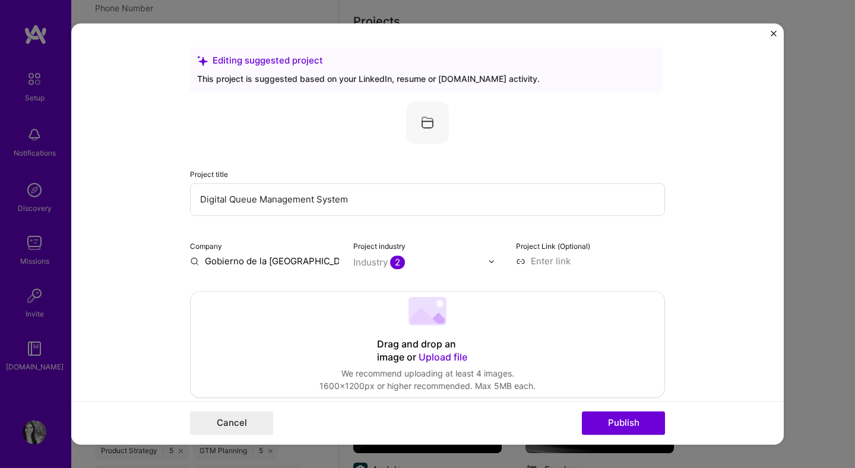
click at [704, 257] on form "Editing suggested project This project is suggested based on your LinkedIn, res…" at bounding box center [427, 233] width 712 height 421
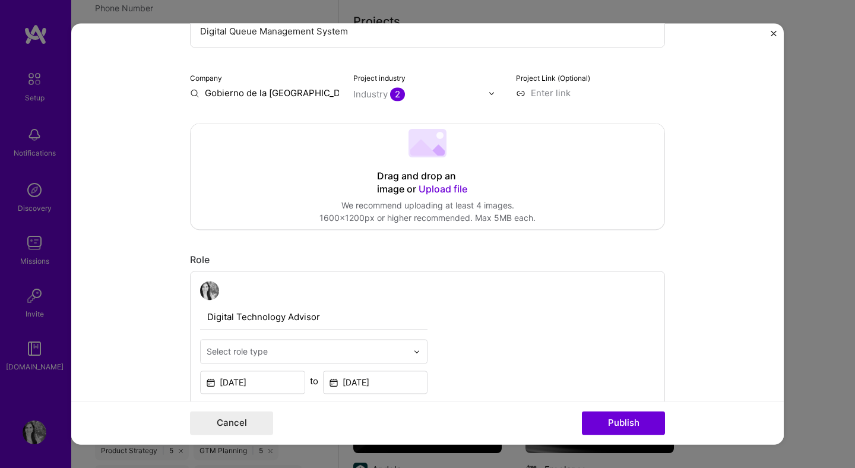
scroll to position [337, 0]
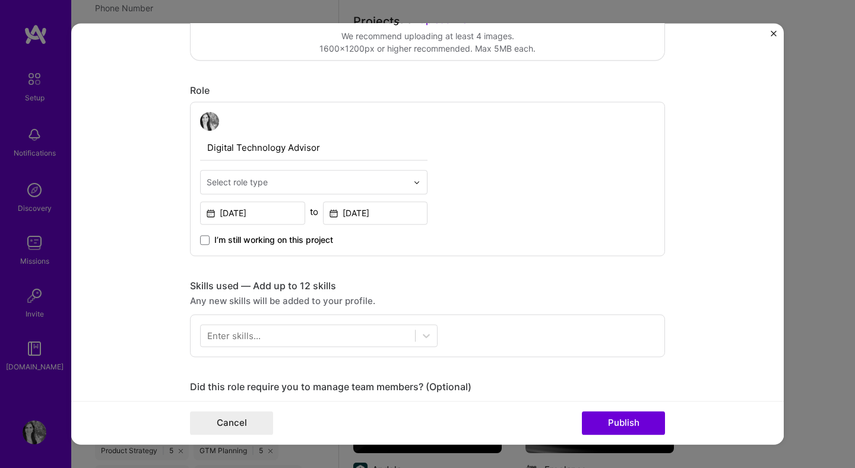
click at [397, 185] on input "text" at bounding box center [307, 182] width 201 height 12
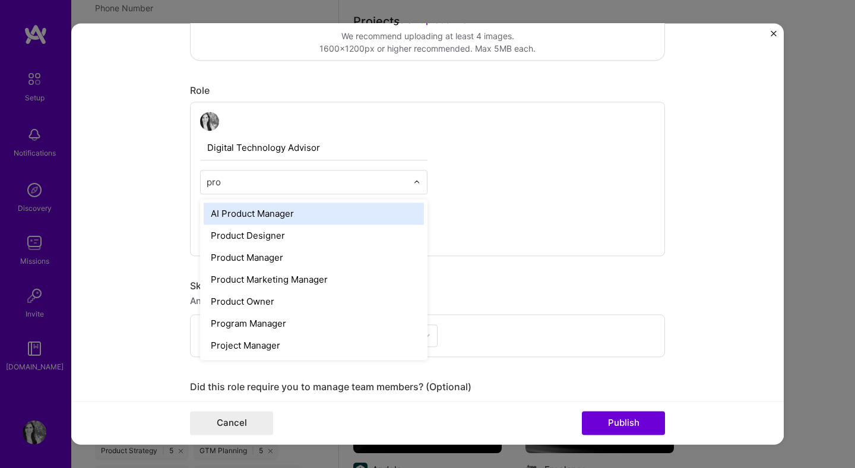
type input "prod"
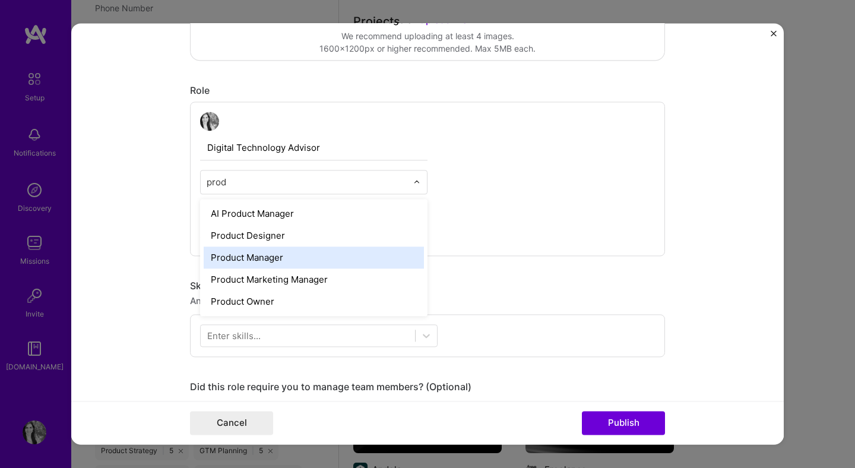
click at [368, 264] on div "Product Manager" at bounding box center [314, 257] width 220 height 22
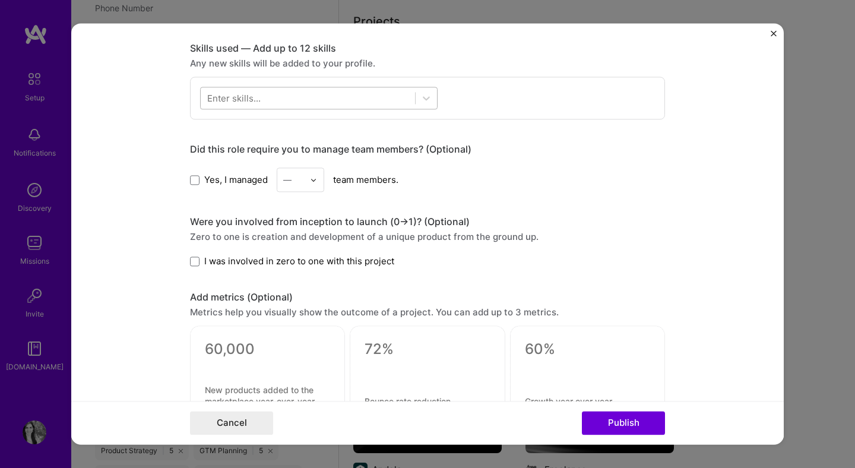
scroll to position [585, 0]
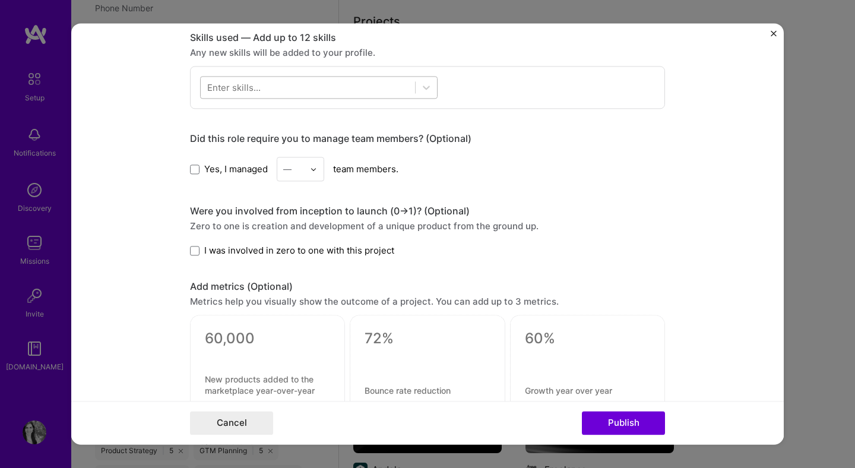
click at [296, 81] on div at bounding box center [308, 88] width 214 height 20
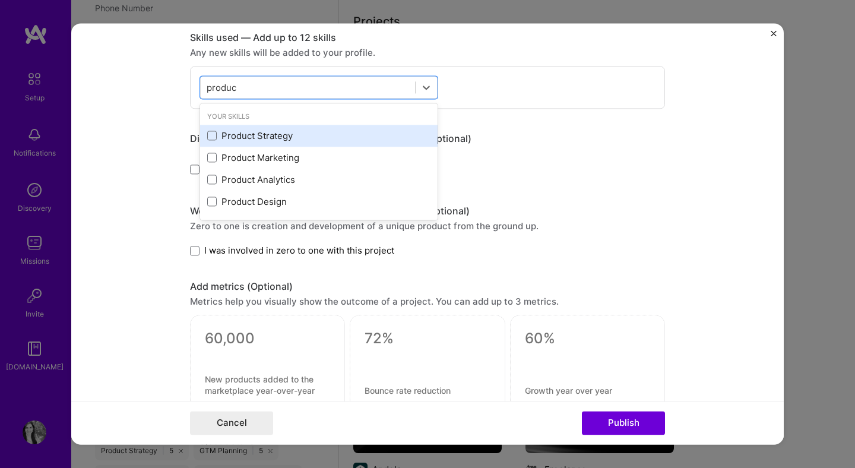
click at [272, 141] on div "Product Strategy" at bounding box center [318, 135] width 223 height 12
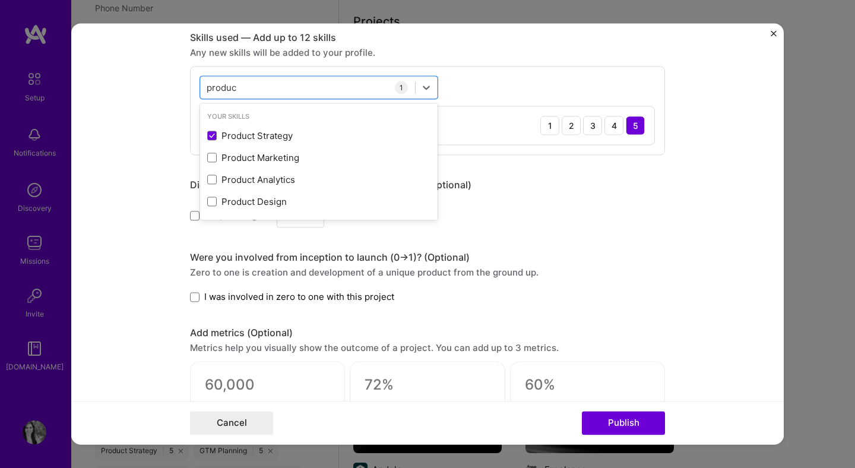
type input "produc"
click at [114, 222] on form "Editing suggested project This project is suggested based on your LinkedIn, res…" at bounding box center [427, 233] width 712 height 421
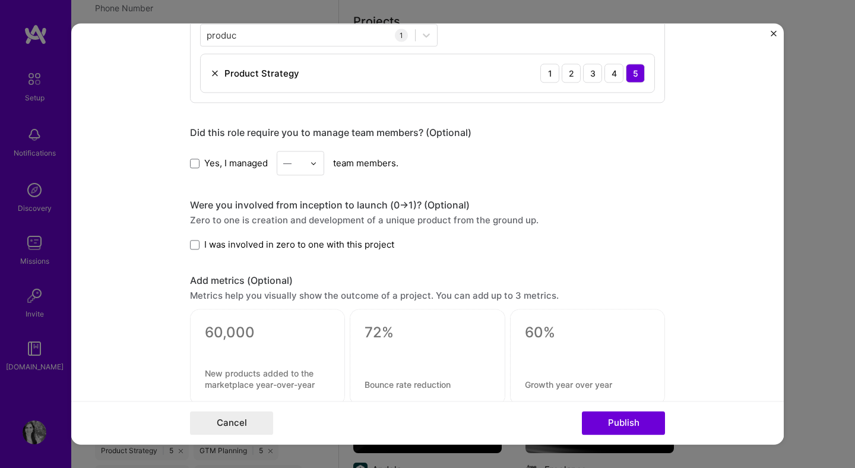
scroll to position [639, 0]
click at [309, 249] on span "I was involved in zero to one with this project" at bounding box center [299, 243] width 190 height 12
click at [0, 0] on input "I was involved in zero to one with this project" at bounding box center [0, 0] width 0 height 0
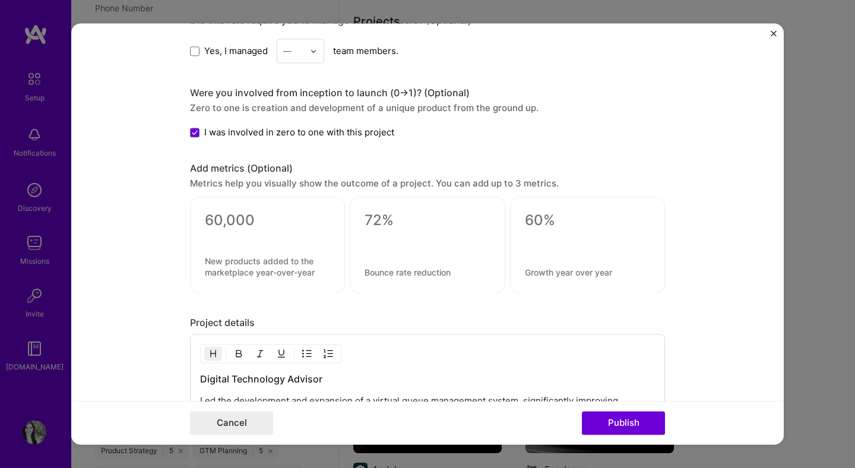
scroll to position [946, 0]
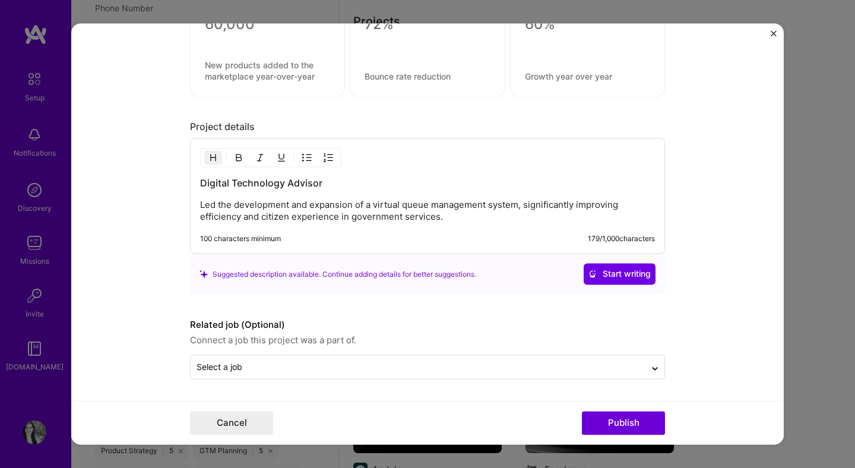
click at [319, 215] on p "Led the development and expansion of a virtual queue management system, signifi…" at bounding box center [427, 211] width 455 height 24
click at [500, 218] on p "Led the development and expansion of a virtual queue management system, signifi…" at bounding box center [427, 211] width 455 height 24
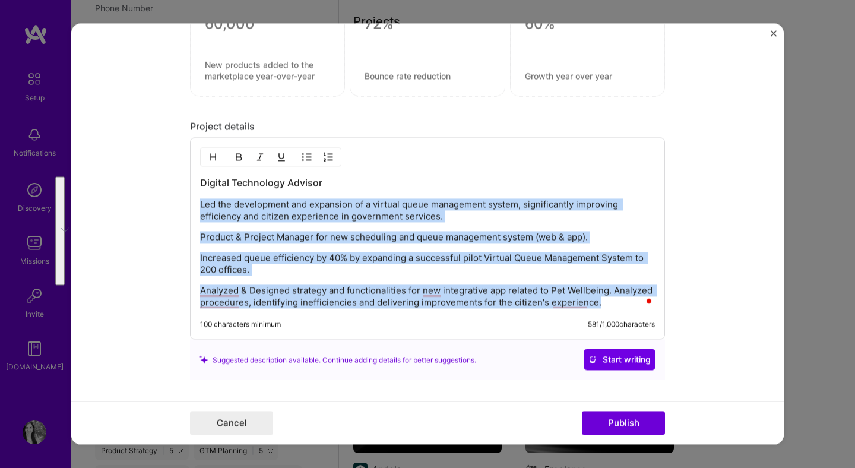
click at [305, 160] on img "button" at bounding box center [306, 157] width 9 height 9
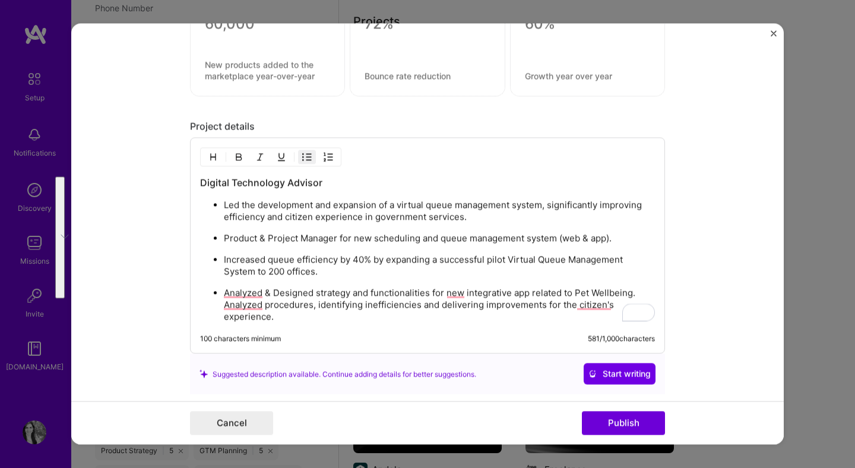
click at [450, 270] on p "Increased queue efficiency by 40% by expanding a successful pilot Virtual Queue…" at bounding box center [439, 266] width 431 height 24
click at [454, 305] on p "Analyzed & Designed strategy and functionalities for new integrative app relate…" at bounding box center [439, 305] width 431 height 36
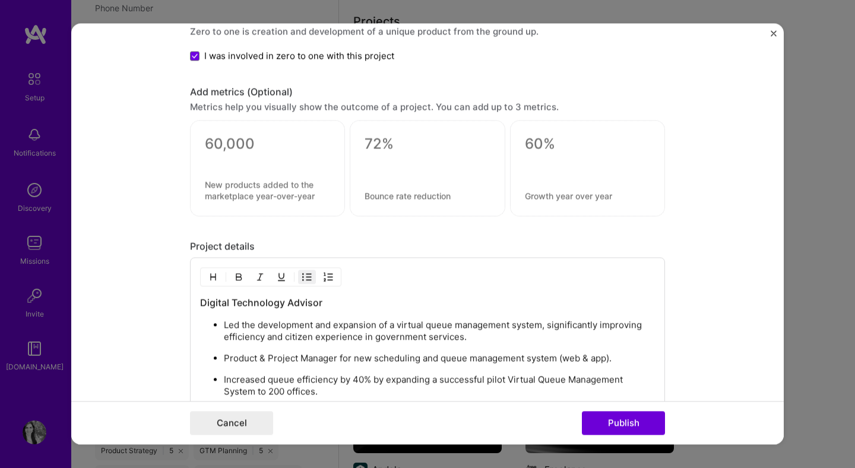
scroll to position [0, 0]
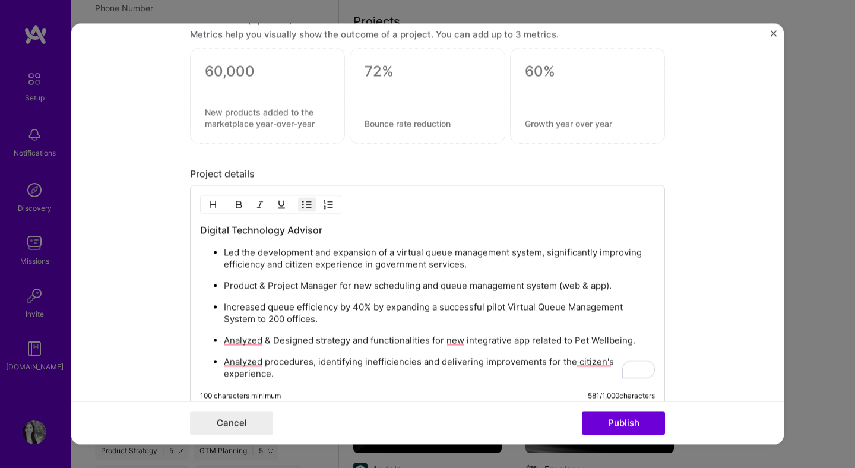
click at [255, 79] on textarea at bounding box center [267, 72] width 125 height 18
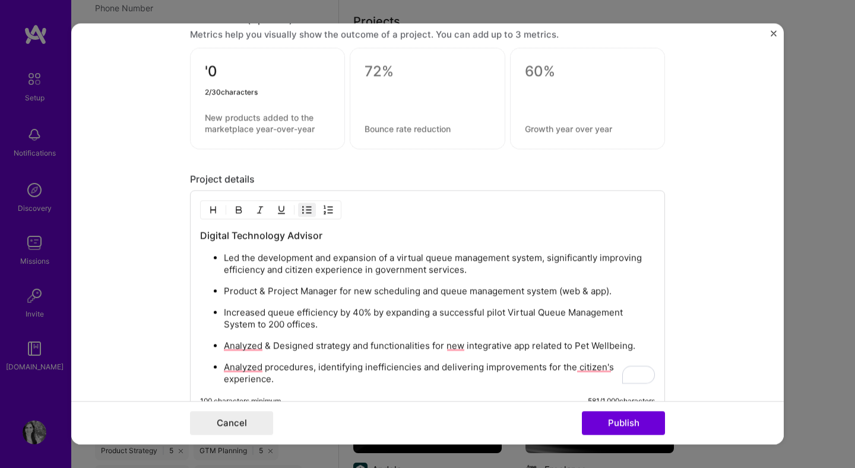
type textarea "'"
type textarea "200"
click at [255, 123] on textarea at bounding box center [267, 123] width 125 height 23
type textarea "Offices where the system was implemented"
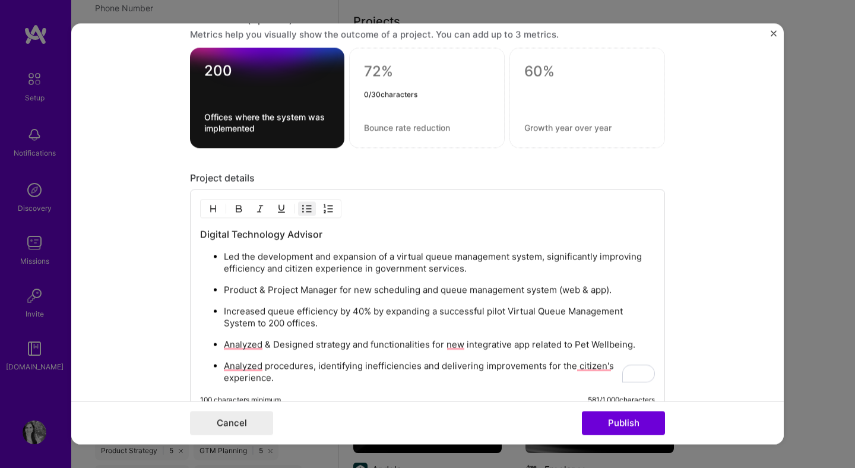
click at [382, 71] on textarea at bounding box center [427, 72] width 126 height 18
type textarea "40%"
click at [401, 129] on textarea at bounding box center [427, 127] width 126 height 11
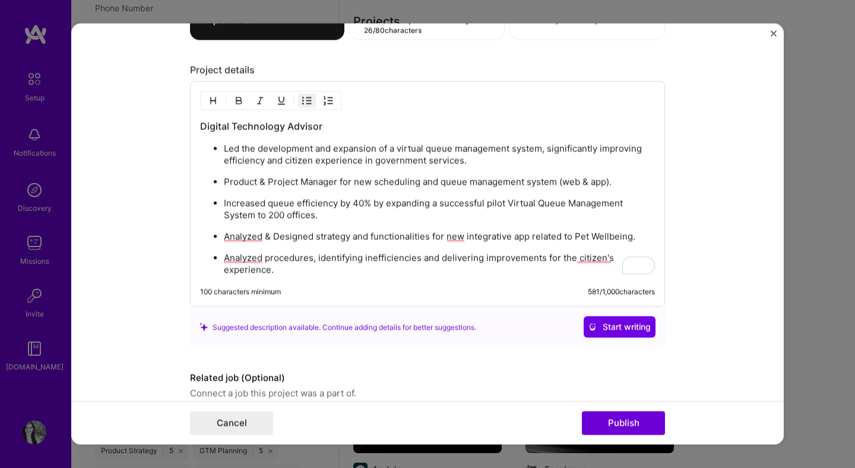
type textarea "Increased queue efficiency"
click at [717, 240] on form "Editing suggested project This project is suggested based on your LinkedIn, res…" at bounding box center [427, 233] width 712 height 421
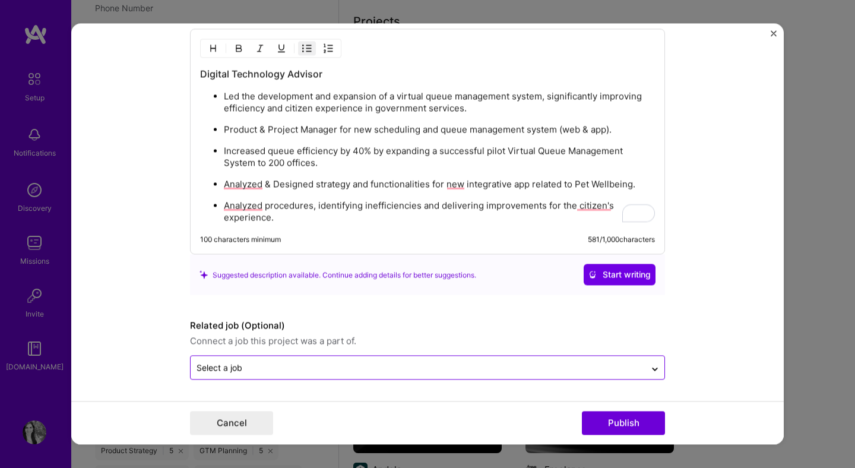
click at [573, 362] on input "text" at bounding box center [418, 368] width 443 height 12
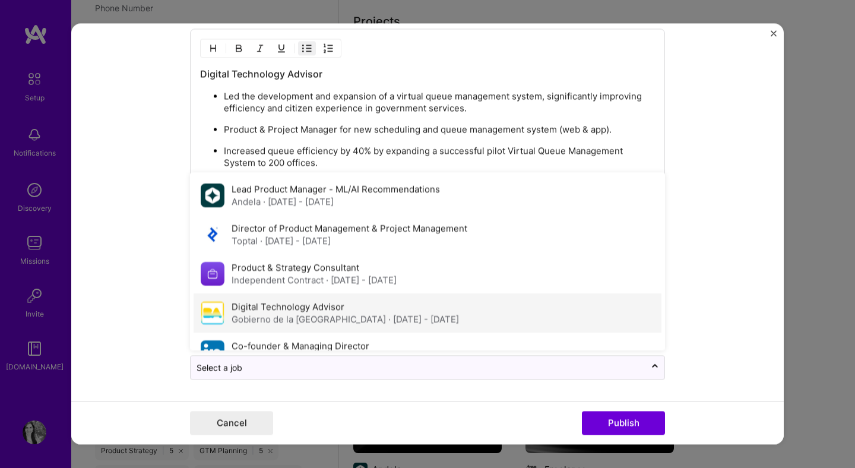
click at [540, 315] on div "Digital Technology Advisor Gobierno de la [GEOGRAPHIC_DATA] · [DATE] - [DATE]" at bounding box center [428, 313] width 468 height 39
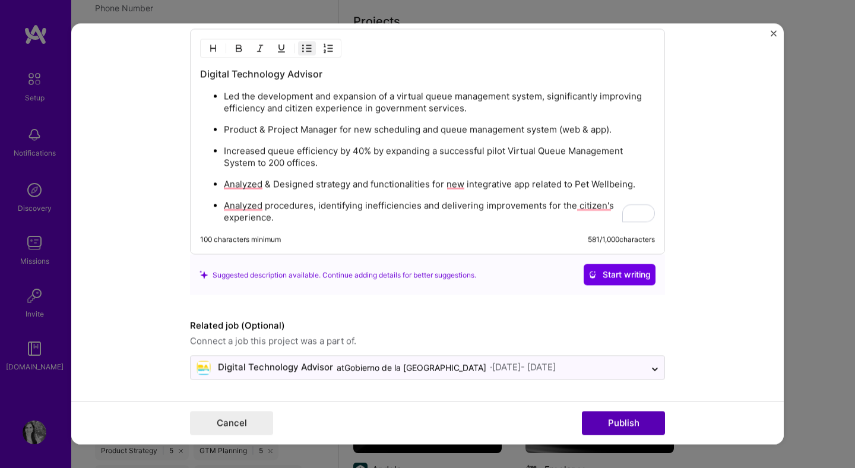
click at [631, 423] on button "Publish" at bounding box center [623, 423] width 83 height 24
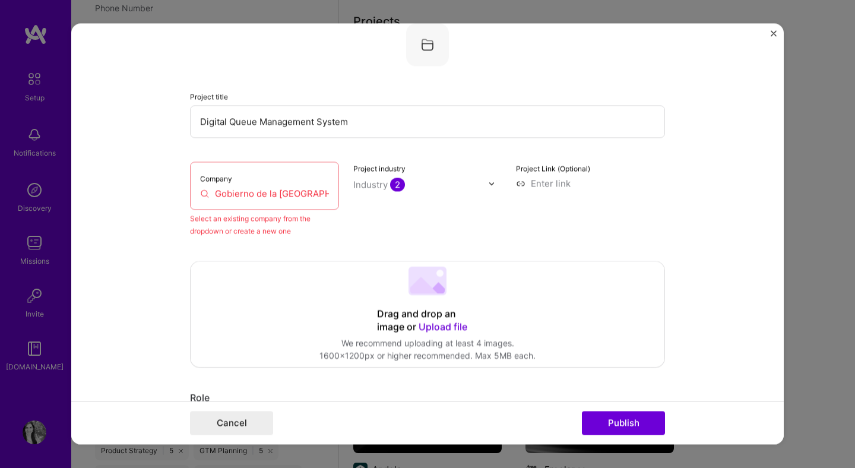
click at [297, 198] on input "Gobierno de la [GEOGRAPHIC_DATA]" at bounding box center [264, 193] width 129 height 12
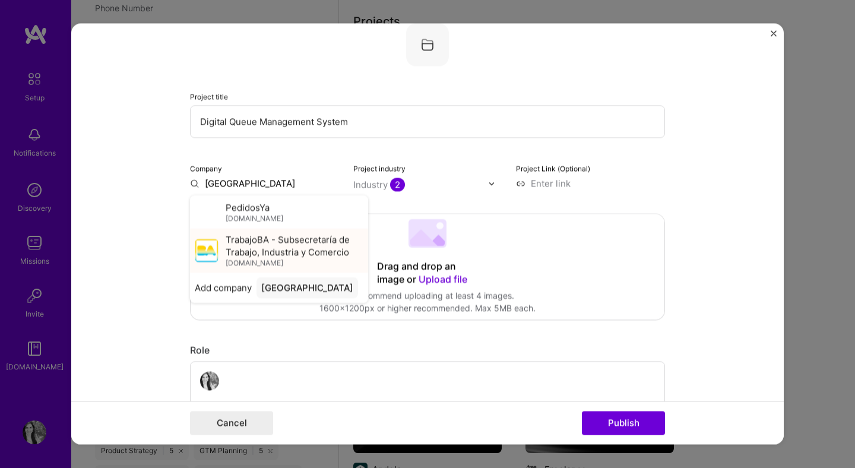
click at [303, 250] on span "TrabajoBA - Subsecretaría de Trabajo, Industria y Comercio" at bounding box center [295, 245] width 138 height 25
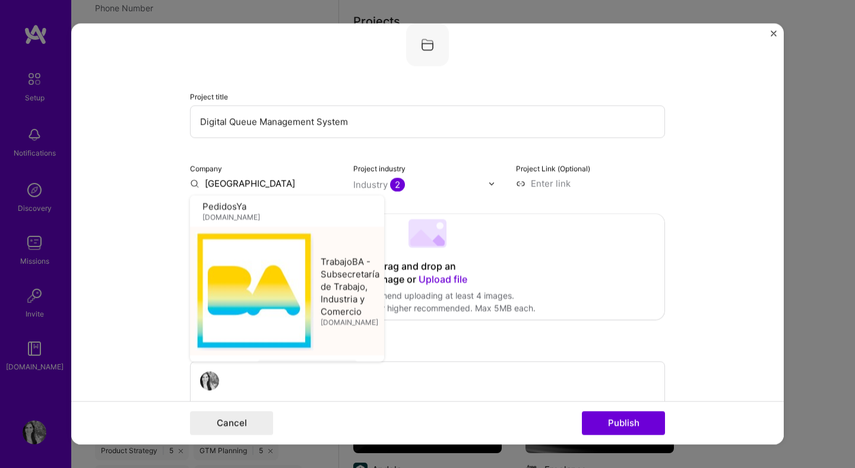
type input "TrabajoBA - Subsecretaría de Trabajo, Industria y Comercio"
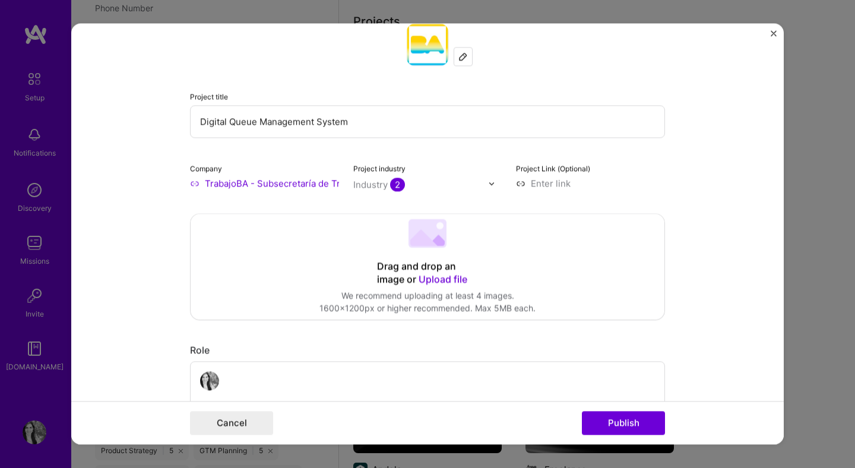
click at [557, 189] on input at bounding box center [590, 183] width 149 height 12
paste input "[URL][DOMAIN_NAME]"
type input "[URL][DOMAIN_NAME]"
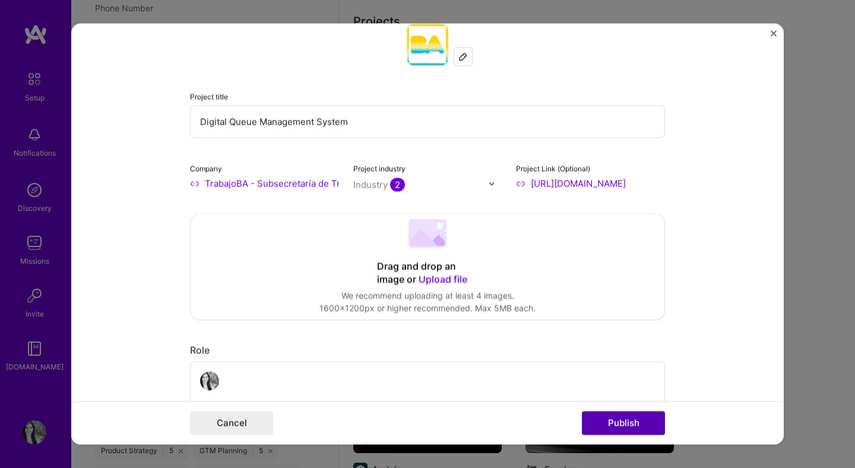
click at [644, 421] on button "Publish" at bounding box center [623, 423] width 83 height 24
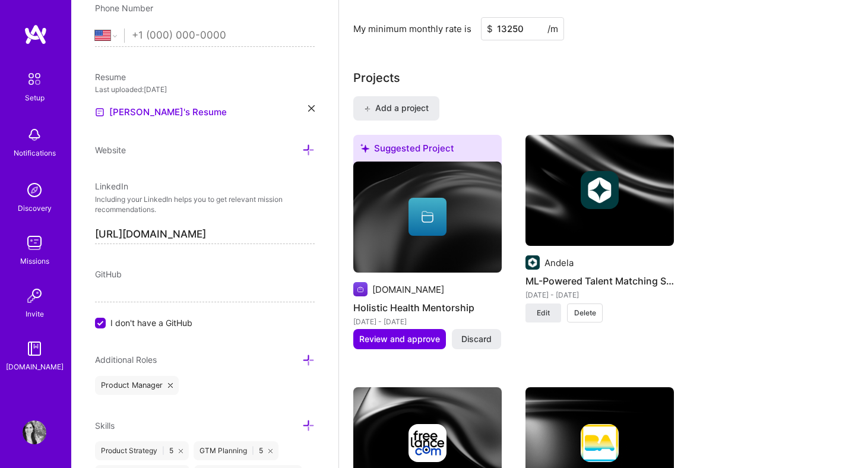
scroll to position [836, 0]
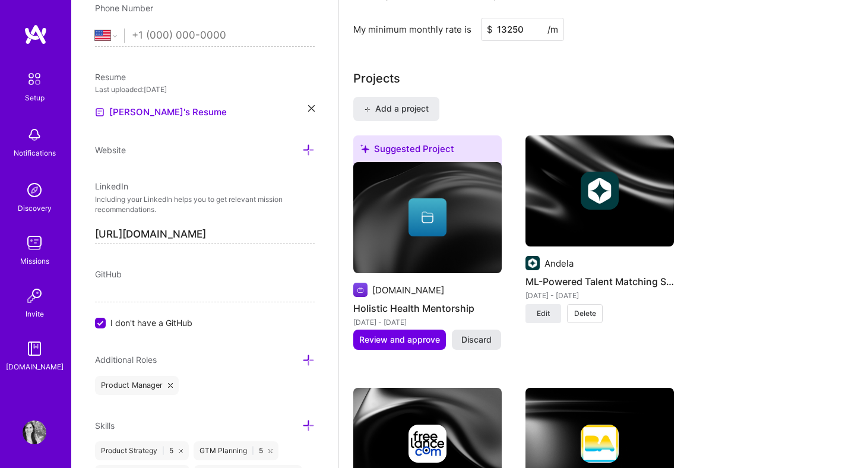
click at [478, 337] on span "Discard" at bounding box center [476, 340] width 30 height 12
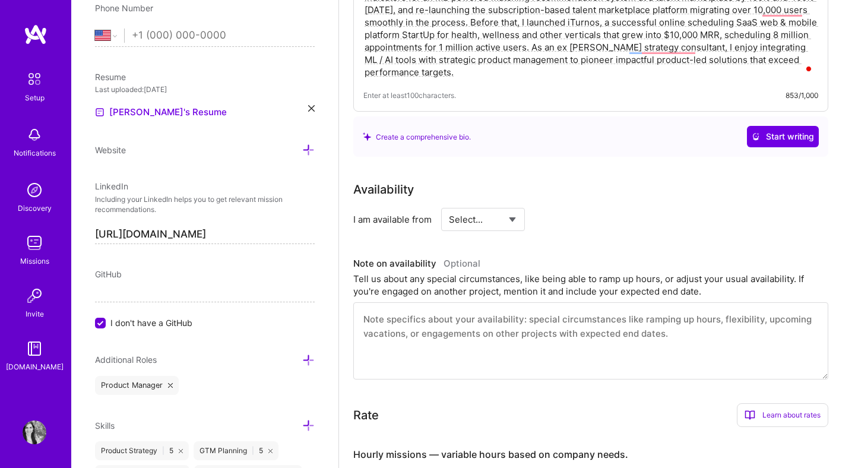
scroll to position [0, 0]
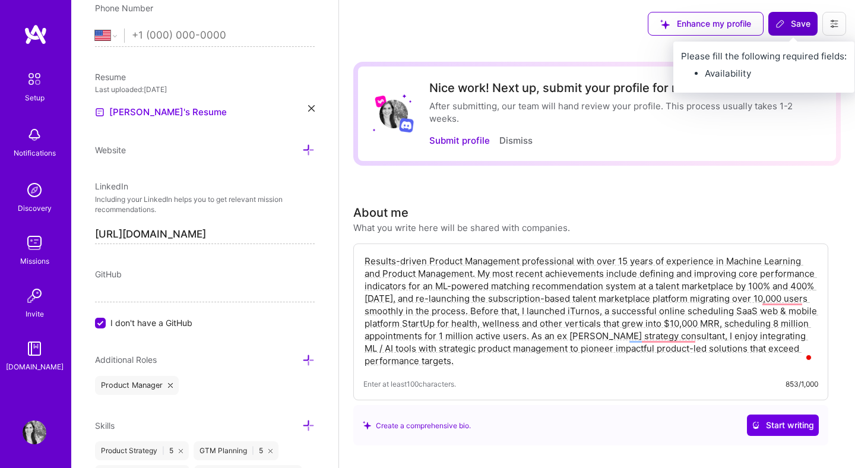
click at [794, 28] on span "Save" at bounding box center [792, 24] width 35 height 12
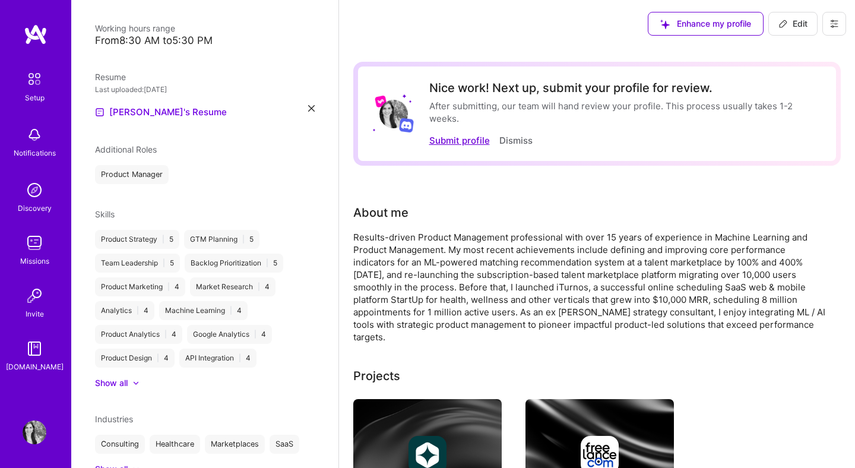
click at [464, 141] on button "Submit profile" at bounding box center [459, 140] width 61 height 12
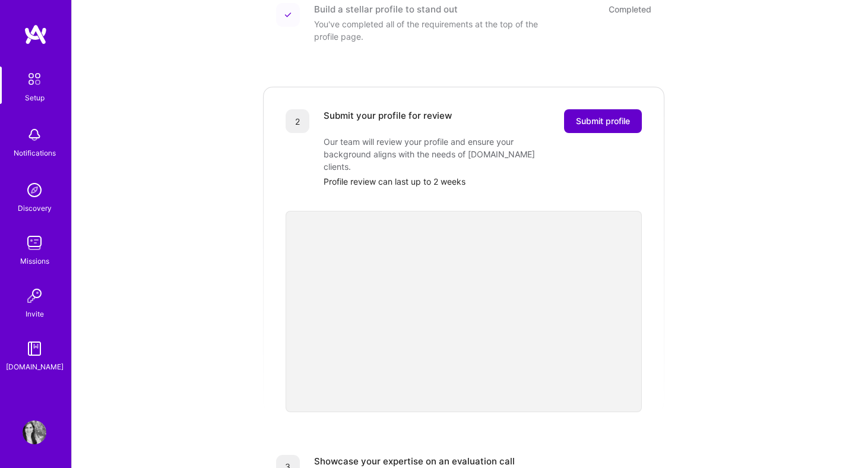
scroll to position [189, 0]
click at [734, 353] on div "Getting started as an [DOMAIN_NAME] Builder Complete the steps below to request…" at bounding box center [464, 261] width 736 height 882
click at [610, 115] on span "Submit profile" at bounding box center [603, 121] width 54 height 12
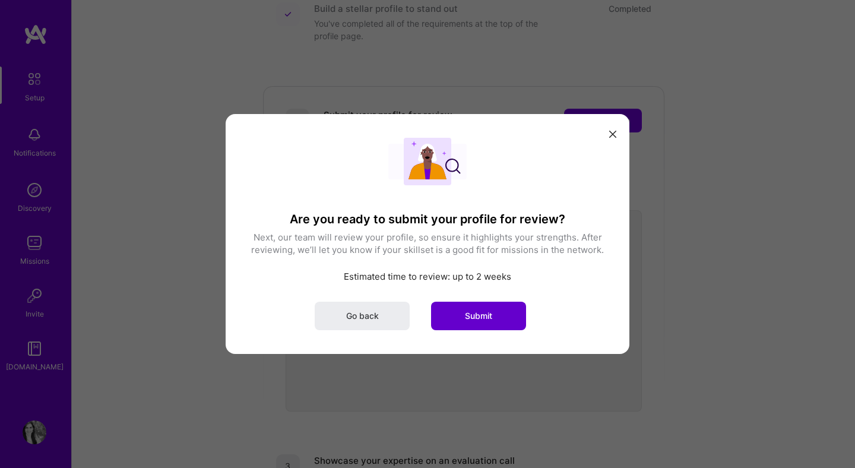
click at [505, 321] on button "Submit" at bounding box center [478, 316] width 95 height 28
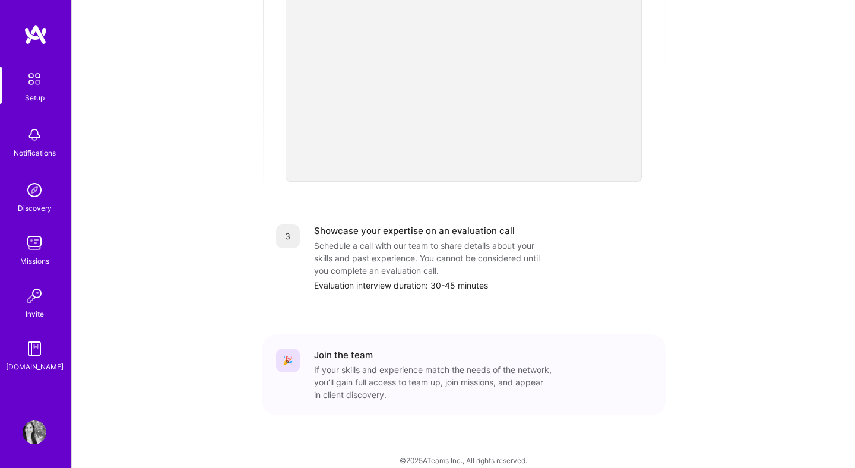
scroll to position [0, 0]
